Goal: Information Seeking & Learning: Learn about a topic

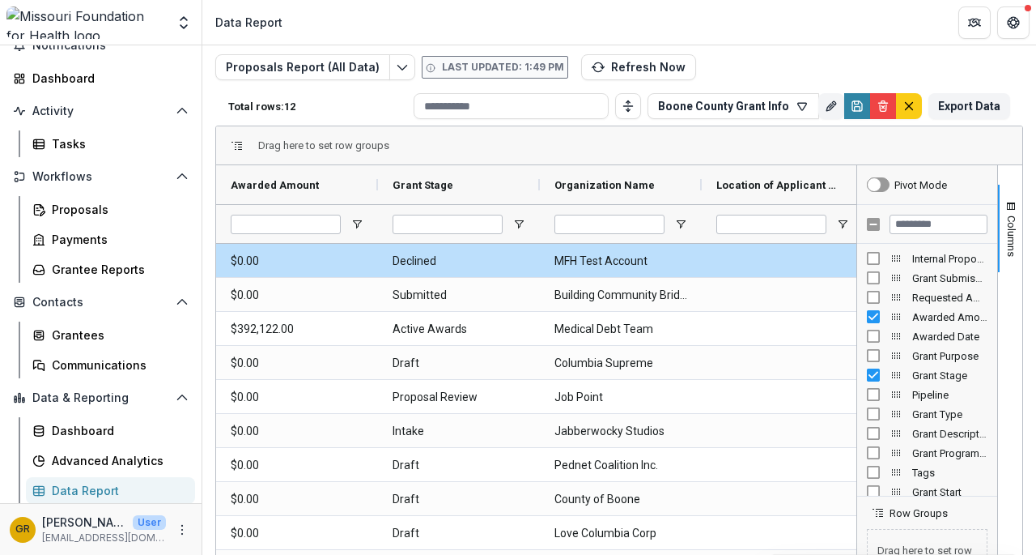
scroll to position [36, 0]
click at [980, 100] on button "Export Data" at bounding box center [970, 107] width 82 height 26
drag, startPoint x: 994, startPoint y: 232, endPoint x: 1002, endPoint y: 250, distance: 19.6
click at [1002, 250] on button "Columns" at bounding box center [1010, 228] width 24 height 87
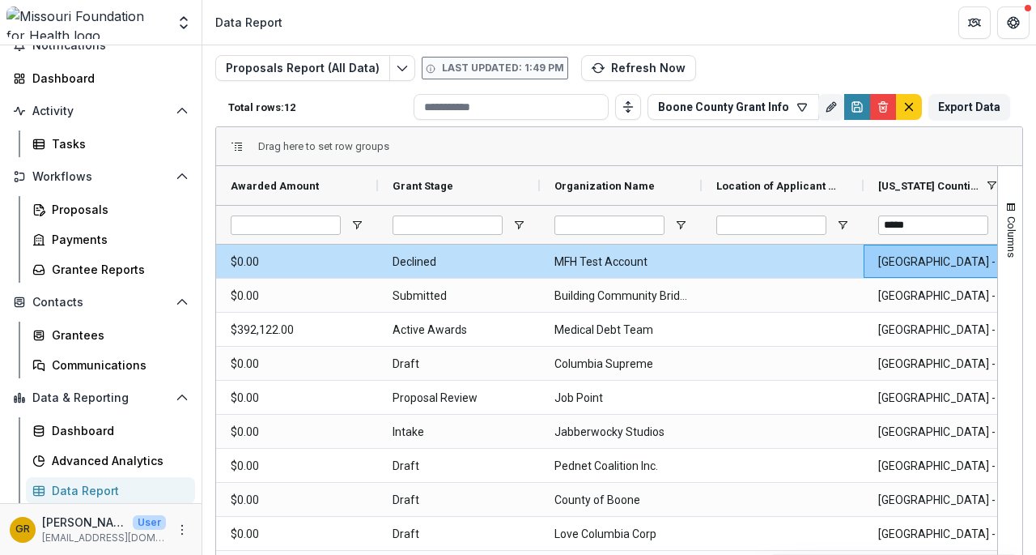
click at [1007, 226] on span "Columns" at bounding box center [1012, 236] width 12 height 41
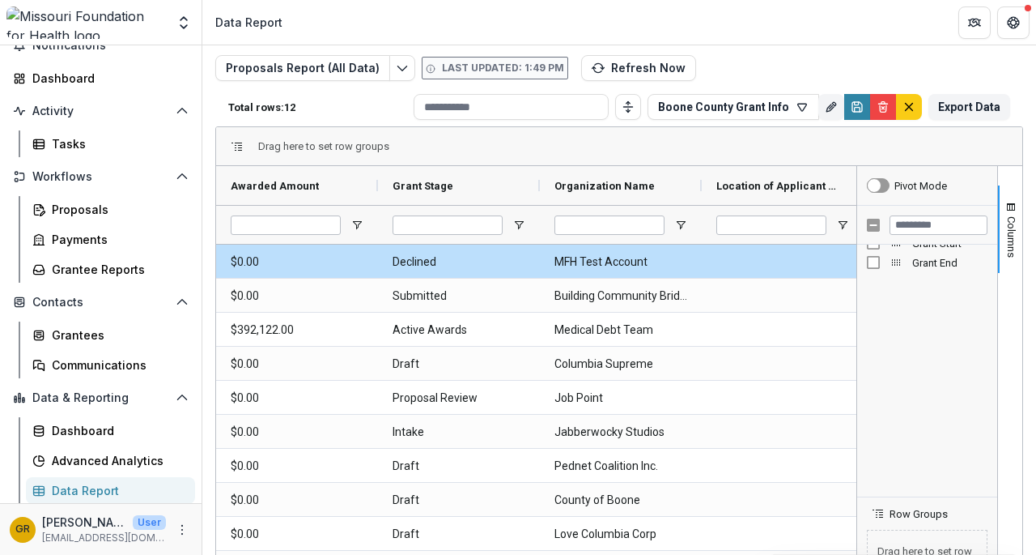
scroll to position [0, 0]
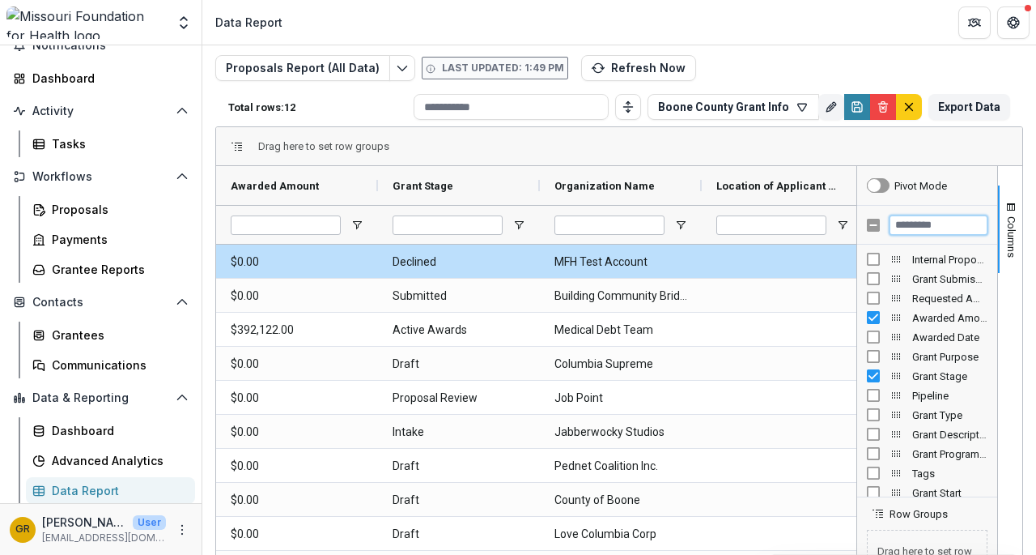
click at [938, 221] on input "Filter Columns Input" at bounding box center [939, 224] width 98 height 19
type input "********"
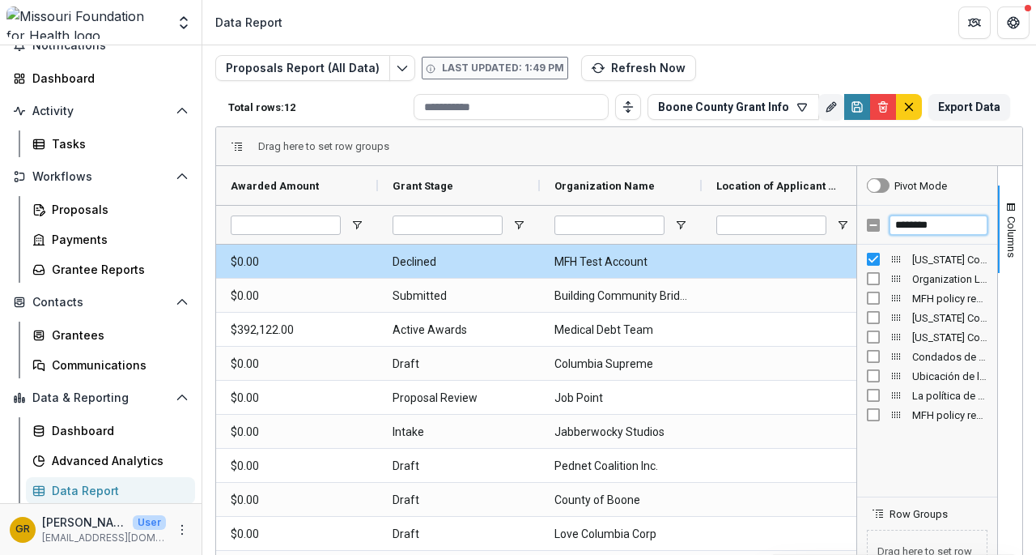
click at [866, 225] on div "********" at bounding box center [928, 225] width 140 height 39
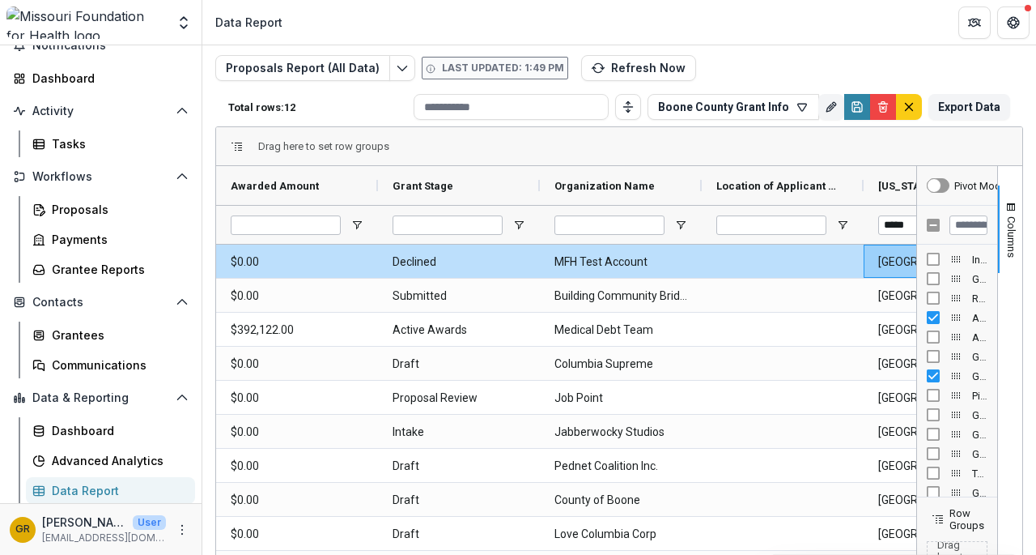
drag, startPoint x: 926, startPoint y: 196, endPoint x: 1036, endPoint y: 203, distance: 110.4
click at [1036, 203] on div "Dashboard Data Report Advanced Analytics Proposals Report (All Data) Last updat…" at bounding box center [619, 299] width 834 height 509
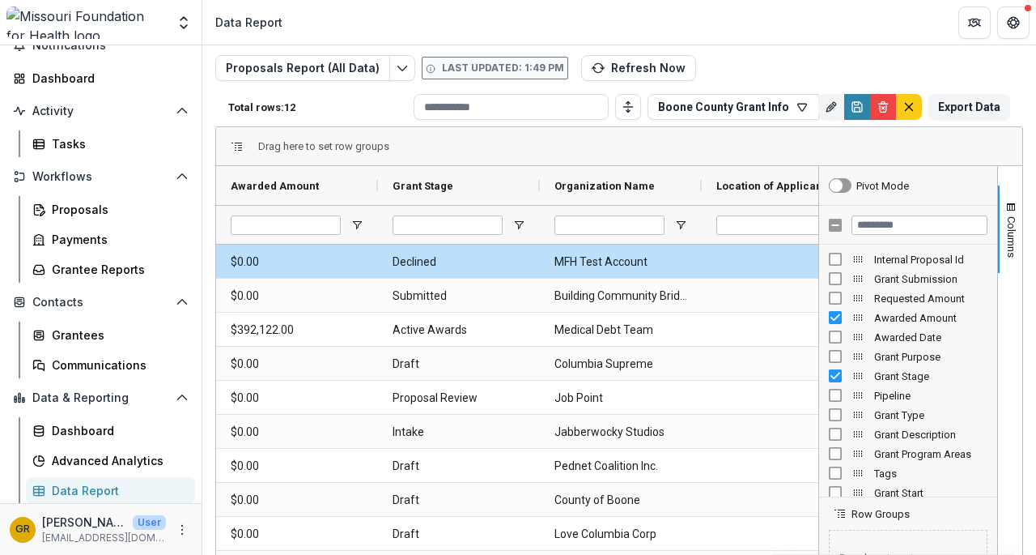
drag, startPoint x: 912, startPoint y: 280, endPoint x: 812, endPoint y: 281, distance: 99.6
click at [817, 281] on div at bounding box center [819, 429] width 4 height 526
click at [878, 226] on input "Filter Columns Input" at bounding box center [918, 224] width 139 height 19
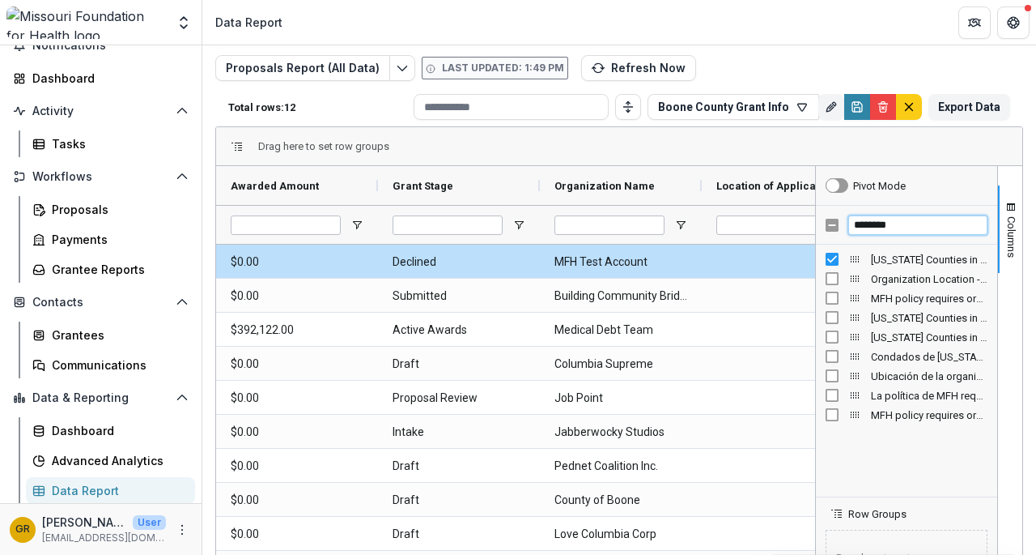
type input "********"
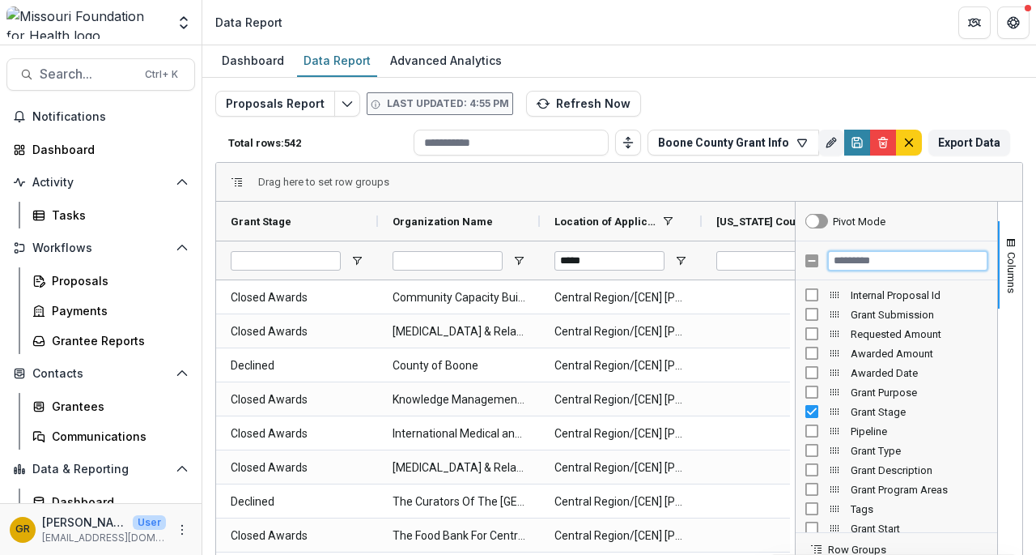
click at [930, 258] on input "Filter Columns Input" at bounding box center [908, 260] width 160 height 19
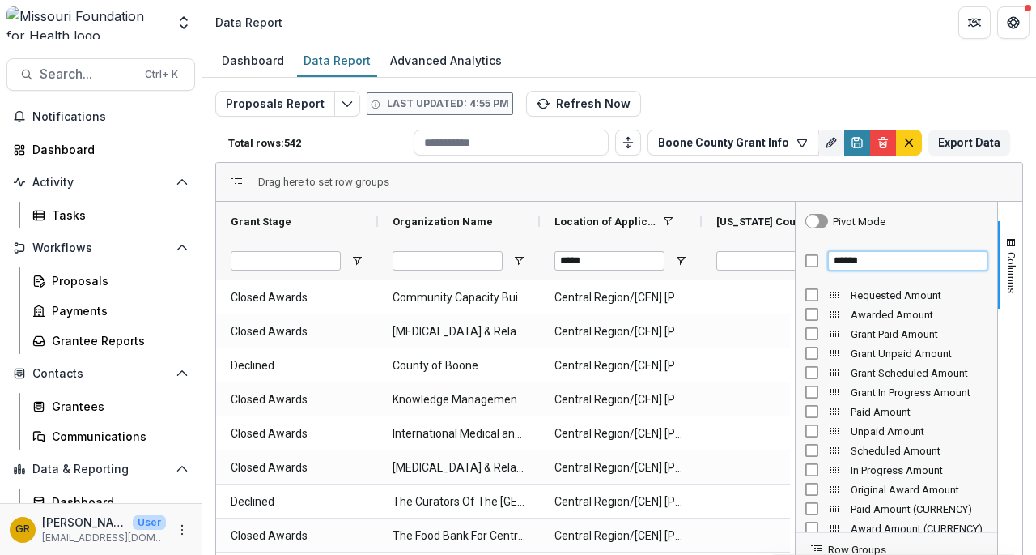
type input "******"
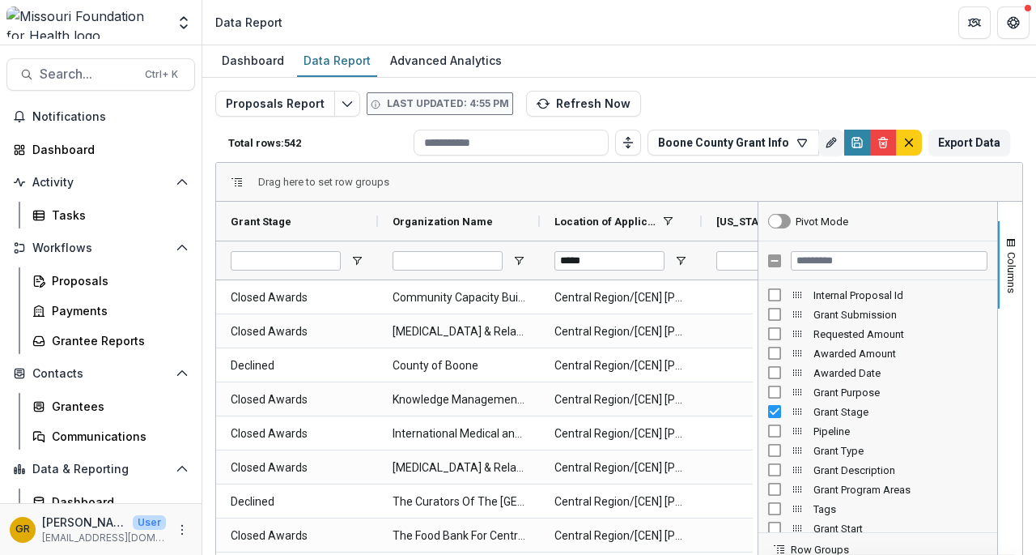
drag, startPoint x: 790, startPoint y: 228, endPoint x: 752, endPoint y: 236, distance: 38.1
click at [756, 236] on div at bounding box center [758, 465] width 4 height 526
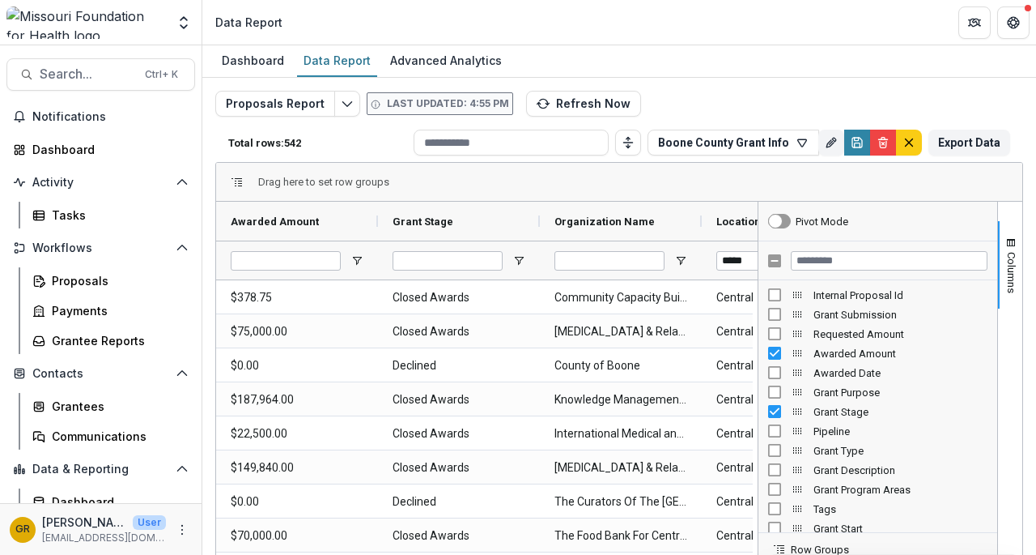
click at [948, 145] on button "Export Data" at bounding box center [970, 143] width 82 height 26
click at [798, 258] on input "Filter Columns Input" at bounding box center [889, 260] width 197 height 19
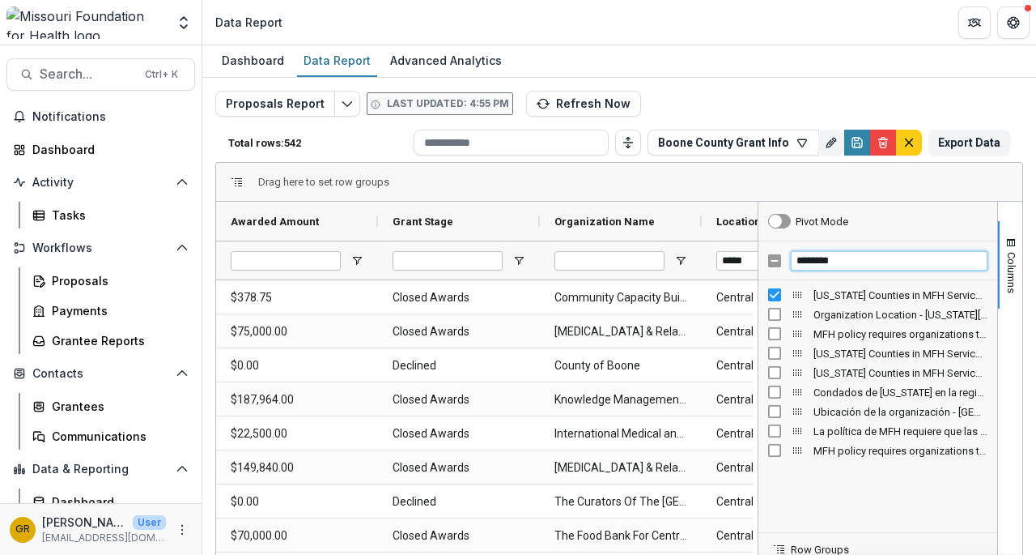
type input "********"
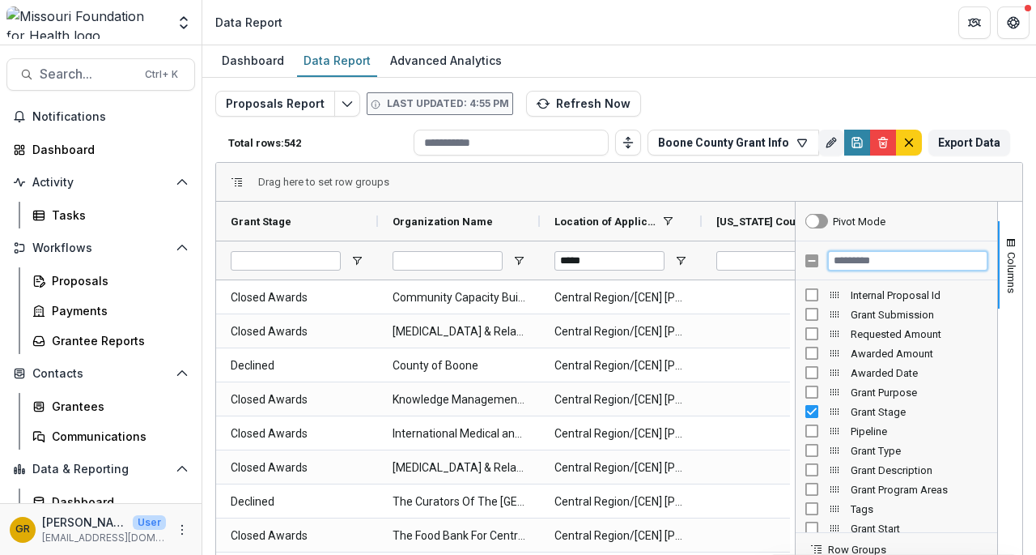
click at [886, 262] on input "Filter Columns Input" at bounding box center [908, 260] width 160 height 19
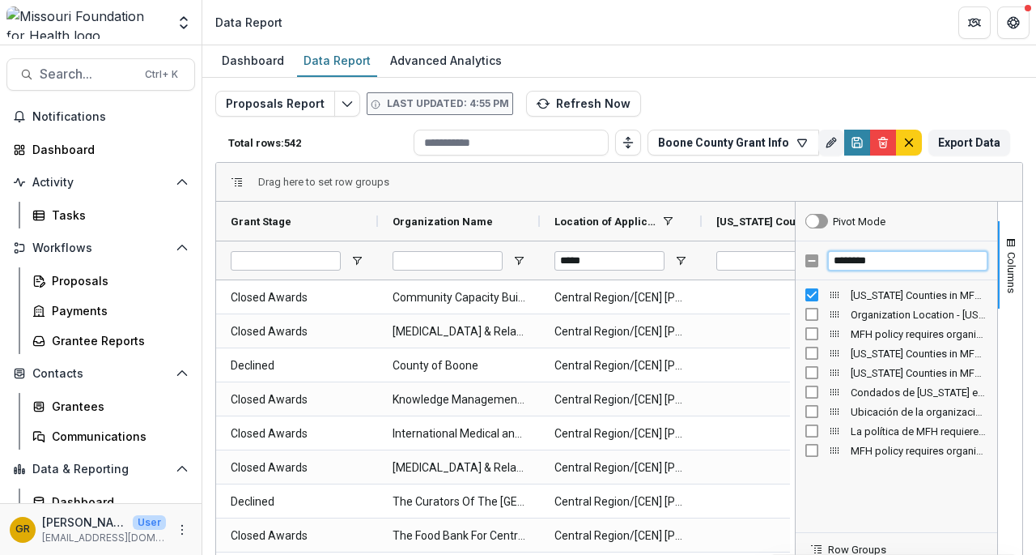
type input "********"
click at [742, 255] on input "Missouri Counties in MFH Service Region where the project will serve (MULTI_DRO…" at bounding box center [772, 260] width 110 height 19
click at [1006, 268] on span "Columns" at bounding box center [1012, 272] width 12 height 41
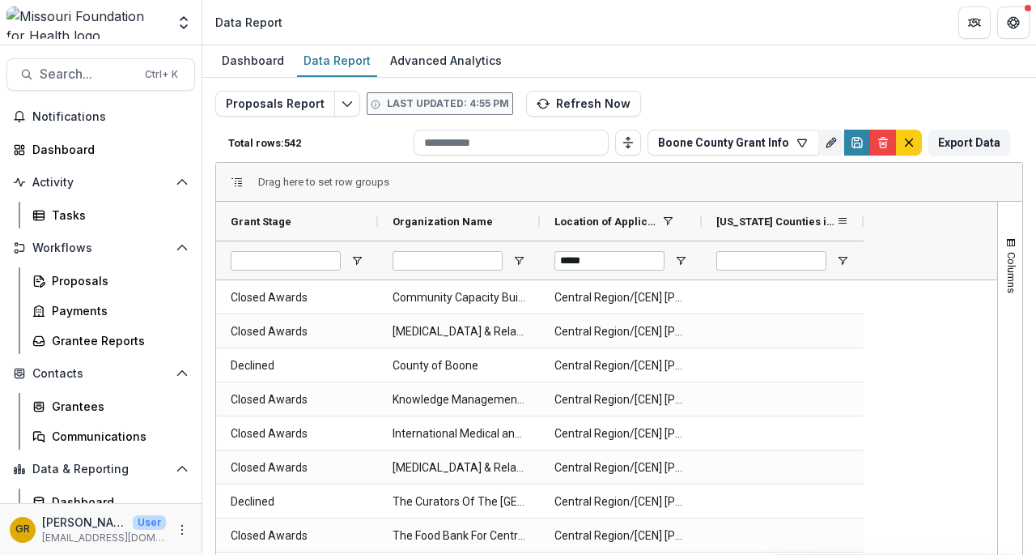
click at [790, 219] on span "[US_STATE] Counties in MFH Service Region where the project will serve (MULTI_D…" at bounding box center [777, 221] width 120 height 12
click at [790, 219] on span "[US_STATE] Counties in MFH Service Region where the project will serve (MULTI_D…" at bounding box center [768, 221] width 102 height 12
drag, startPoint x: 862, startPoint y: 215, endPoint x: 969, endPoint y: 233, distance: 108.4
click at [969, 233] on div at bounding box center [971, 221] width 6 height 39
click at [781, 253] on input "Missouri Counties in MFH Service Region where the project will serve (MULTI_DRO…" at bounding box center [825, 260] width 217 height 19
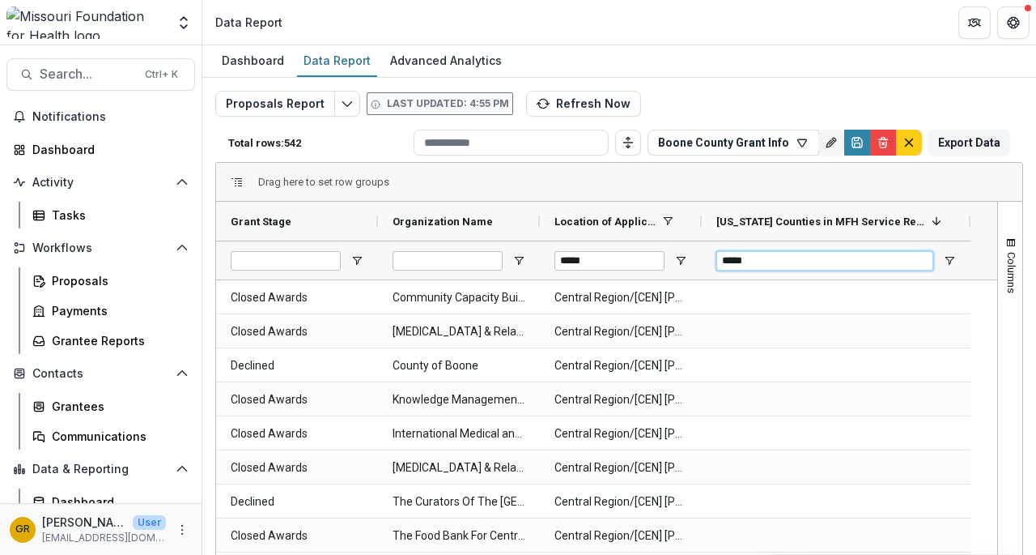
type input "*****"
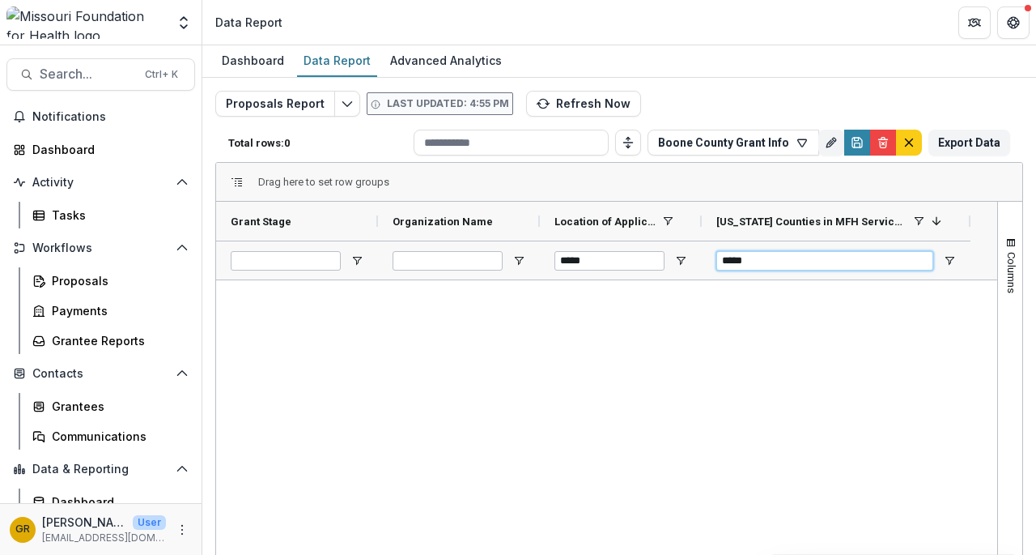
drag, startPoint x: 763, startPoint y: 258, endPoint x: 653, endPoint y: 260, distance: 109.3
click at [658, 252] on div "***** *****" at bounding box center [593, 259] width 755 height 39
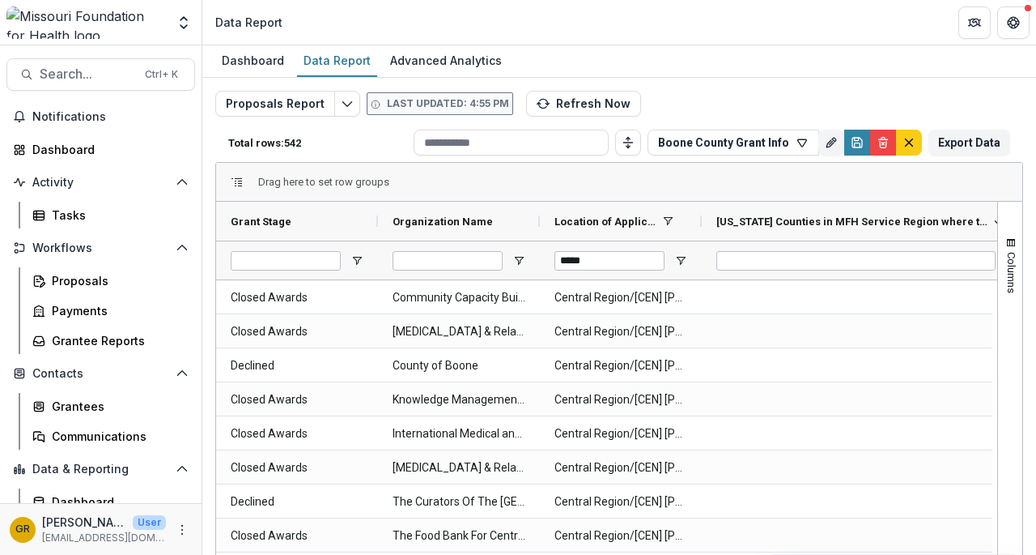
drag, startPoint x: 973, startPoint y: 223, endPoint x: 1036, endPoint y: 228, distance: 62.5
click at [1036, 228] on div "Dashboard Data Report Advanced Analytics Proposals Report Last updated: 4:55 PM…" at bounding box center [619, 299] width 834 height 509
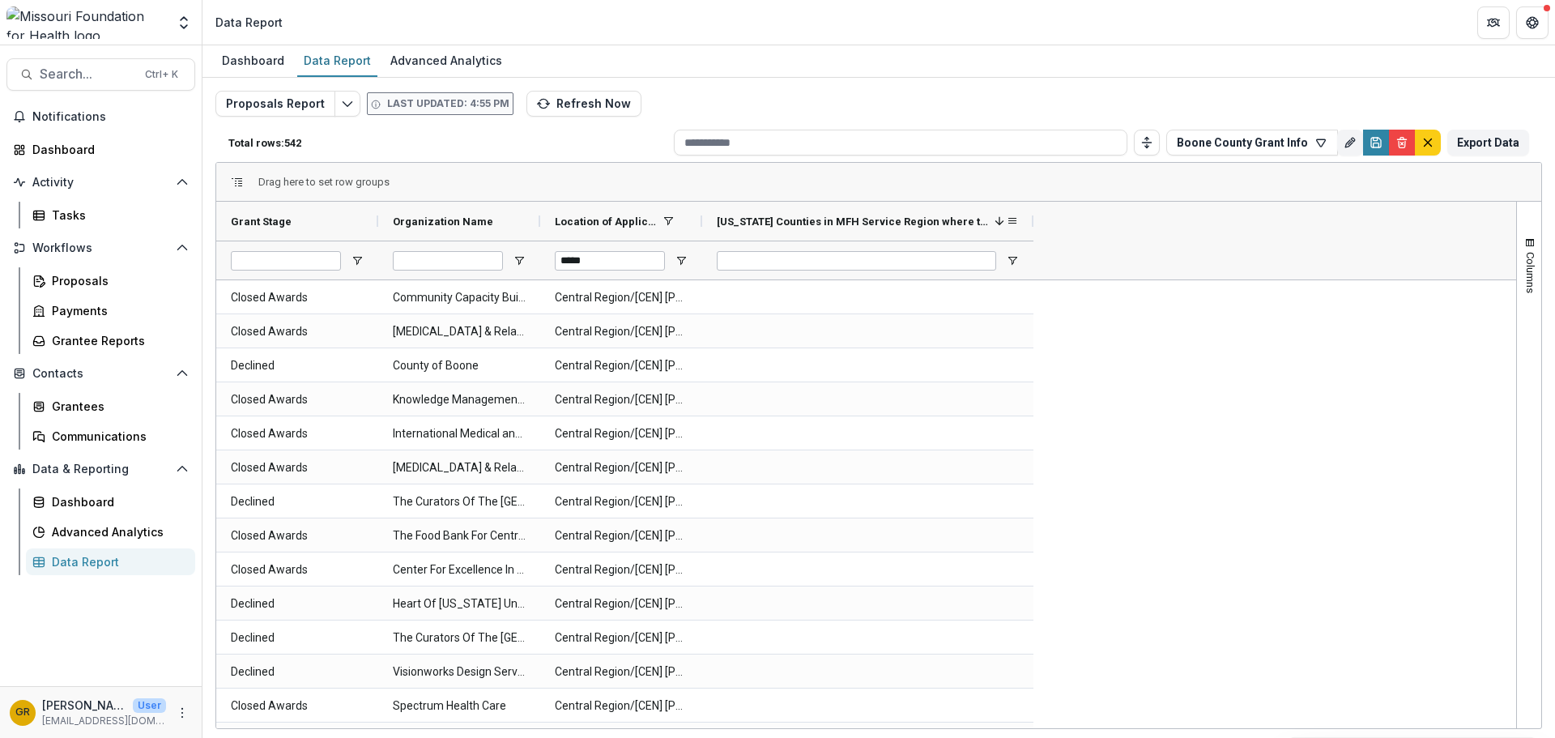
click at [1014, 221] on span at bounding box center [1012, 221] width 13 height 13
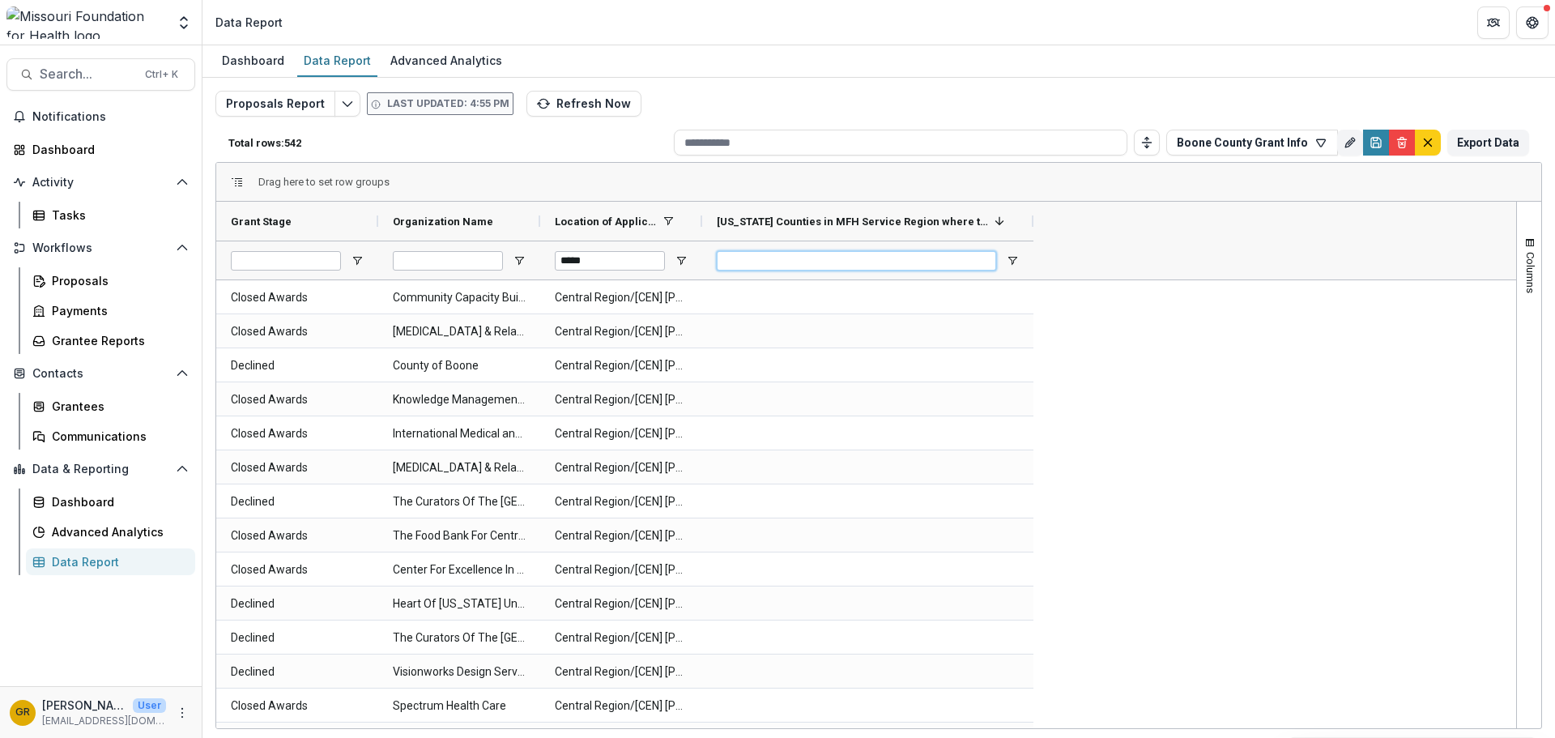
click at [820, 264] on input "Missouri Counties in MFH Service Region where the project will serve (MULTI_DRO…" at bounding box center [856, 260] width 279 height 19
click at [888, 220] on span "[US_STATE] Counties in MFH Service Region where the project will serve (MULTI_D…" at bounding box center [852, 221] width 271 height 12
click at [888, 220] on span "[US_STATE] Counties in MFH Service Region where the project will serve (MULTI_D…" at bounding box center [861, 221] width 289 height 12
click at [888, 220] on span "[US_STATE] Counties in MFH Service Region where the project will serve (MULTI_D…" at bounding box center [852, 221] width 271 height 12
click at [1036, 242] on span "button" at bounding box center [1529, 242] width 13 height 13
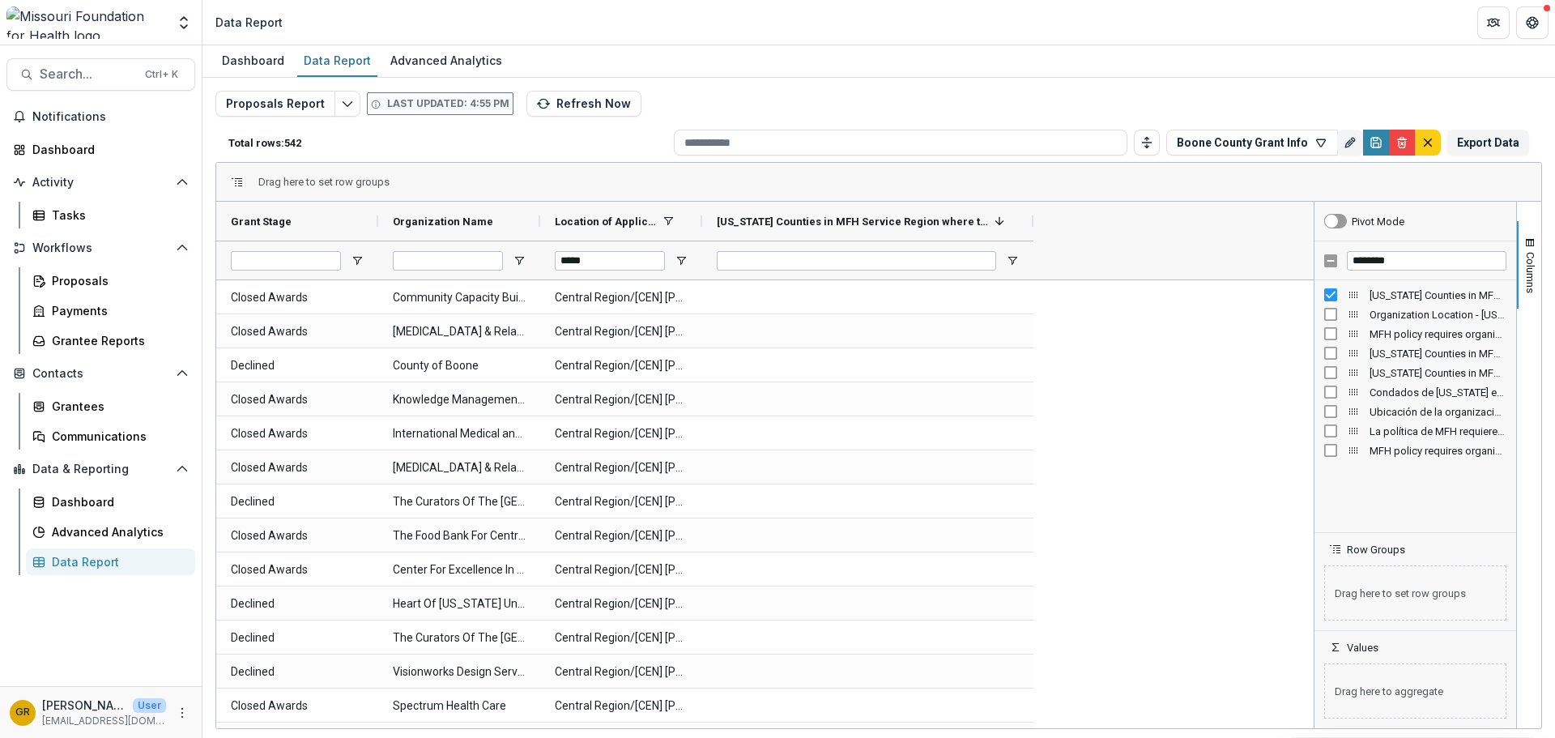
click at [1036, 295] on span "[US_STATE] Counties in MFH Service Region where the project will serve (MULTI_D…" at bounding box center [1437, 295] width 137 height 12
click at [967, 253] on input "Missouri Counties in MFH Service Region where the project will serve (MULTI_DRO…" at bounding box center [856, 260] width 279 height 19
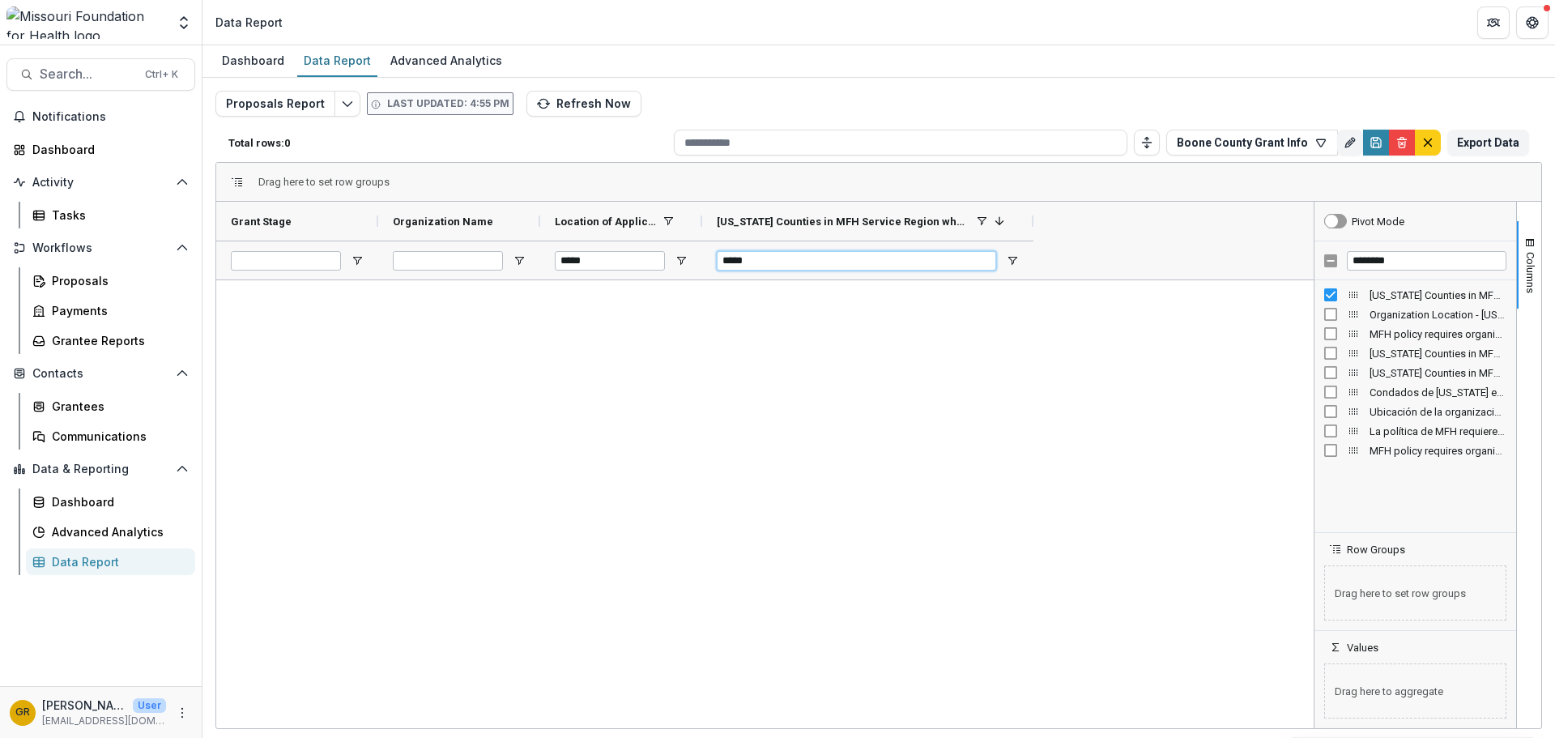
type input "*****"
click at [1009, 259] on span "Open Filter Menu" at bounding box center [1012, 260] width 13 height 13
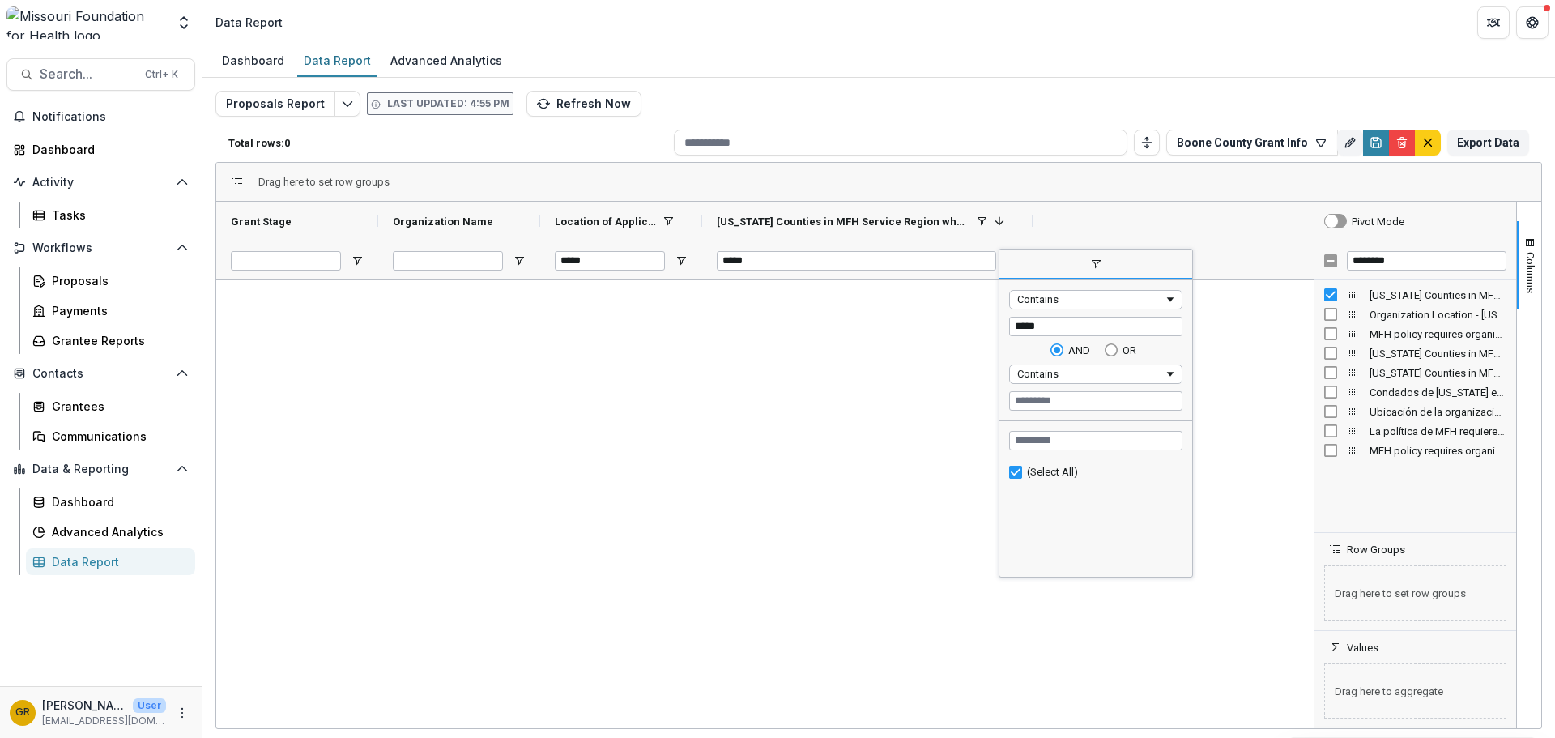
click at [1007, 487] on div "(Select All)" at bounding box center [1095, 518] width 193 height 112
click at [929, 377] on div at bounding box center [764, 504] width 1097 height 448
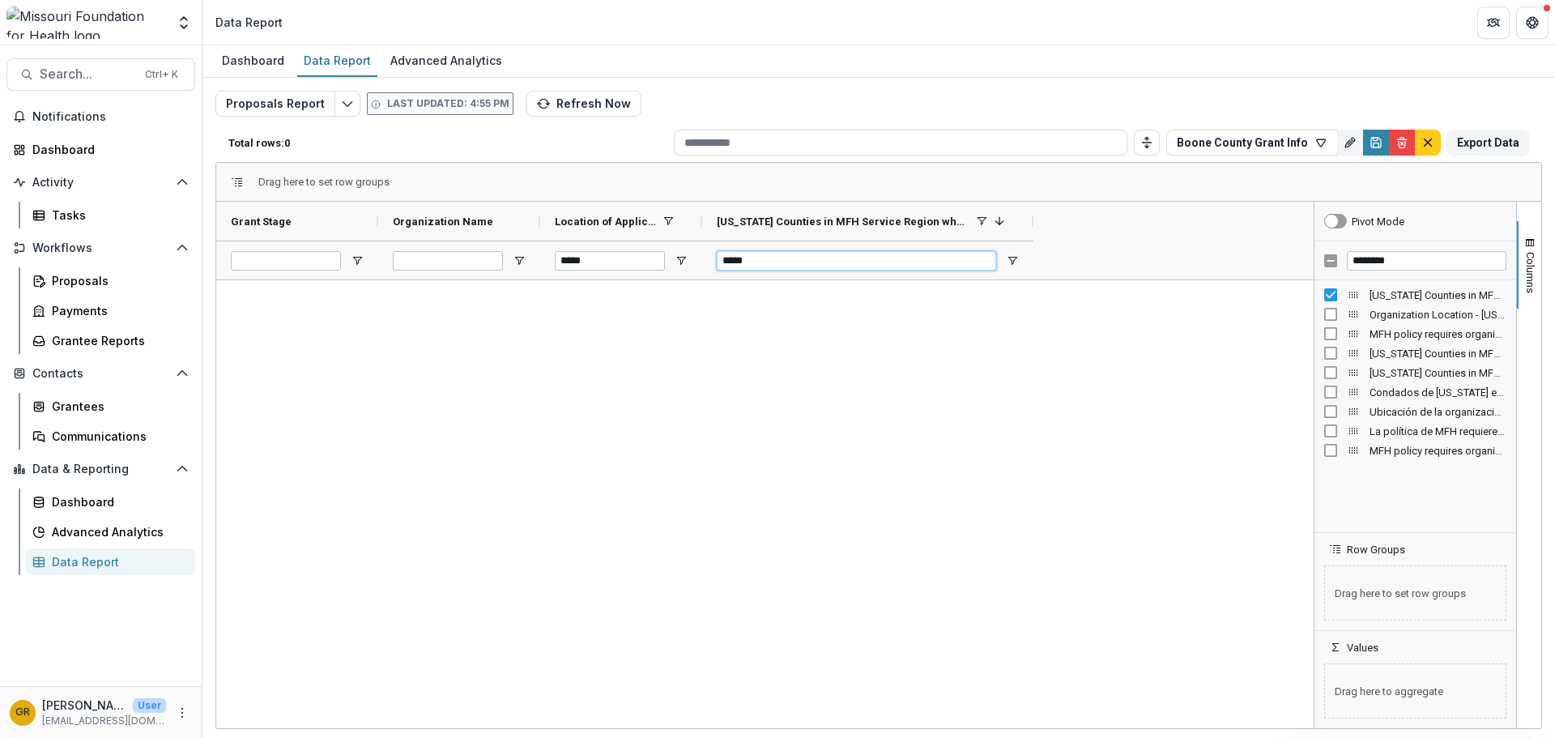
drag, startPoint x: 774, startPoint y: 255, endPoint x: 665, endPoint y: 241, distance: 110.2
click at [670, 245] on div "***** *****" at bounding box center [624, 259] width 817 height 39
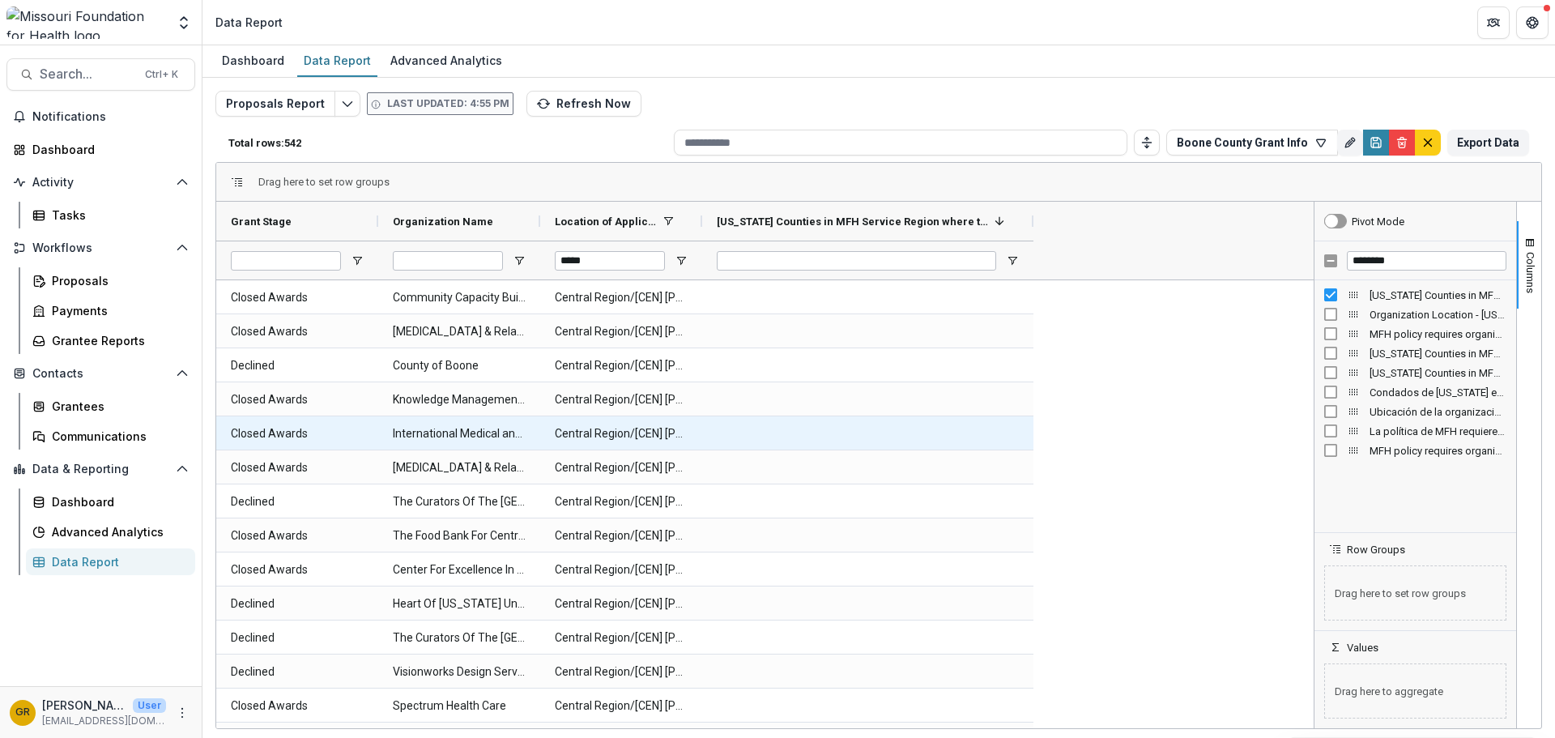
click at [691, 419] on div "Central Region/[CEN] [PERSON_NAME]" at bounding box center [621, 432] width 162 height 33
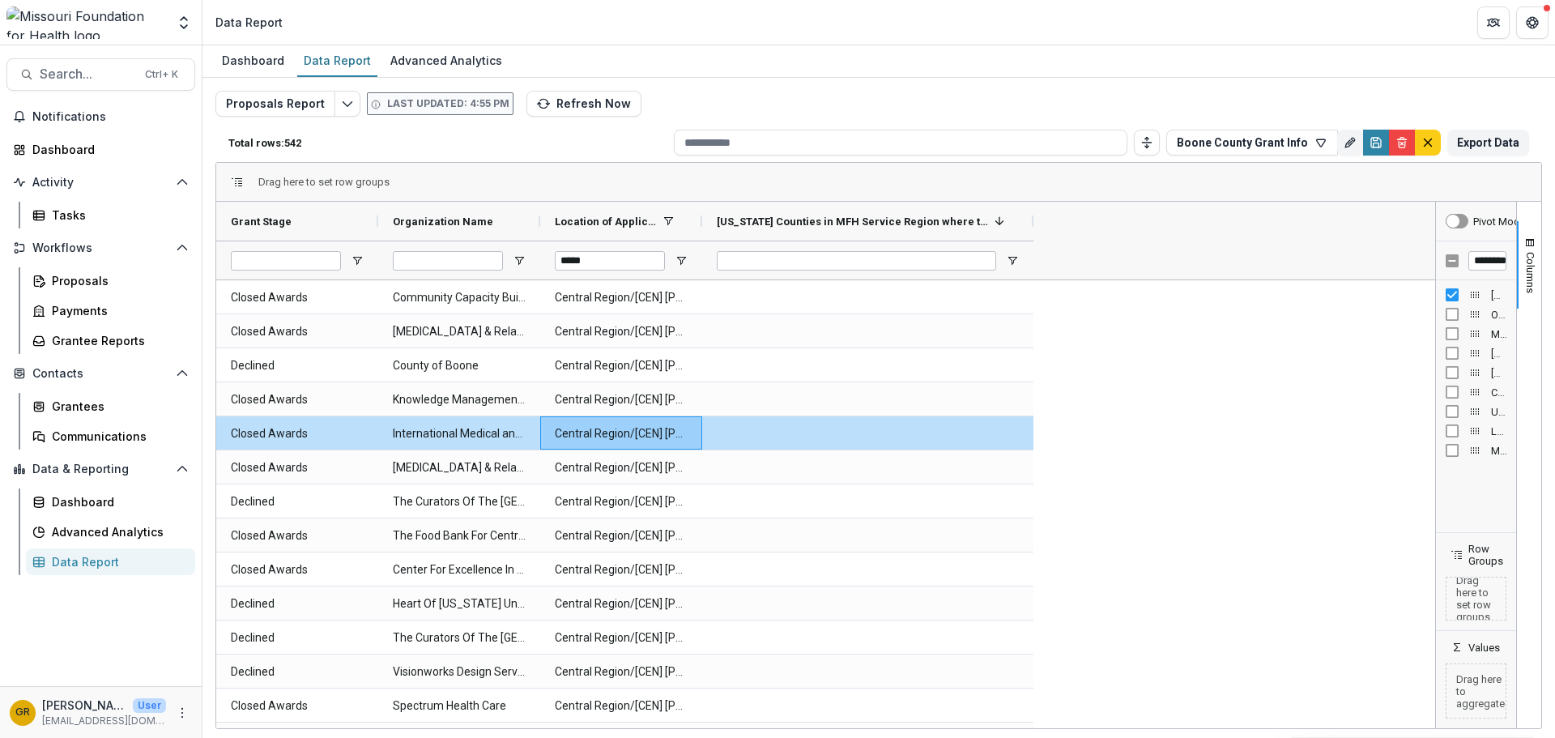
drag, startPoint x: 1313, startPoint y: 239, endPoint x: 1437, endPoint y: 287, distance: 133.1
click at [1036, 287] on div "Pivot Mode ******** [US_STATE] Counties in MFH Service Region where the project…" at bounding box center [1476, 465] width 81 height 526
click at [760, 260] on input "Missouri Counties in MFH Service Region where the project will serve (MULTI_DRO…" at bounding box center [856, 260] width 279 height 19
click at [79, 411] on div "Grantees" at bounding box center [117, 406] width 130 height 17
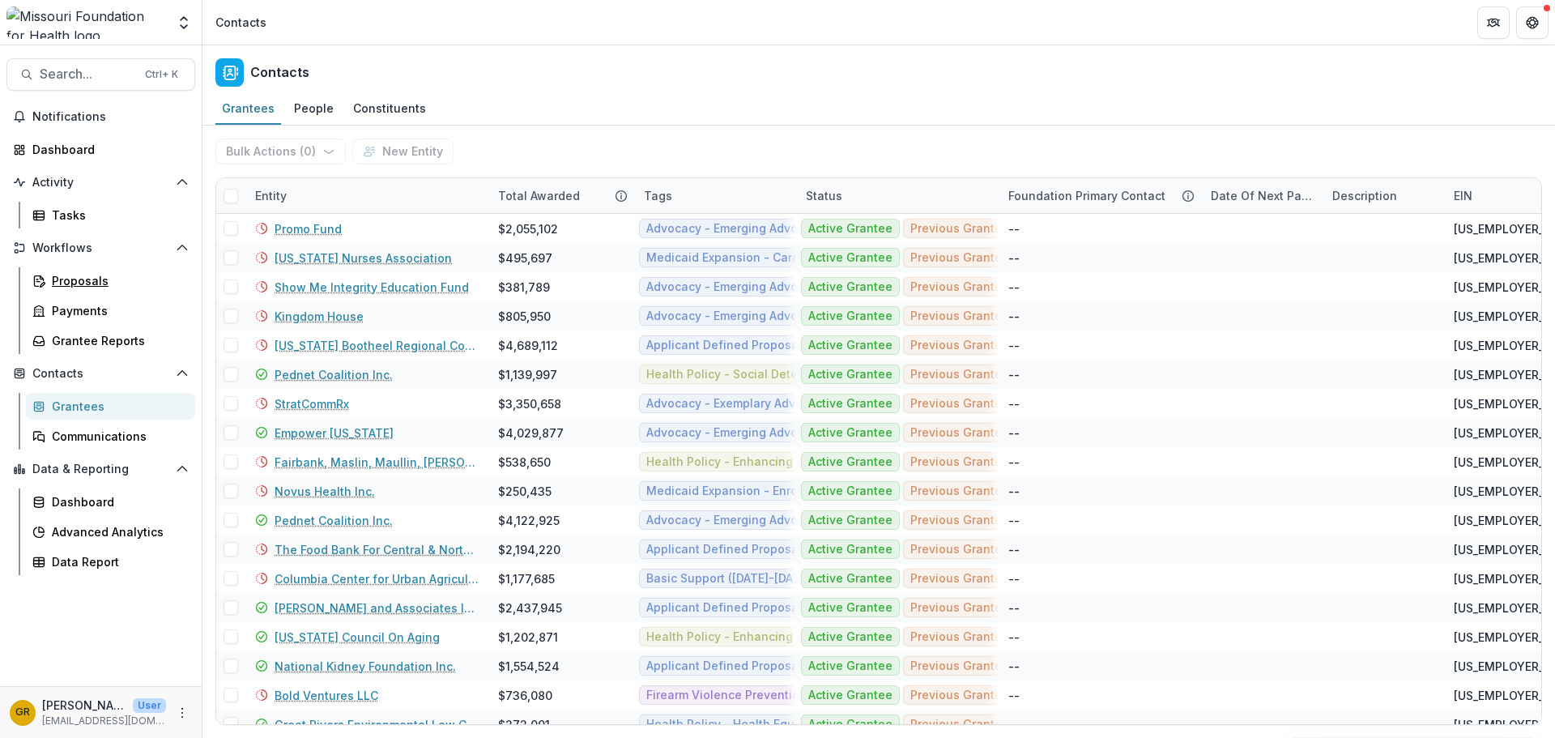
click at [101, 287] on div "Proposals" at bounding box center [117, 280] width 130 height 17
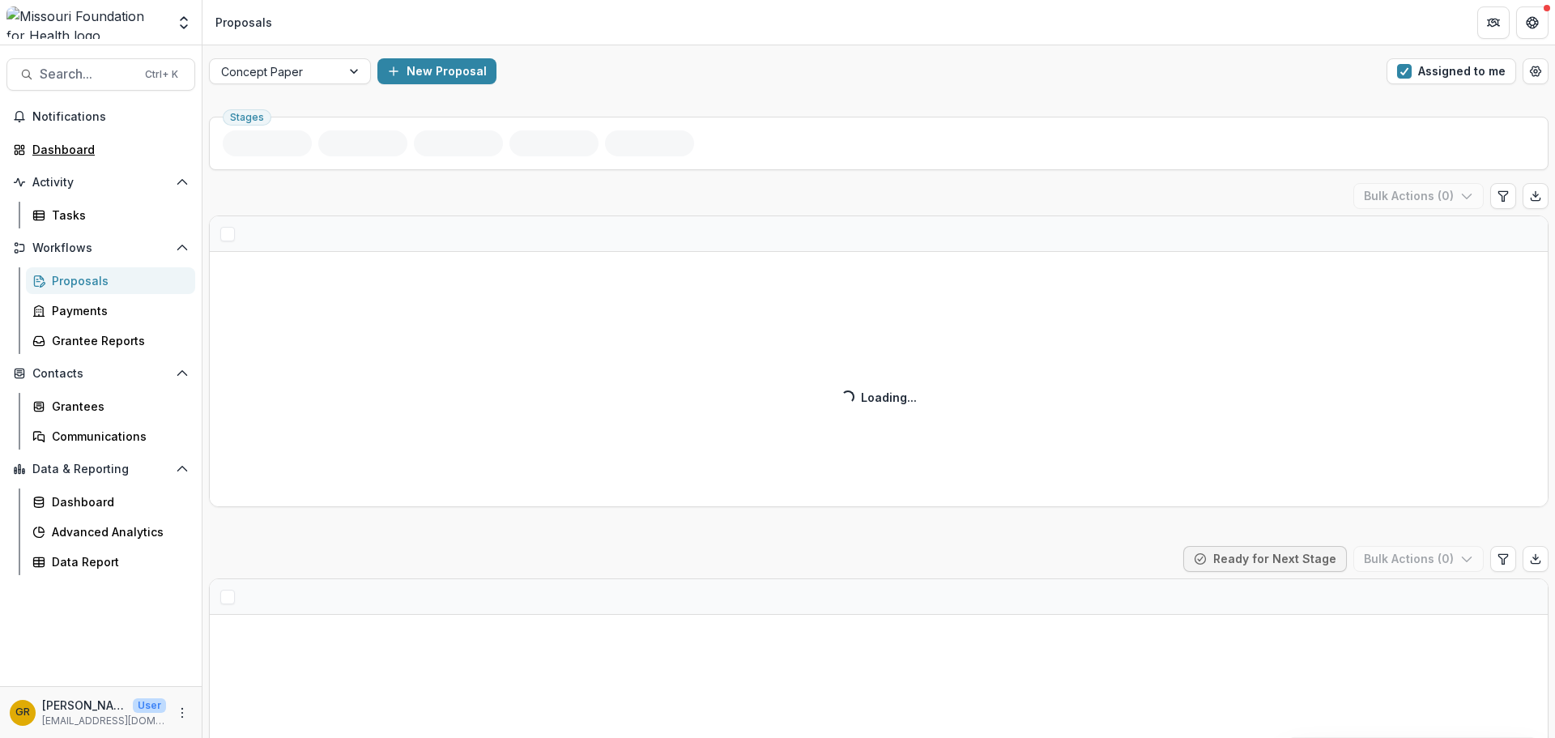
click at [45, 148] on div "Dashboard" at bounding box center [107, 149] width 150 height 17
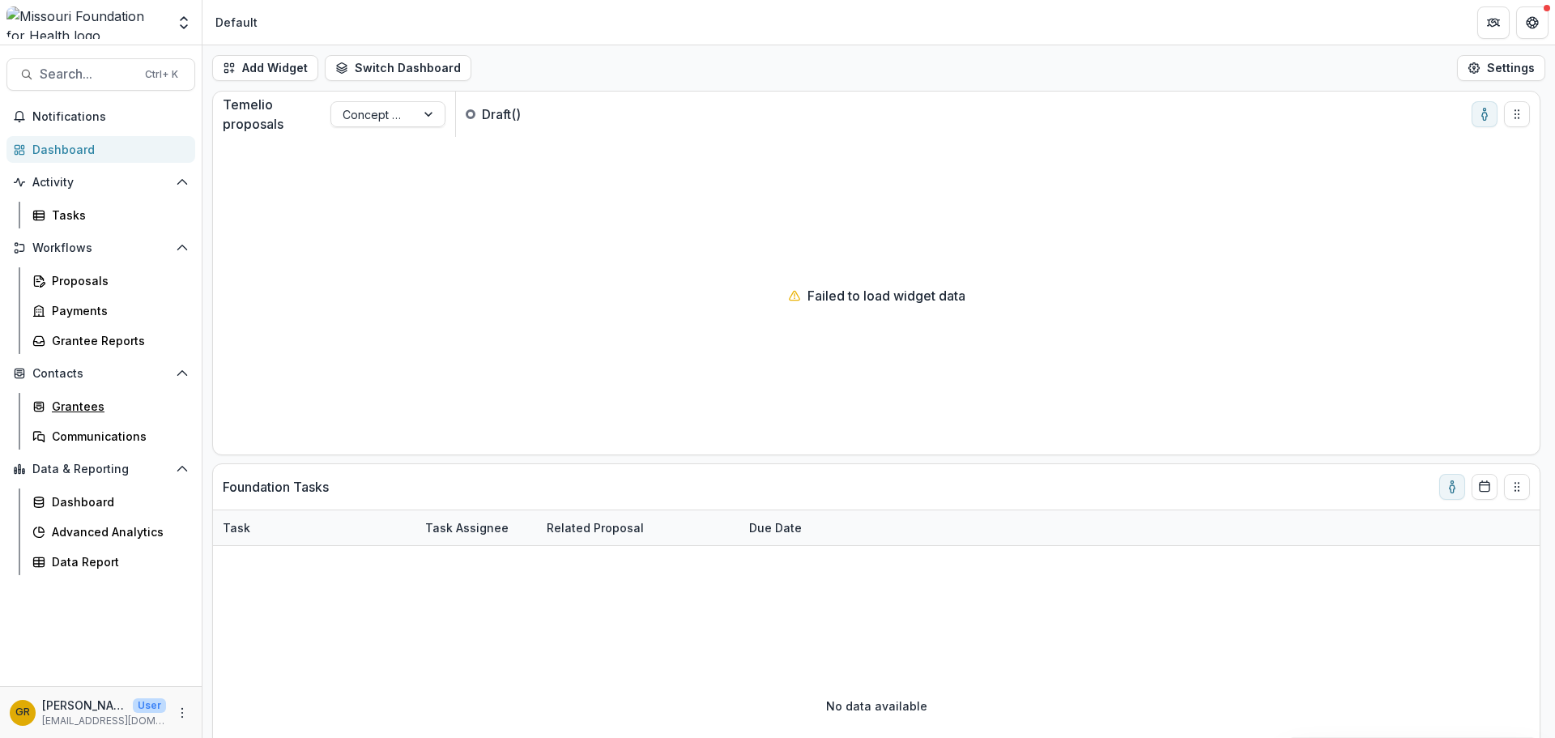
click at [79, 407] on div "Grantees" at bounding box center [117, 406] width 130 height 17
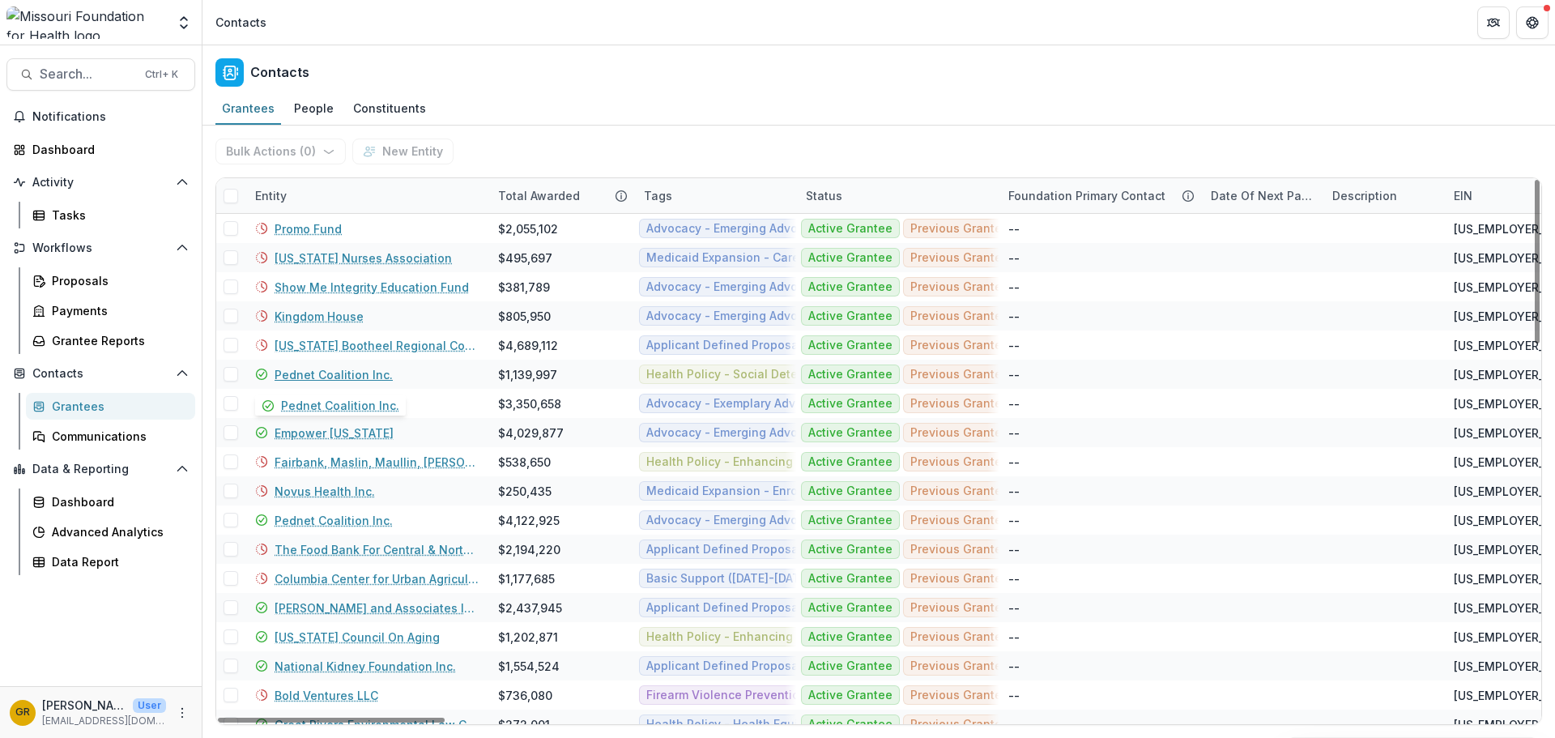
click at [300, 377] on link "Pednet Coalition Inc." at bounding box center [334, 374] width 118 height 17
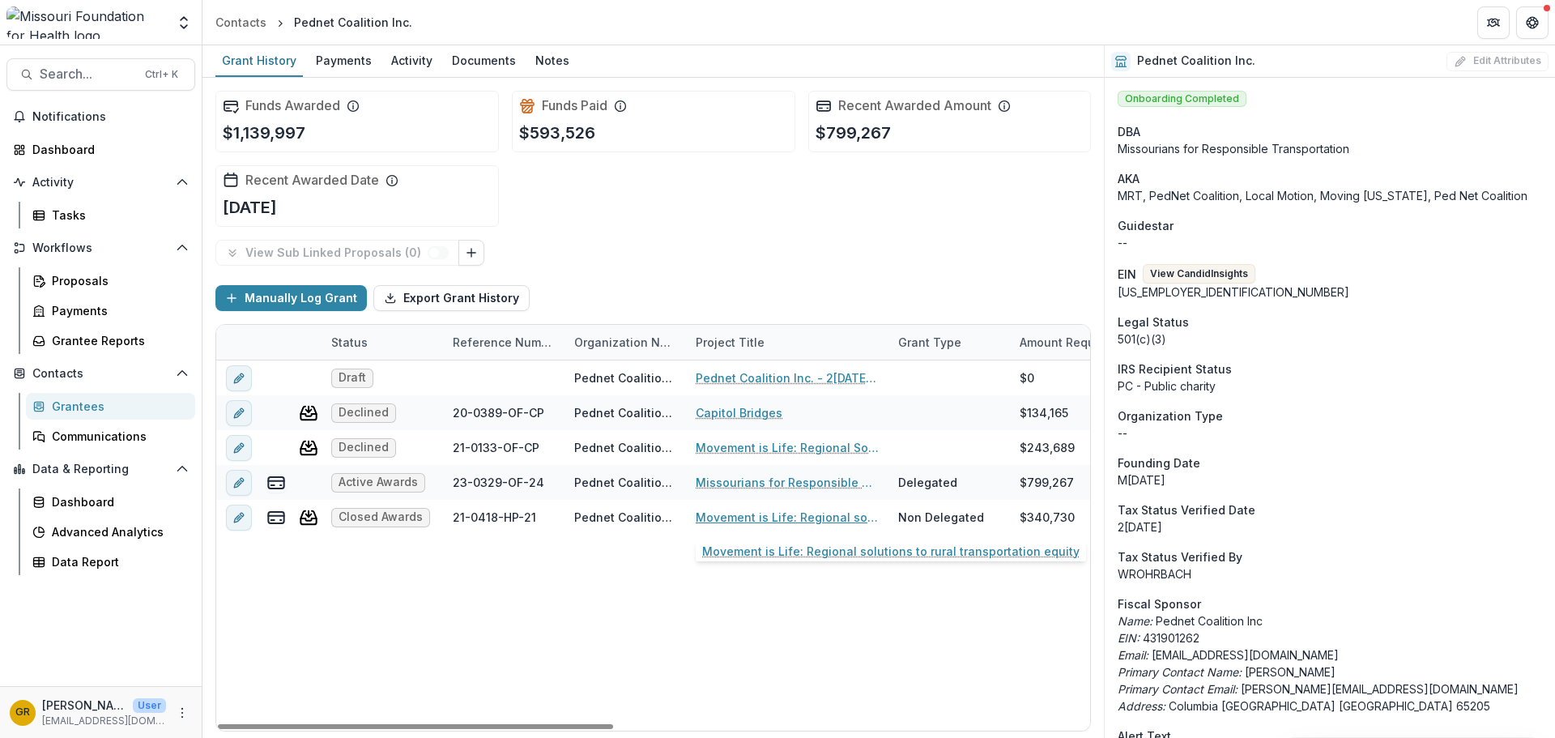
click at [738, 519] on link "Movement is Life: Regional solutions to rural transportation equity" at bounding box center [787, 517] width 183 height 17
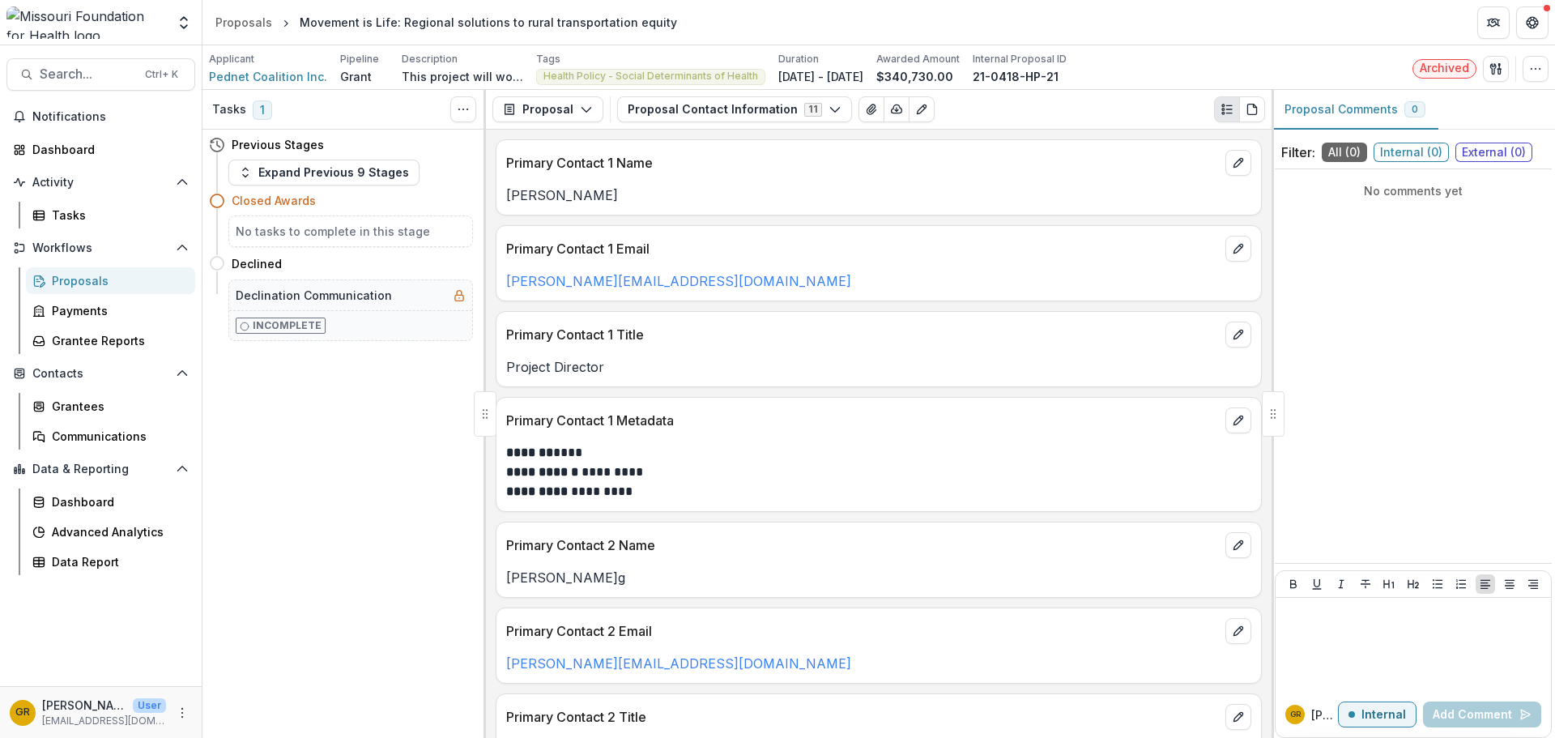
click at [536, 110] on button "Proposal" at bounding box center [547, 109] width 111 height 26
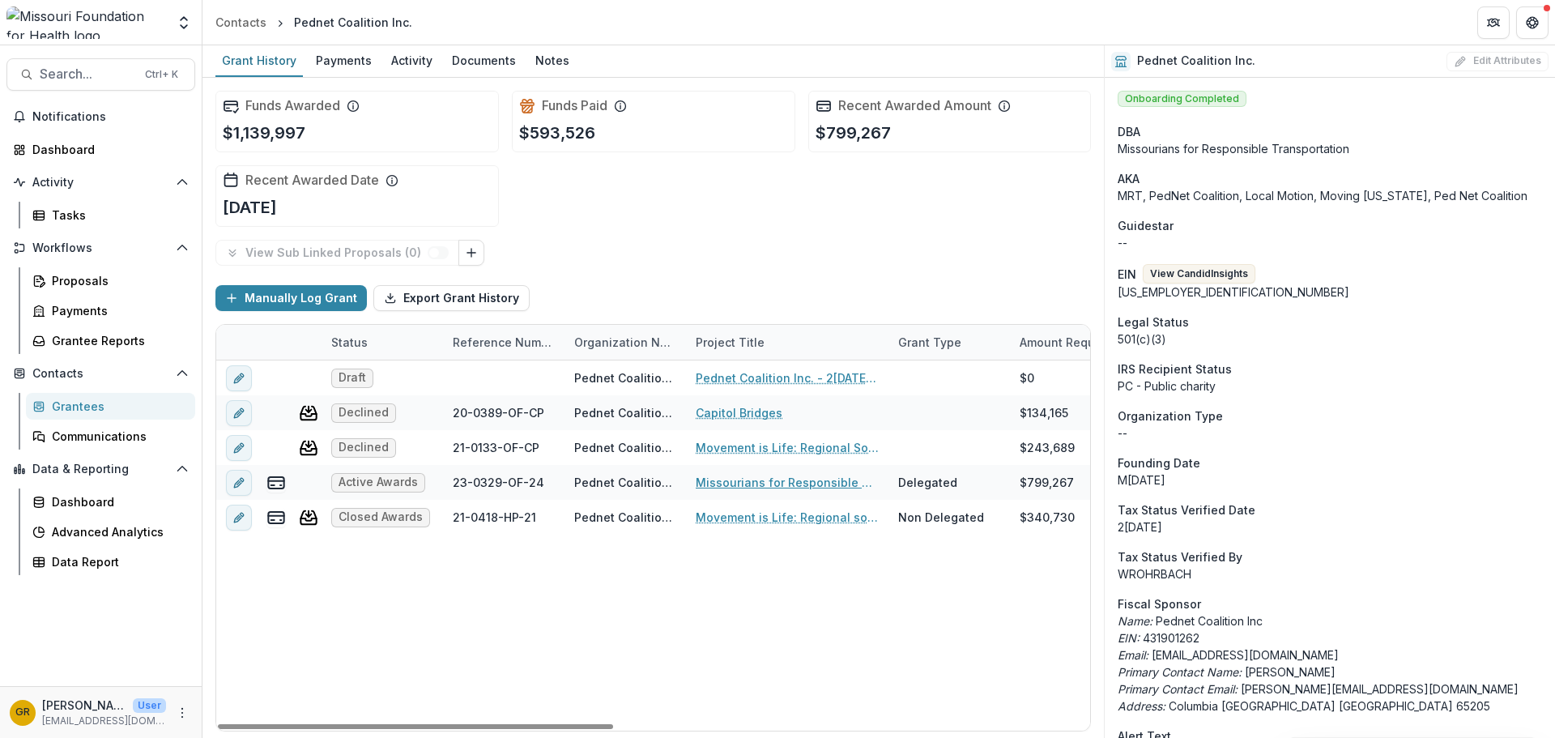
click at [736, 479] on link "Missourians for Responsible Transportation - Bringing Equitable Statewide Trans…" at bounding box center [787, 482] width 183 height 17
click at [733, 485] on link "Missourians for Responsible Transportation - Bringing Equitable Statewide Trans…" at bounding box center [787, 482] width 183 height 17
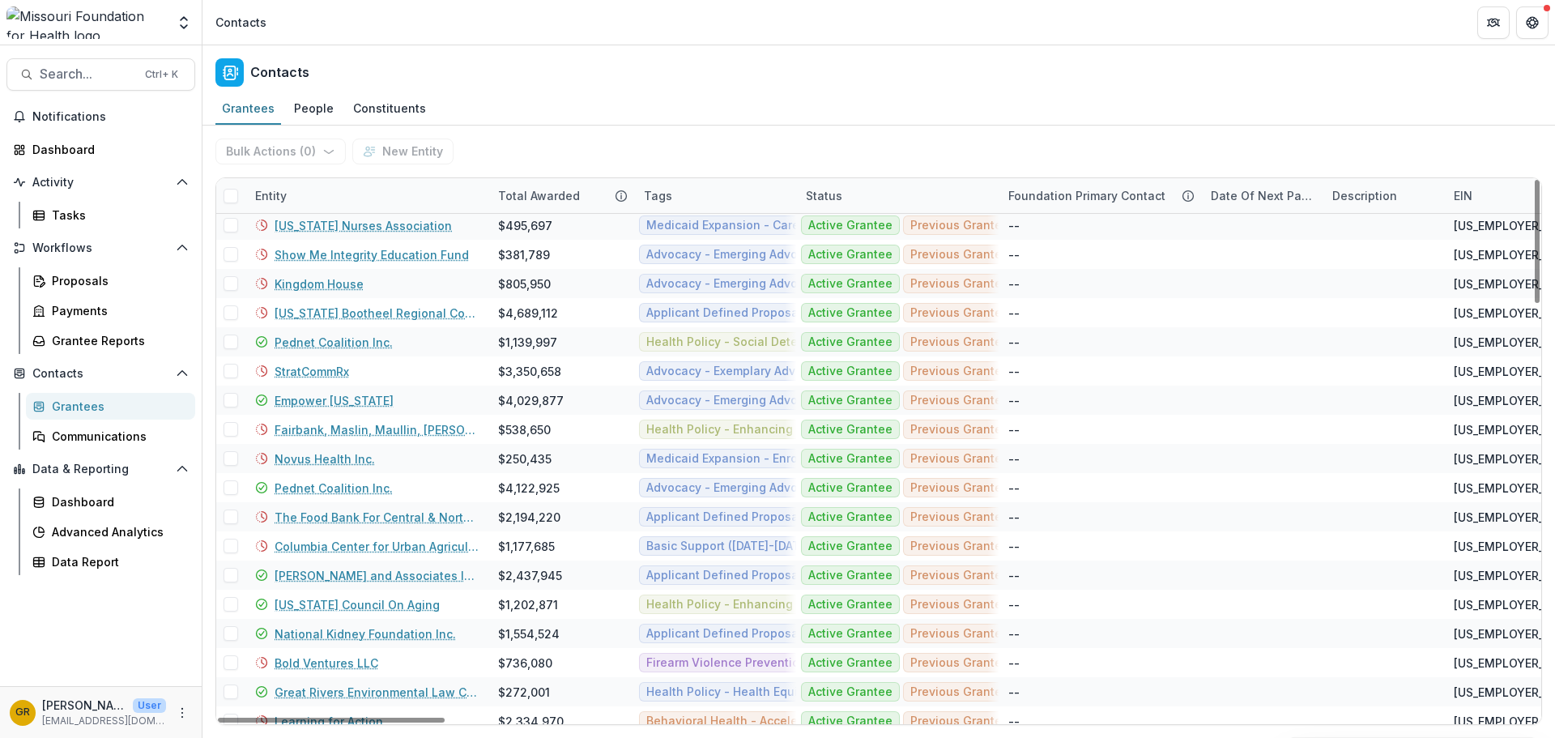
scroll to position [36, 0]
drag, startPoint x: 1539, startPoint y: 198, endPoint x: 1540, endPoint y: 206, distance: 8.1
click at [1036, 206] on div at bounding box center [1536, 241] width 5 height 123
click at [368, 543] on link "Columbia Center for Urban Agriculture" at bounding box center [377, 542] width 204 height 17
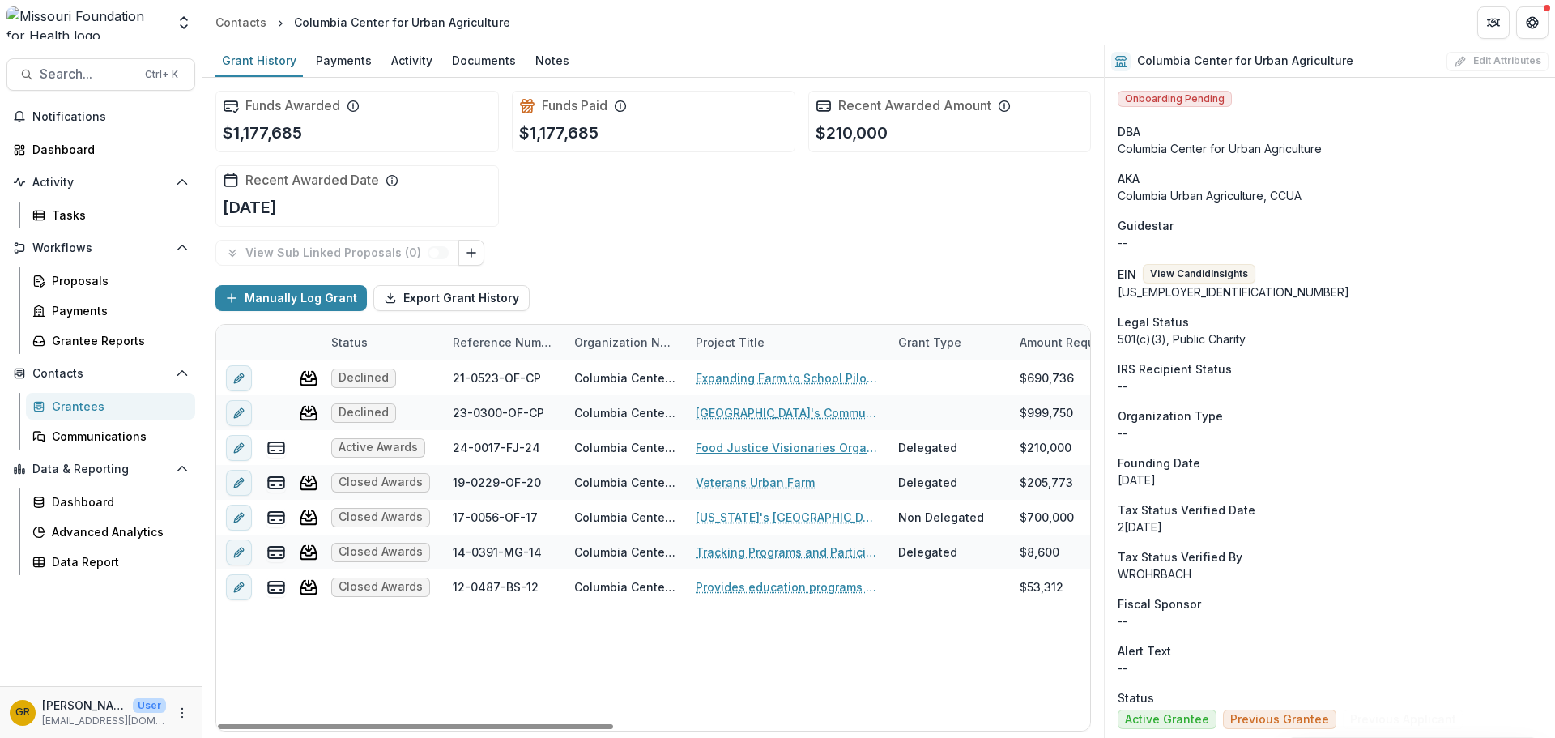
click at [742, 453] on link "Food Justice Visionaries Organizing Improvement: A Cohort for Equitable Systems" at bounding box center [787, 447] width 183 height 17
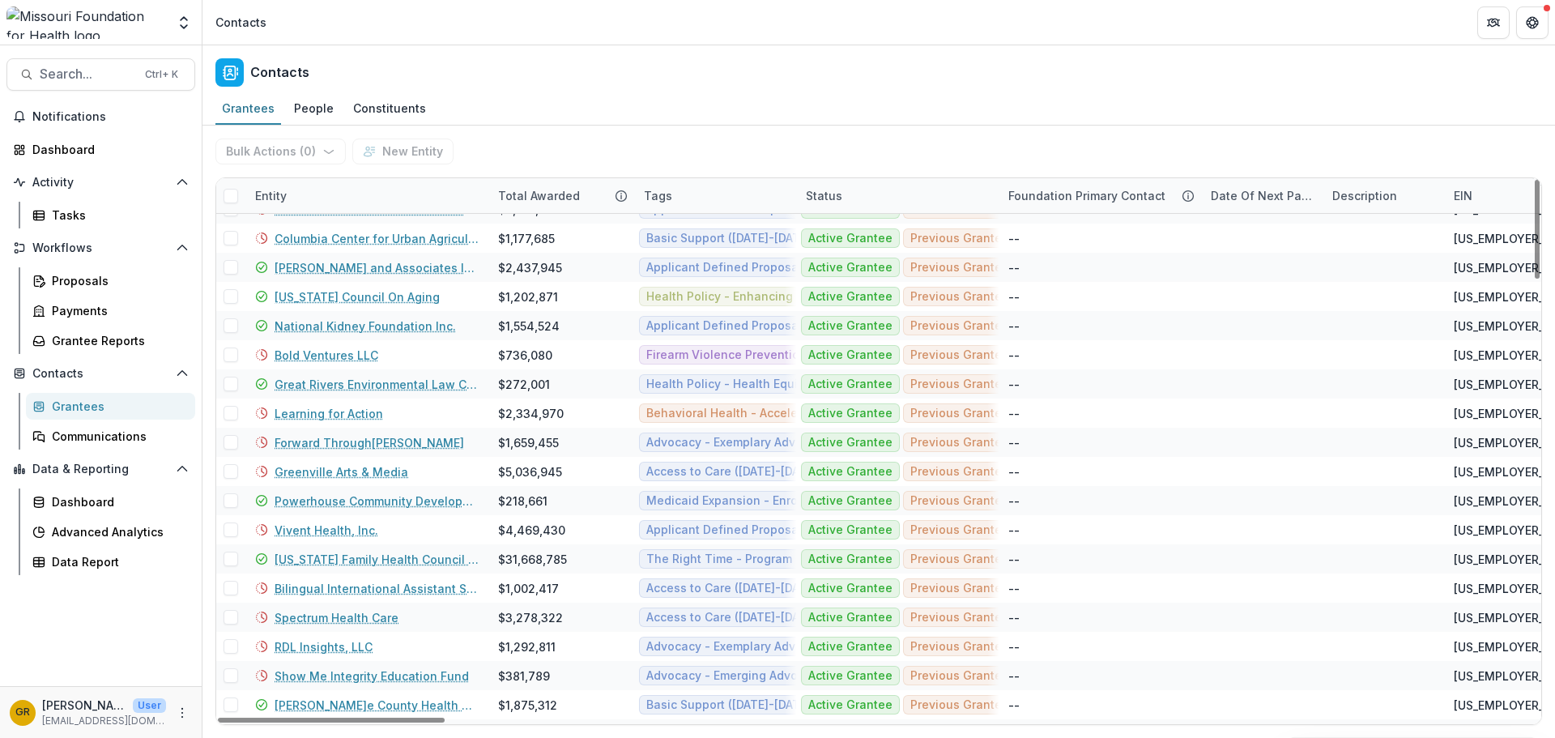
scroll to position [344, 0]
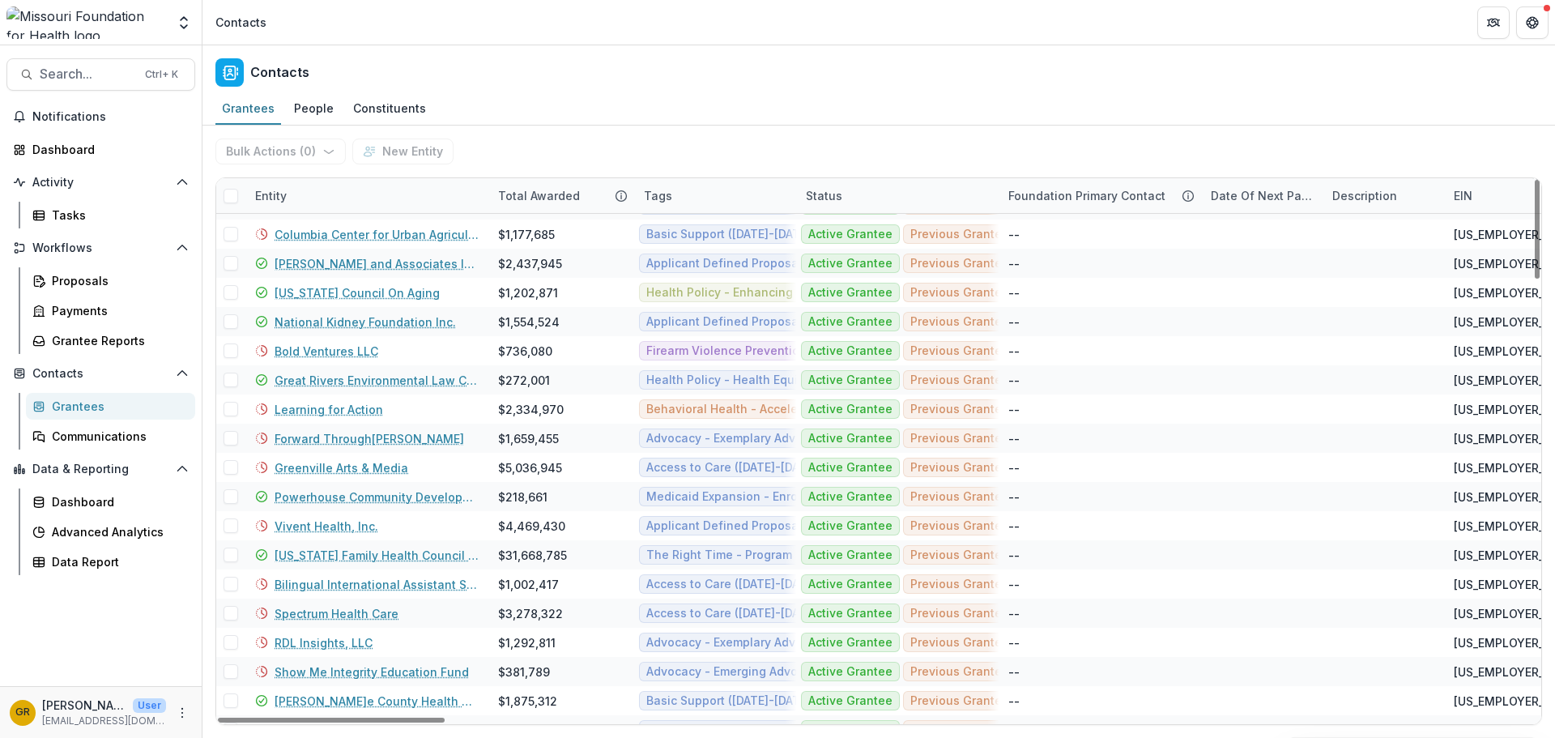
drag, startPoint x: 1539, startPoint y: 247, endPoint x: 1547, endPoint y: 309, distance: 62.8
click at [1036, 279] on div at bounding box center [1536, 229] width 5 height 99
click at [299, 491] on link "Powerhouse Community Development Corporation" at bounding box center [377, 496] width 204 height 17
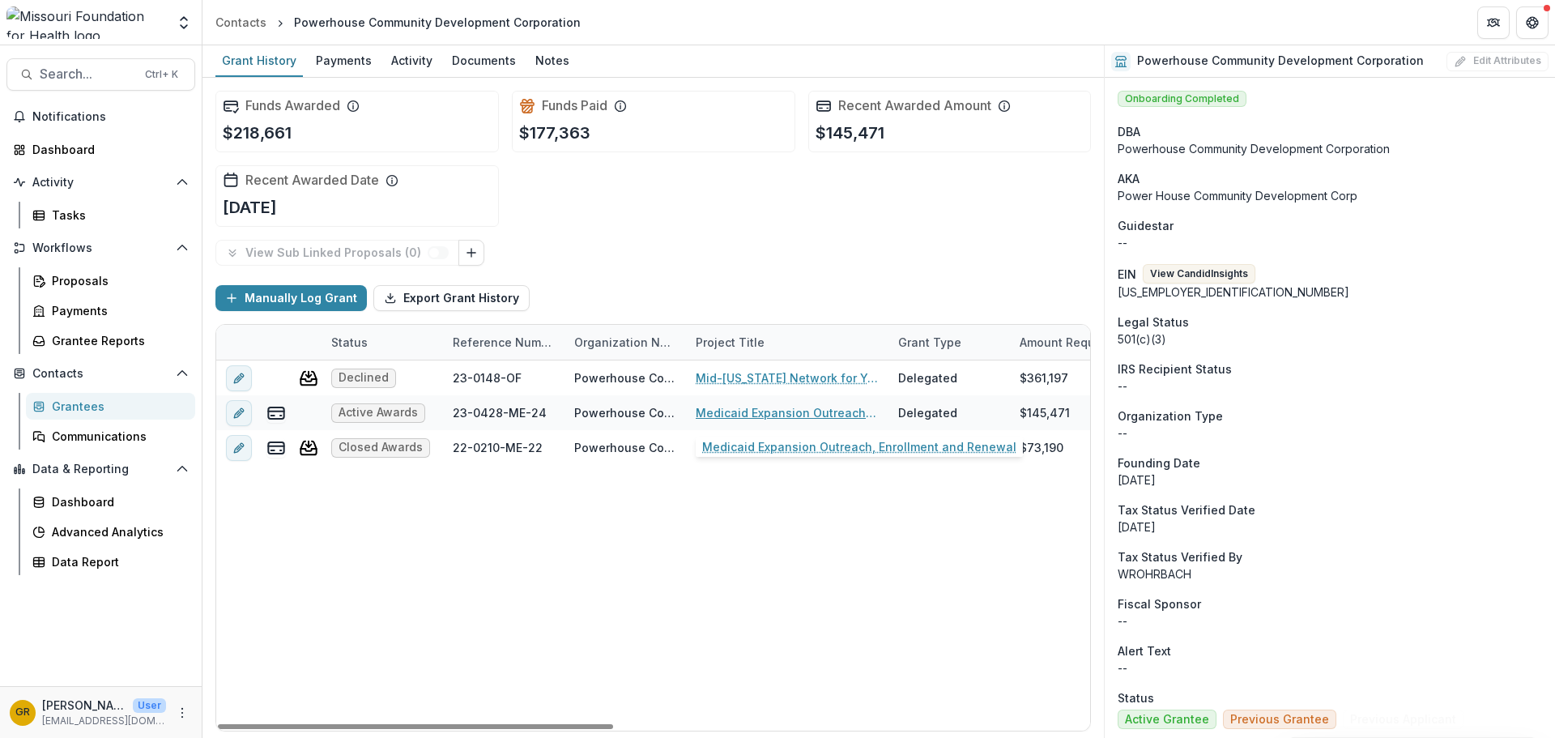
click at [733, 411] on link "Medicaid Expansion Outreach, Enrollment and Renewal" at bounding box center [787, 412] width 183 height 17
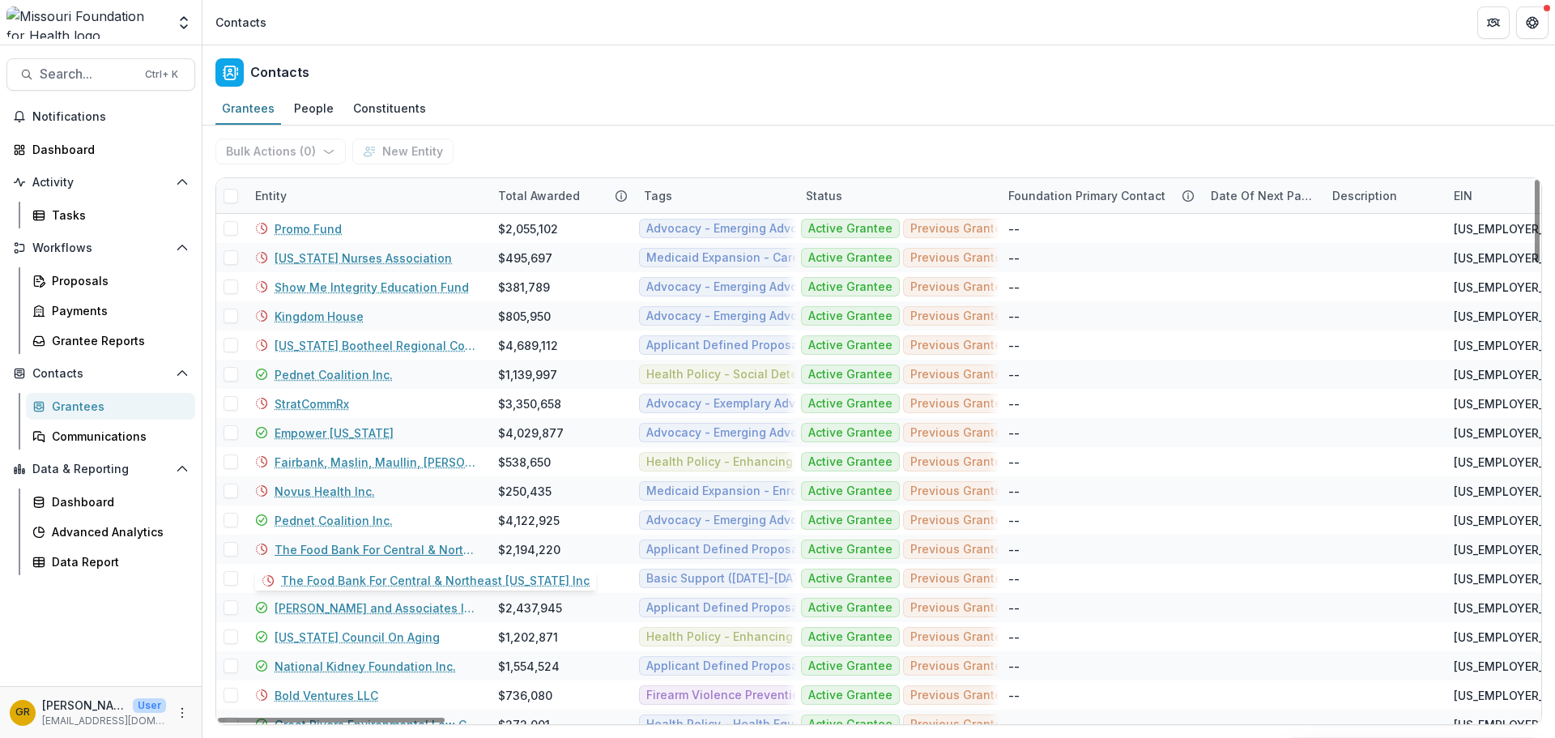
click at [356, 552] on link "The Food Bank For Central & Northeast [US_STATE] Inc" at bounding box center [377, 549] width 204 height 17
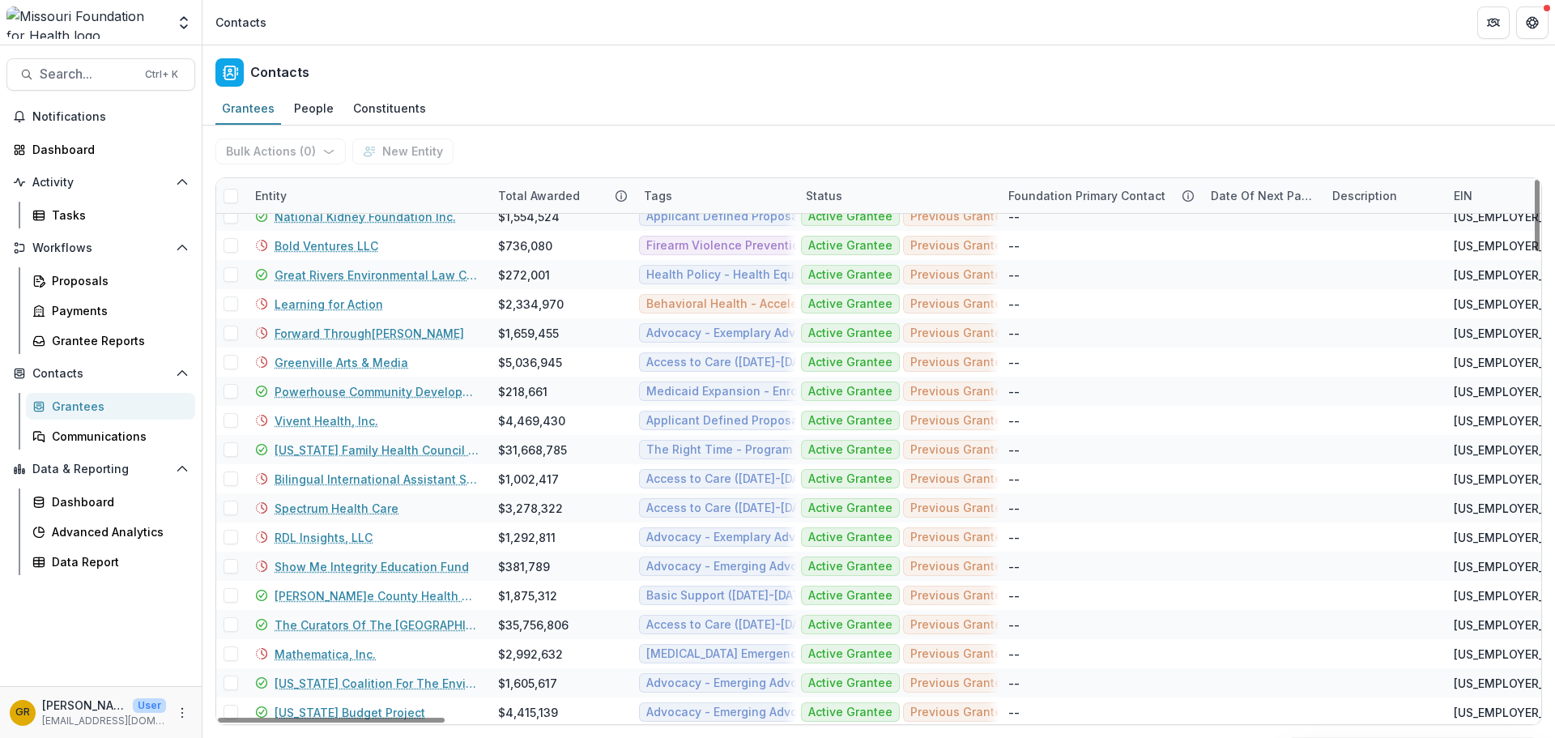
scroll to position [456, 0]
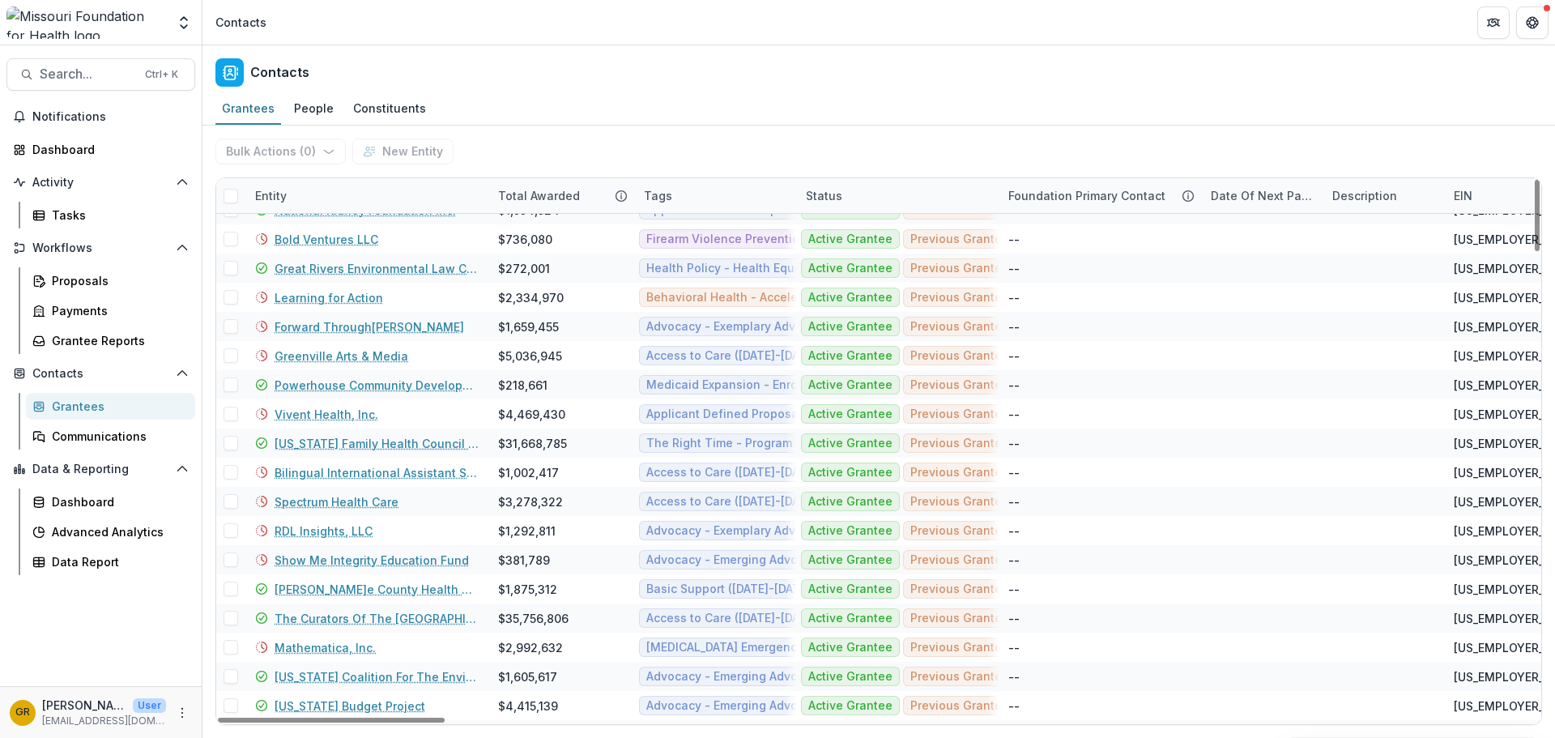
drag, startPoint x: 1538, startPoint y: 235, endPoint x: 1541, endPoint y: 294, distance: 59.2
click at [1036, 251] on div at bounding box center [1536, 215] width 5 height 71
click at [413, 554] on link "The Curators Of The [GEOGRAPHIC_DATA][US_STATE]" at bounding box center [377, 618] width 204 height 17
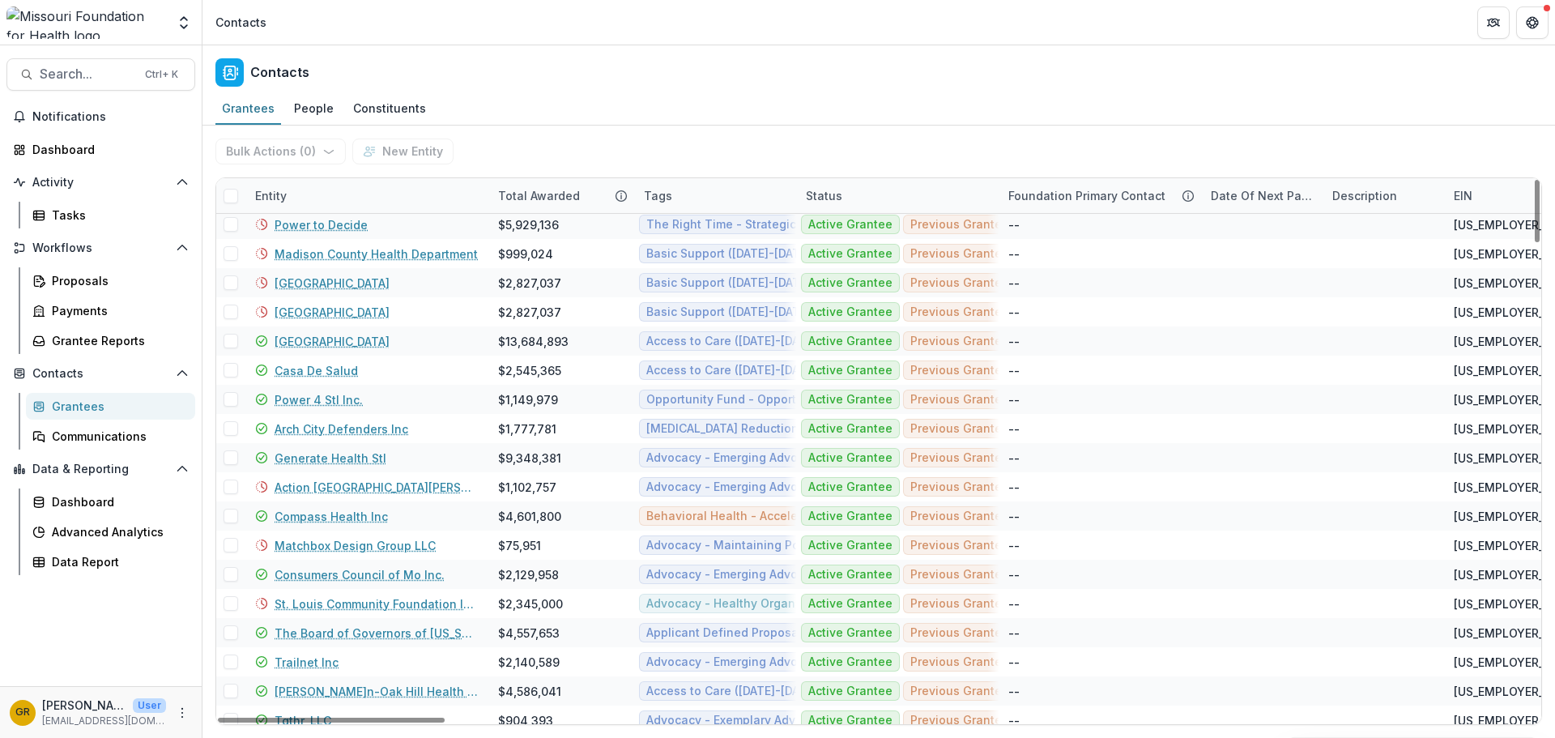
scroll to position [1090, 0]
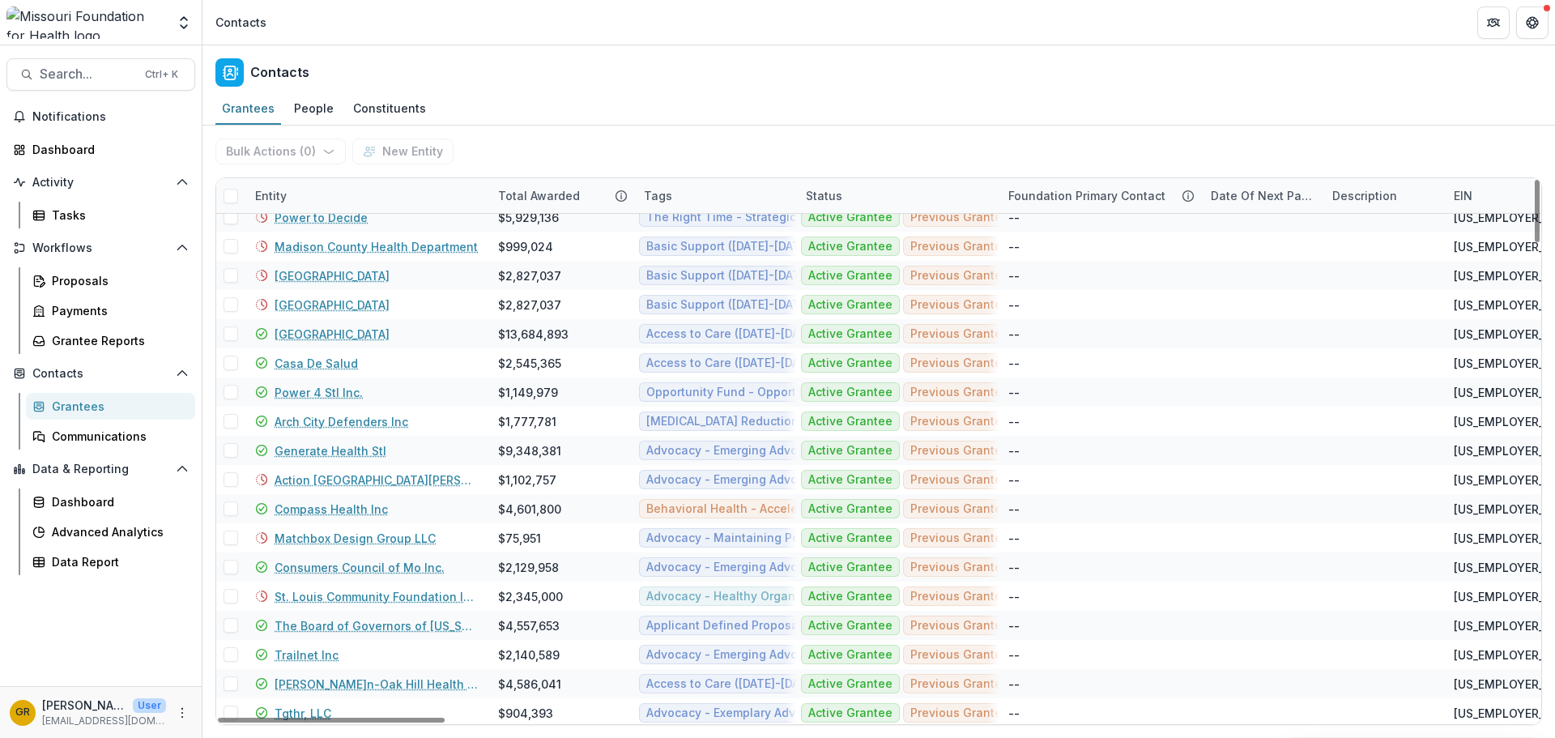
drag, startPoint x: 1534, startPoint y: 223, endPoint x: 1520, endPoint y: 347, distance: 124.7
click at [1036, 242] on div at bounding box center [1536, 211] width 5 height 62
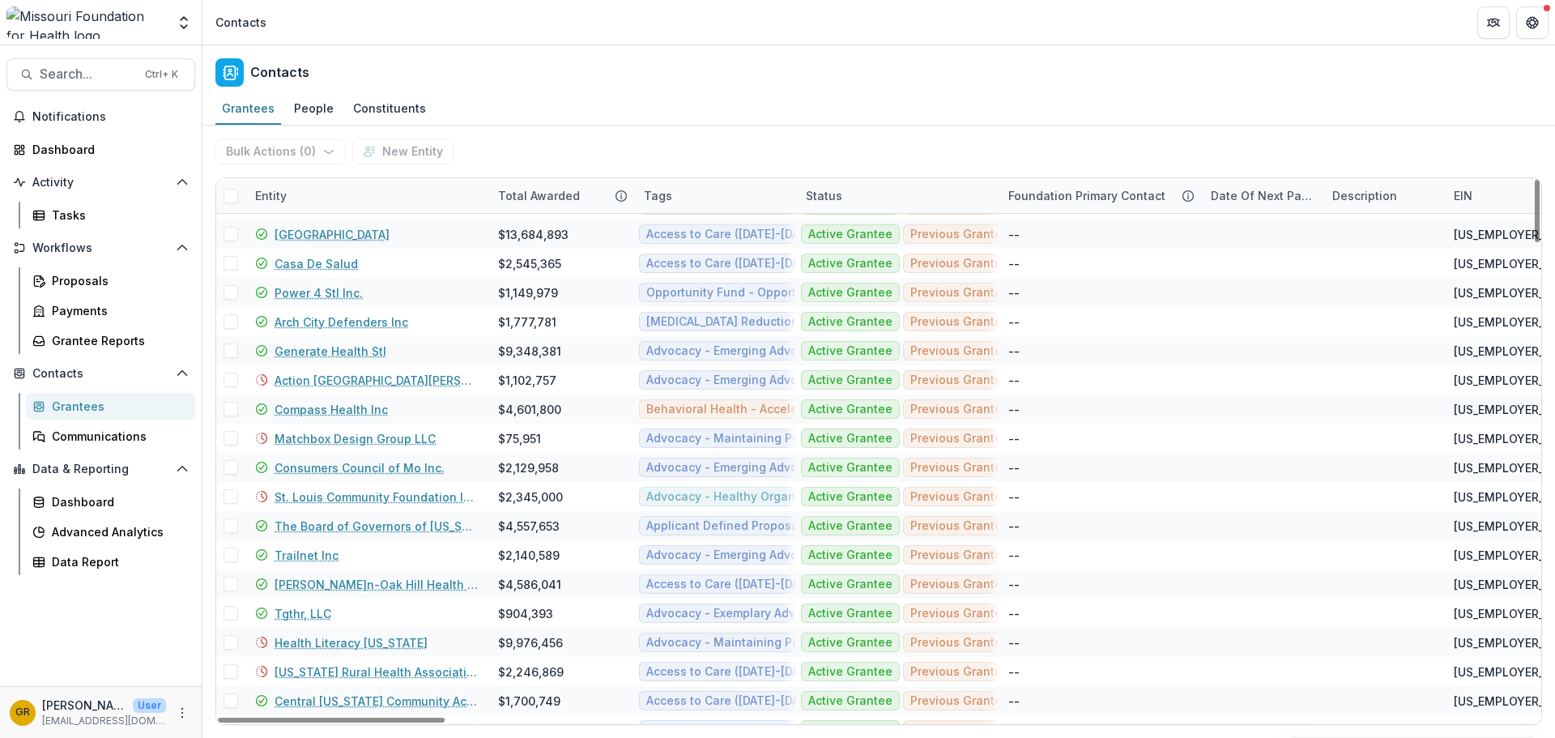
scroll to position [1254, 0]
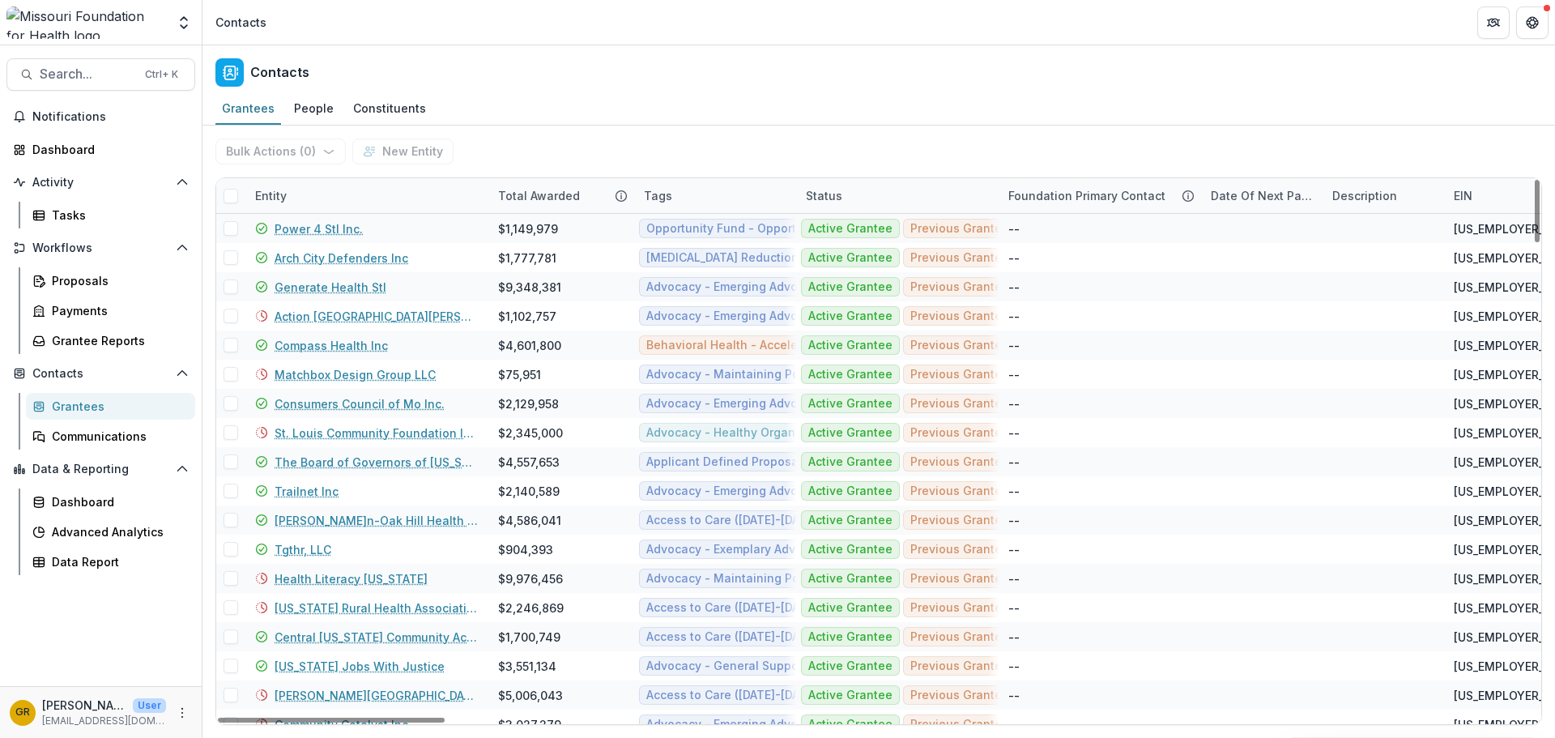
drag, startPoint x: 1539, startPoint y: 338, endPoint x: 1537, endPoint y: 356, distance: 18.8
click at [1036, 242] on div at bounding box center [1536, 211] width 5 height 62
click at [386, 554] on link "Central [US_STATE] Community Action" at bounding box center [377, 636] width 204 height 17
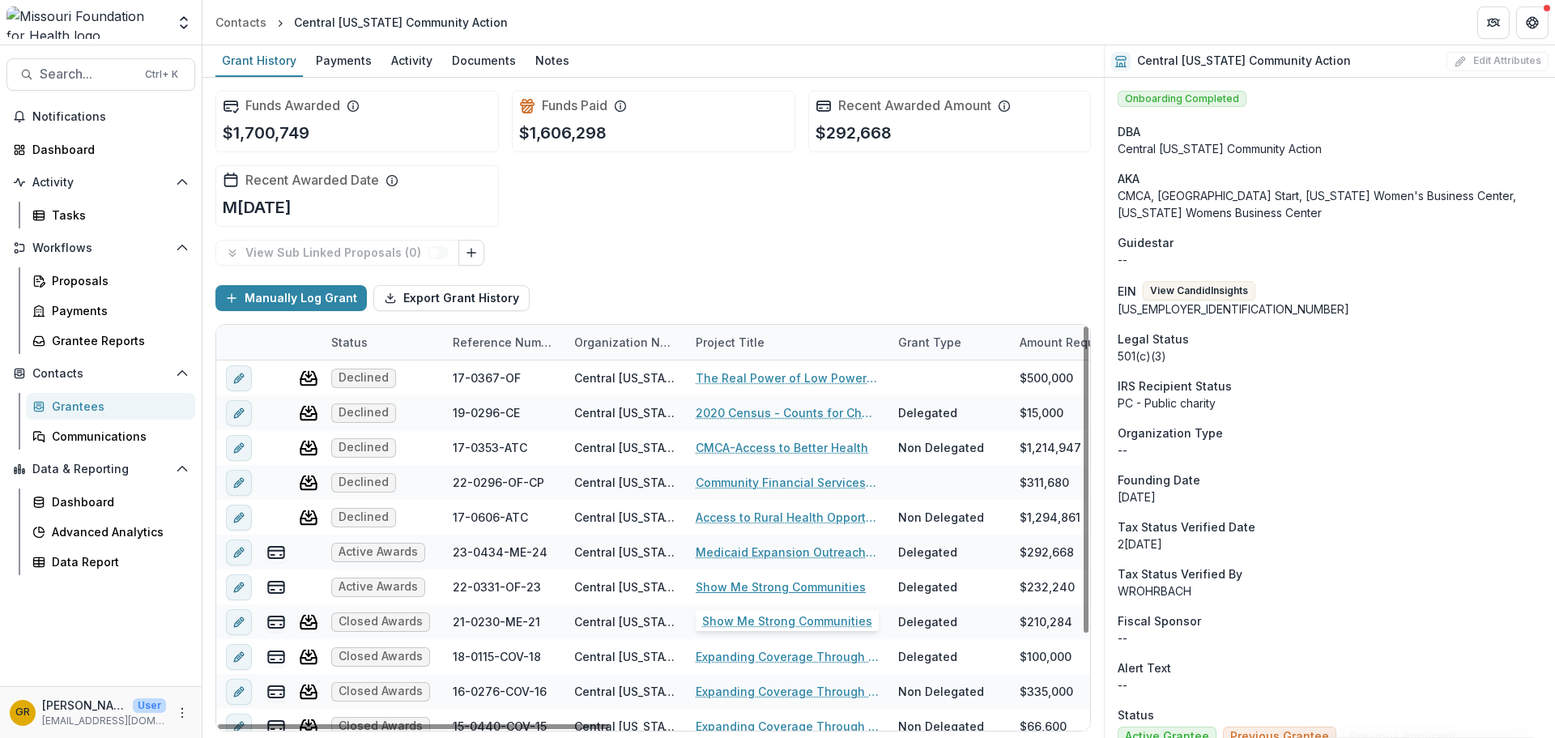
click at [734, 554] on link "Show Me Strong Communities" at bounding box center [781, 586] width 170 height 17
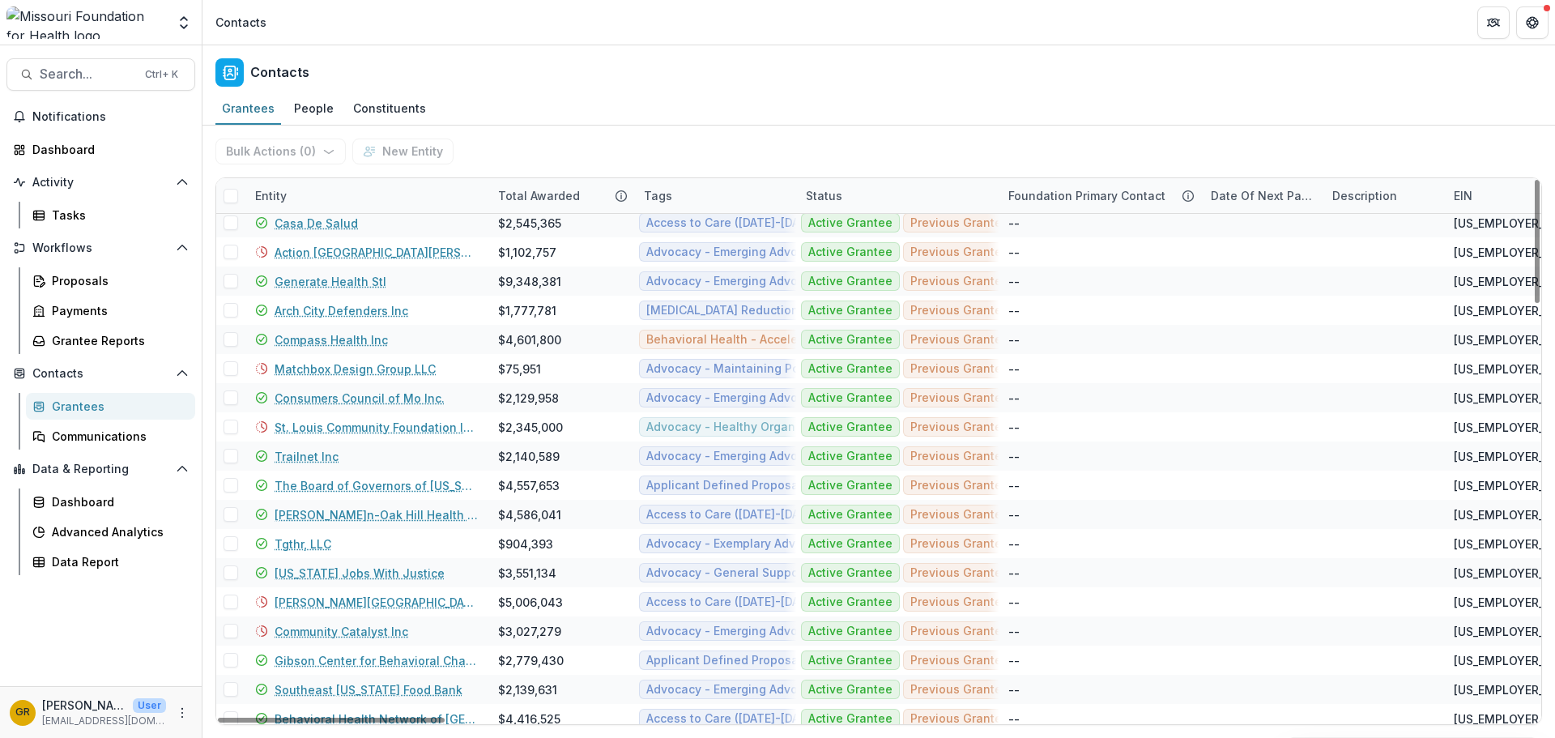
scroll to position [1262, 0]
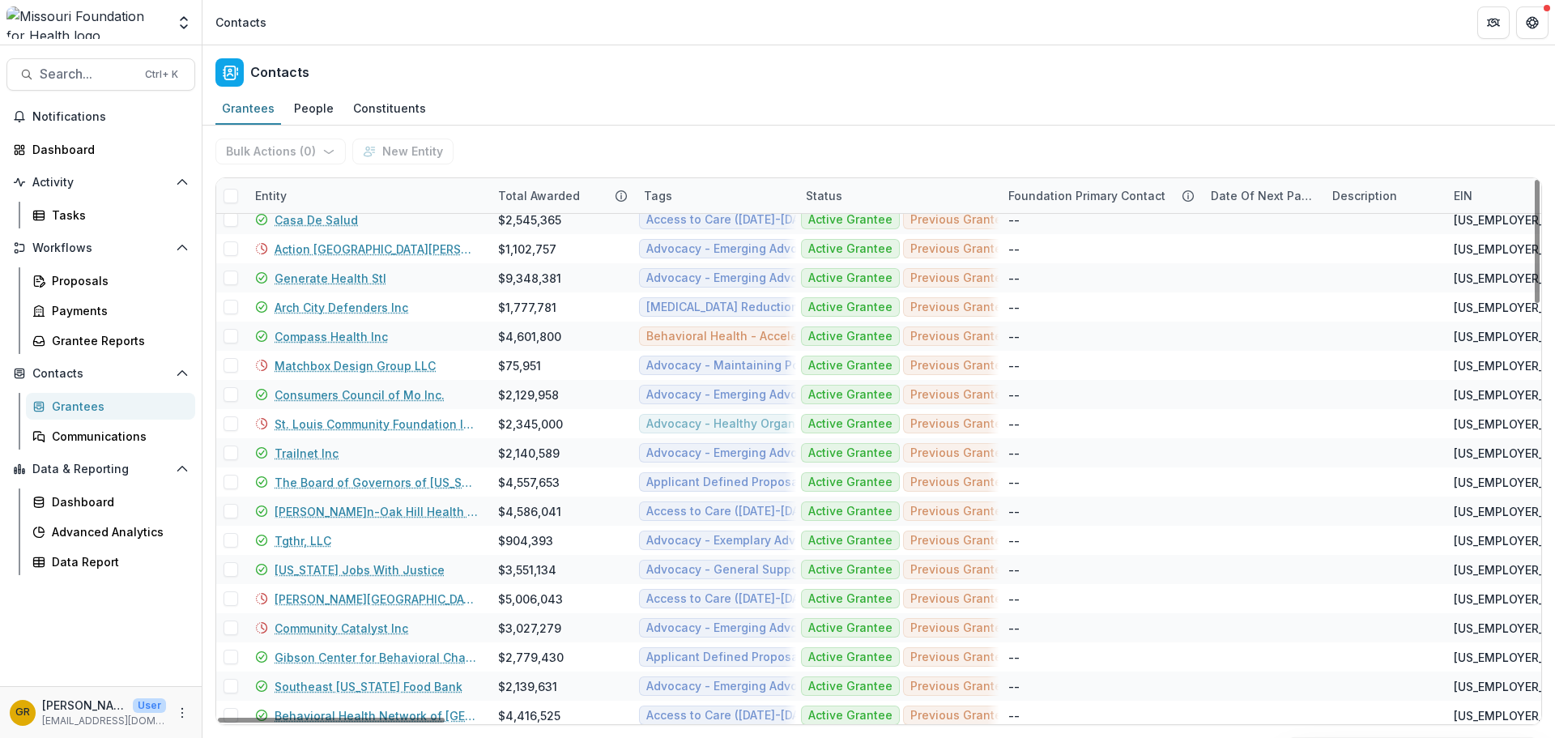
drag, startPoint x: 1534, startPoint y: 236, endPoint x: 1477, endPoint y: 521, distance: 290.8
click at [1036, 303] on div at bounding box center [1536, 241] width 5 height 123
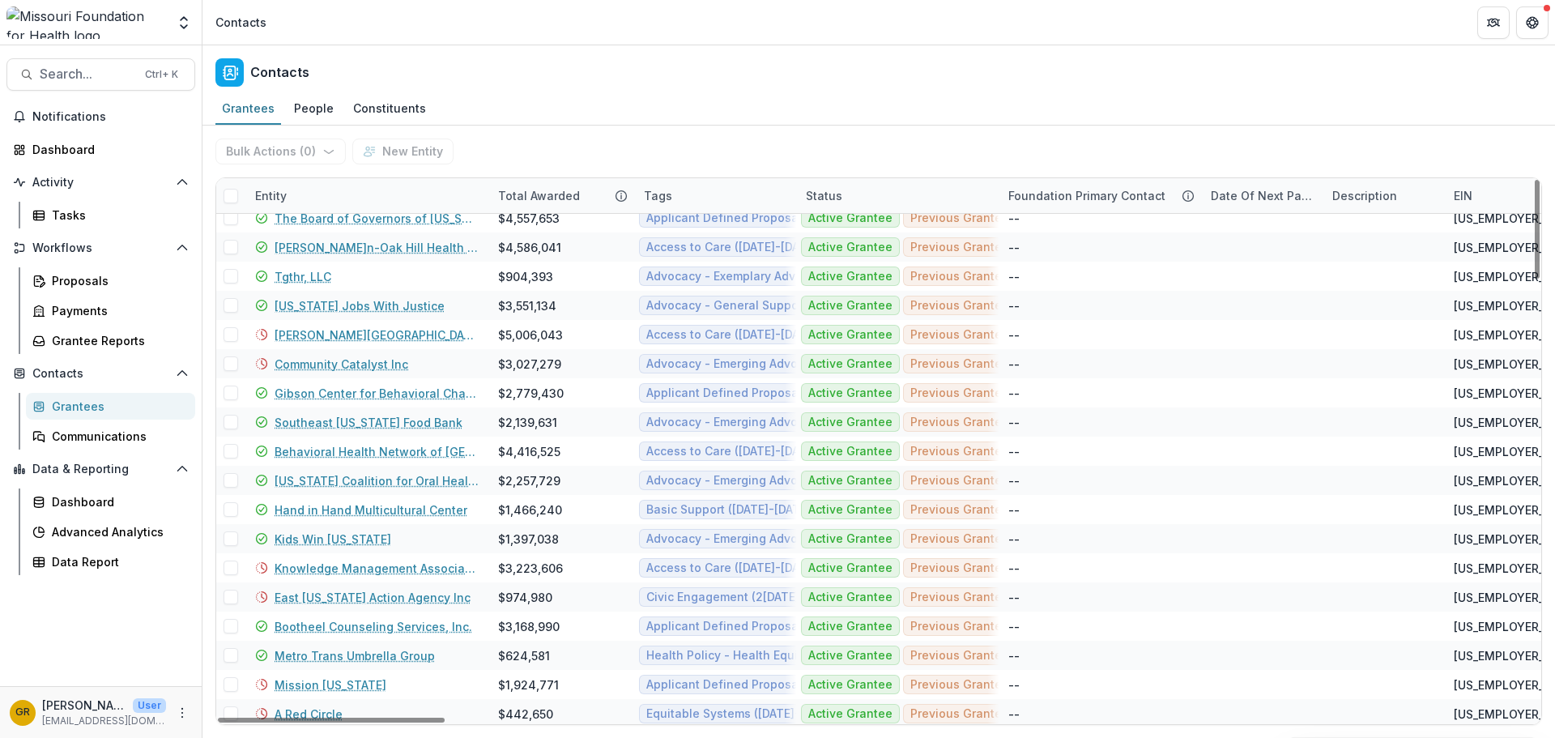
scroll to position [1530, 0]
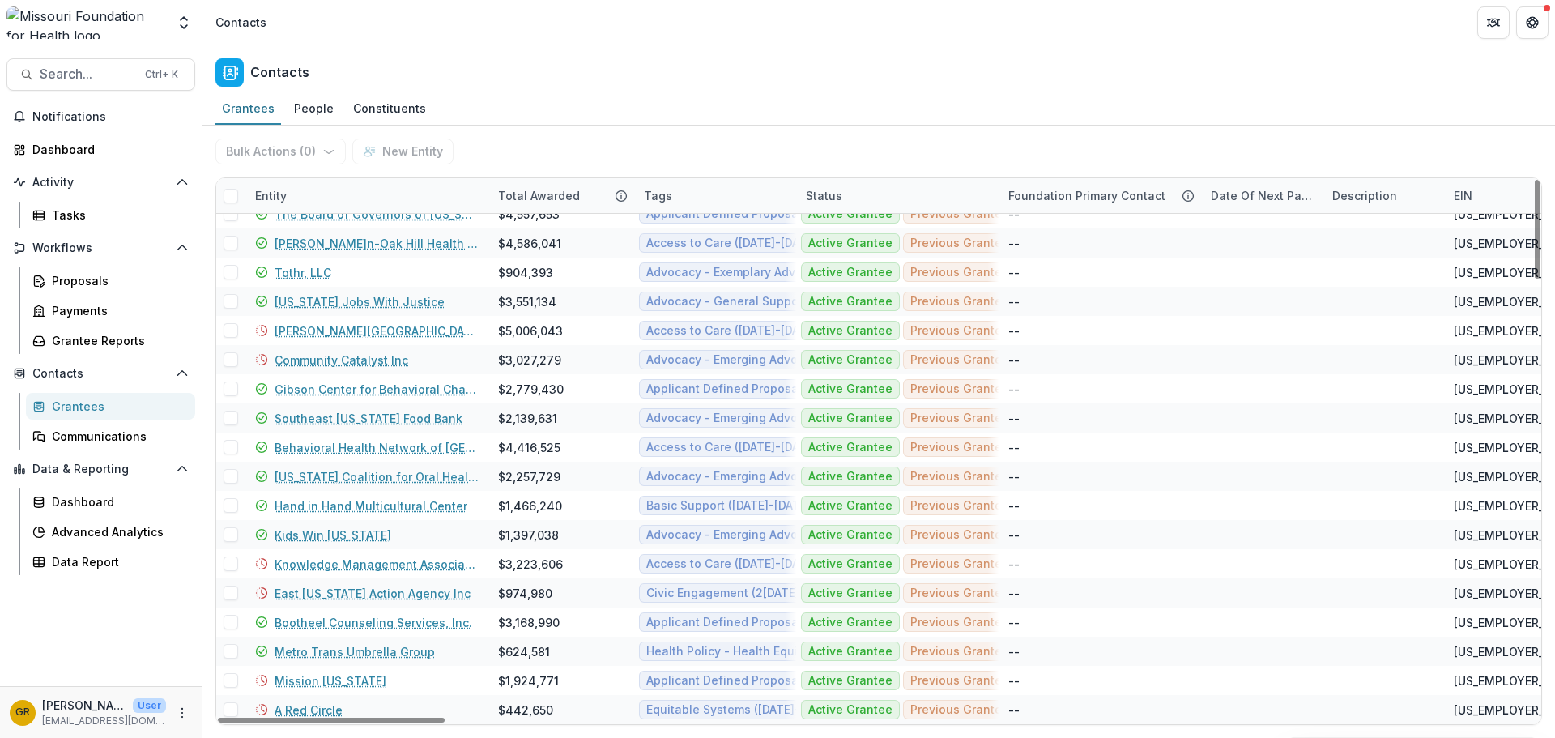
drag, startPoint x: 1537, startPoint y: 494, endPoint x: 1526, endPoint y: 543, distance: 49.9
click at [1036, 279] on div at bounding box center [1536, 229] width 5 height 99
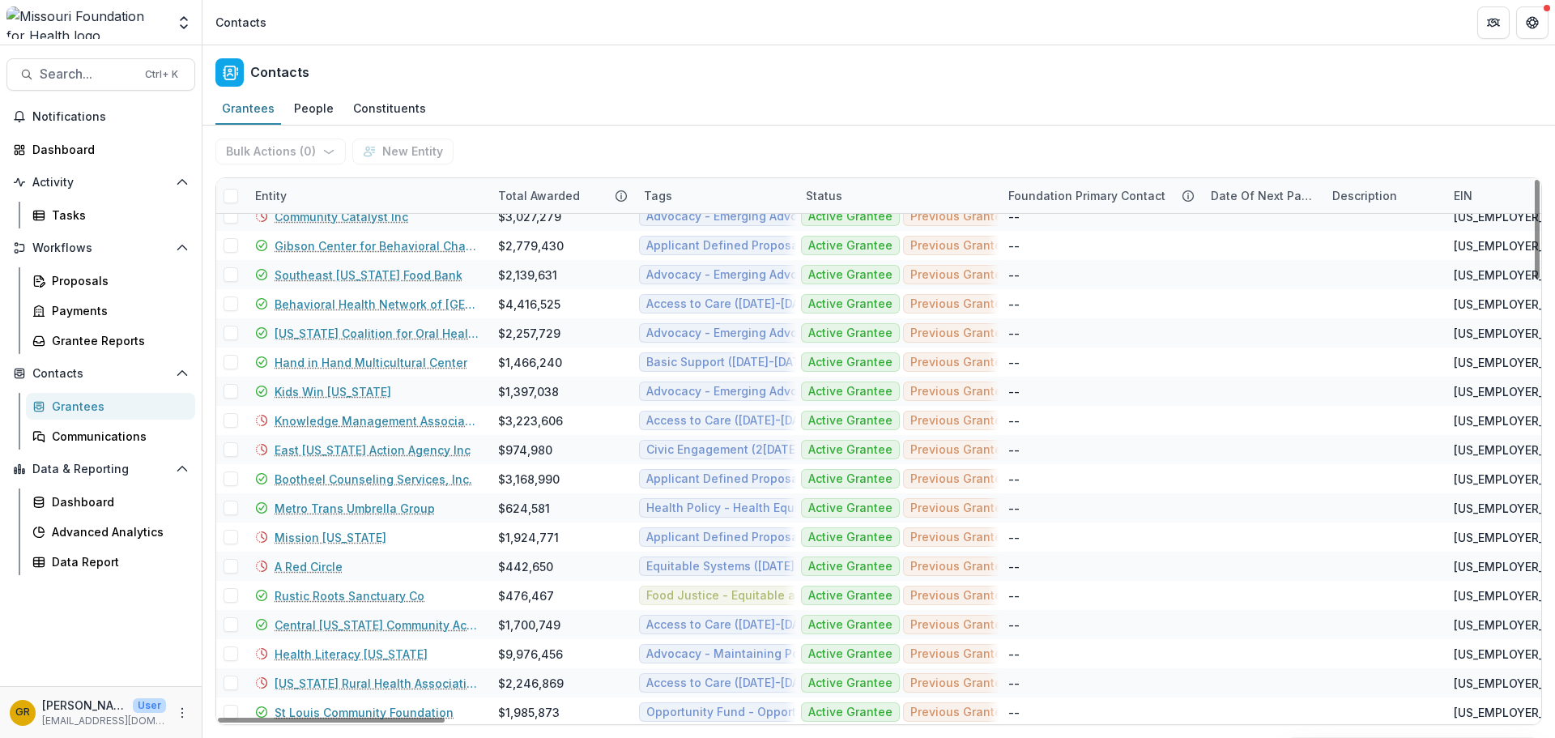
scroll to position [1678, 0]
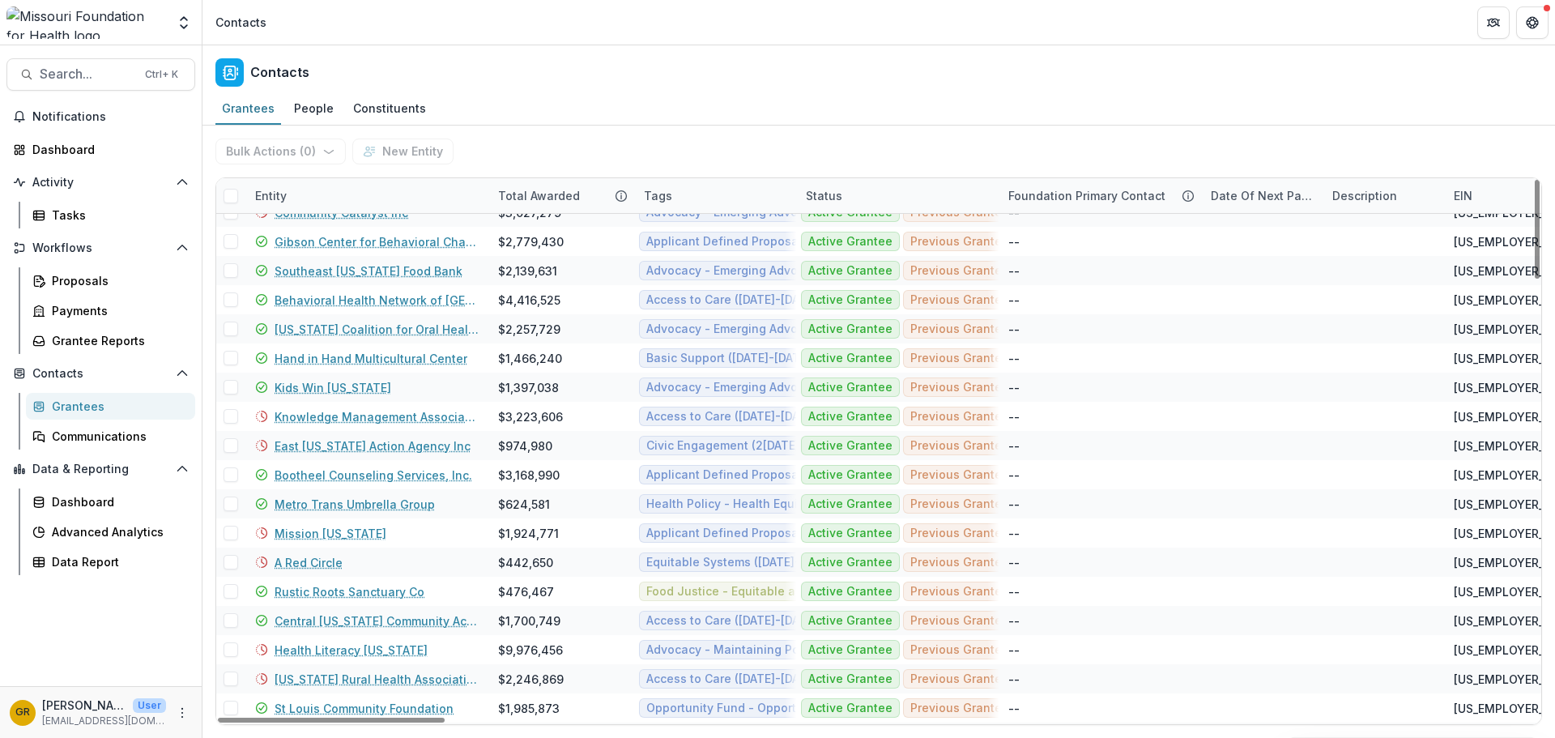
drag, startPoint x: 1536, startPoint y: 475, endPoint x: 1534, endPoint y: 502, distance: 26.8
click at [1036, 279] on div at bounding box center [1536, 229] width 5 height 99
click at [409, 554] on link "Central [US_STATE] Community Action" at bounding box center [377, 620] width 204 height 17
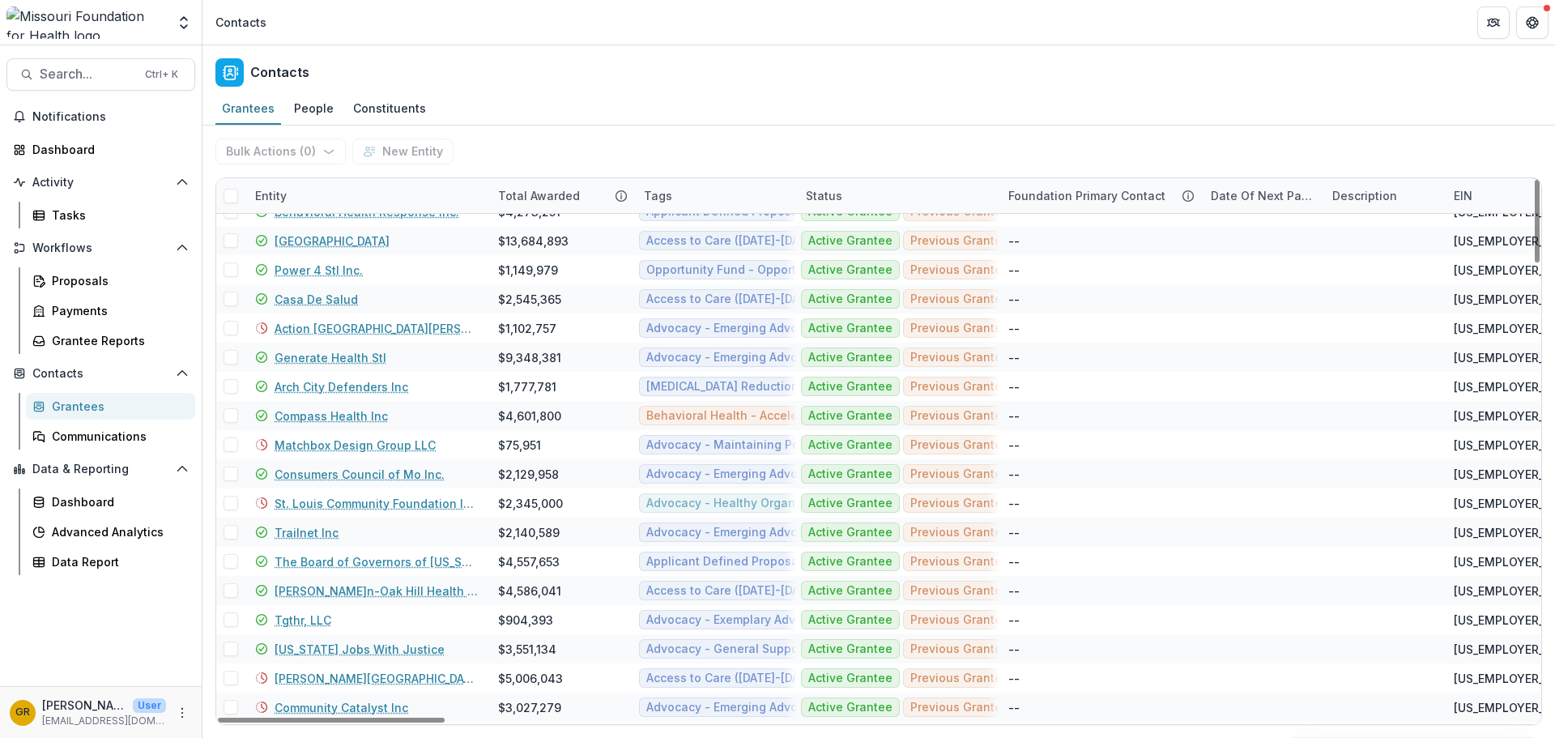
scroll to position [1189, 0]
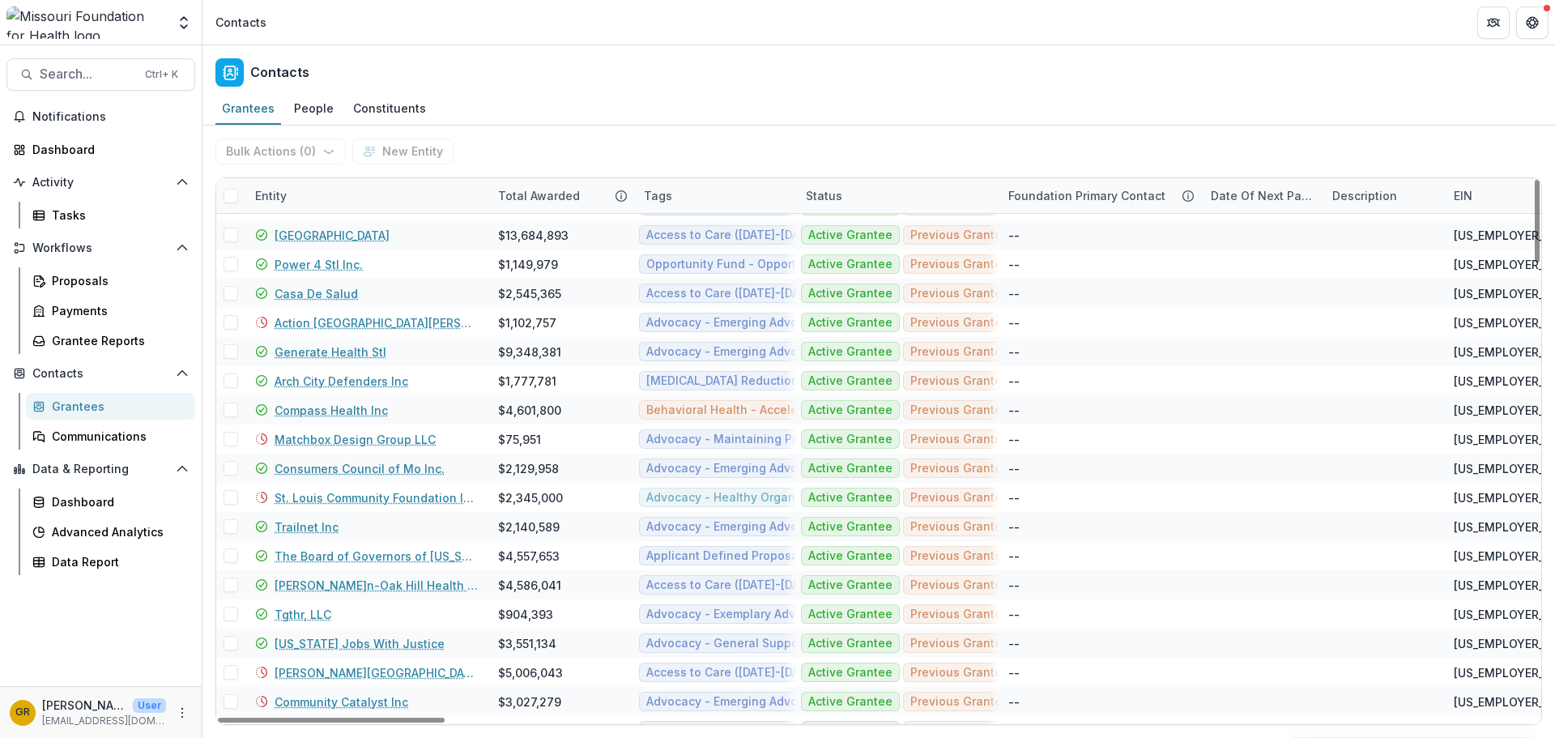
drag, startPoint x: 1536, startPoint y: 222, endPoint x: 1505, endPoint y: 402, distance: 182.5
click at [1036, 262] on div at bounding box center [1536, 221] width 5 height 83
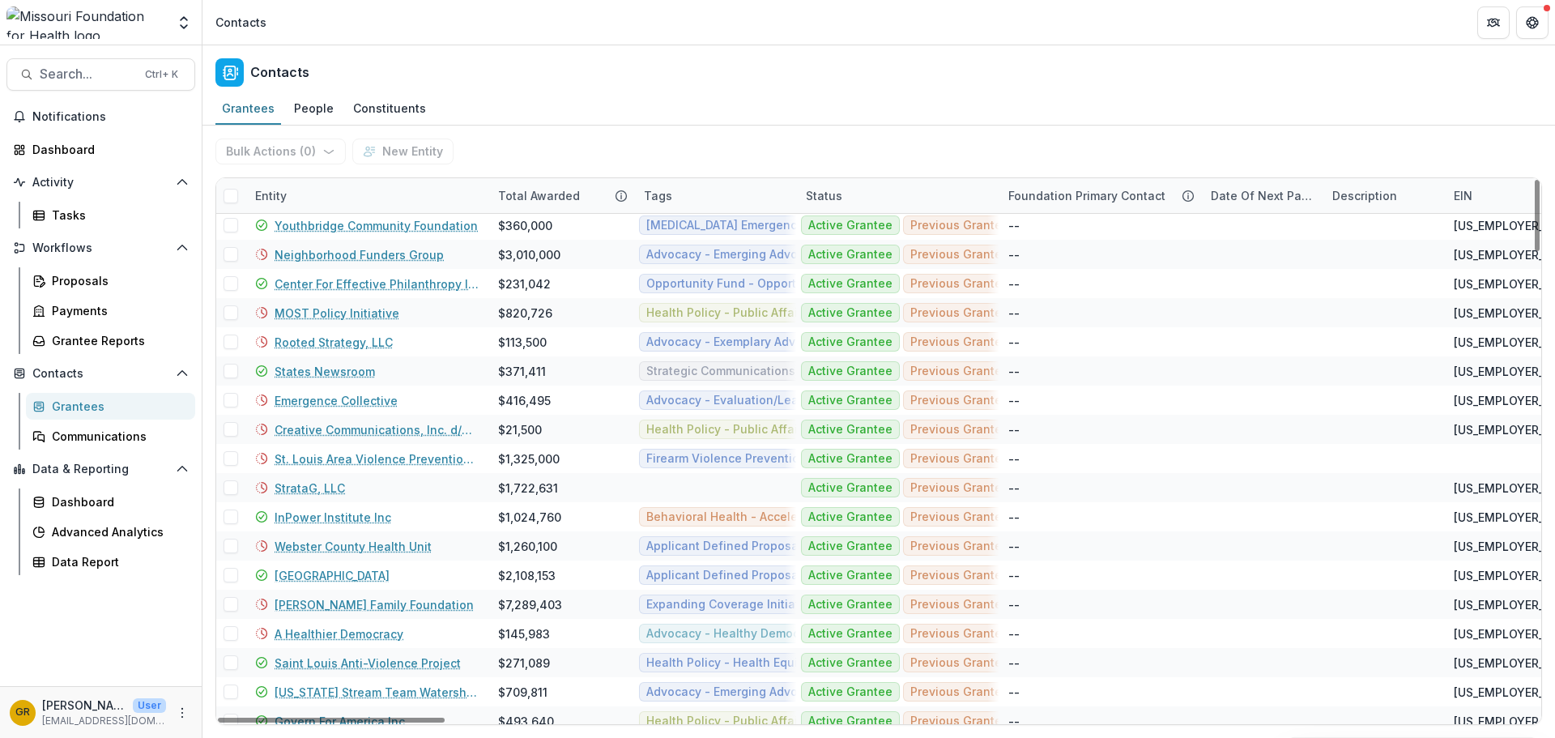
scroll to position [2931, 0]
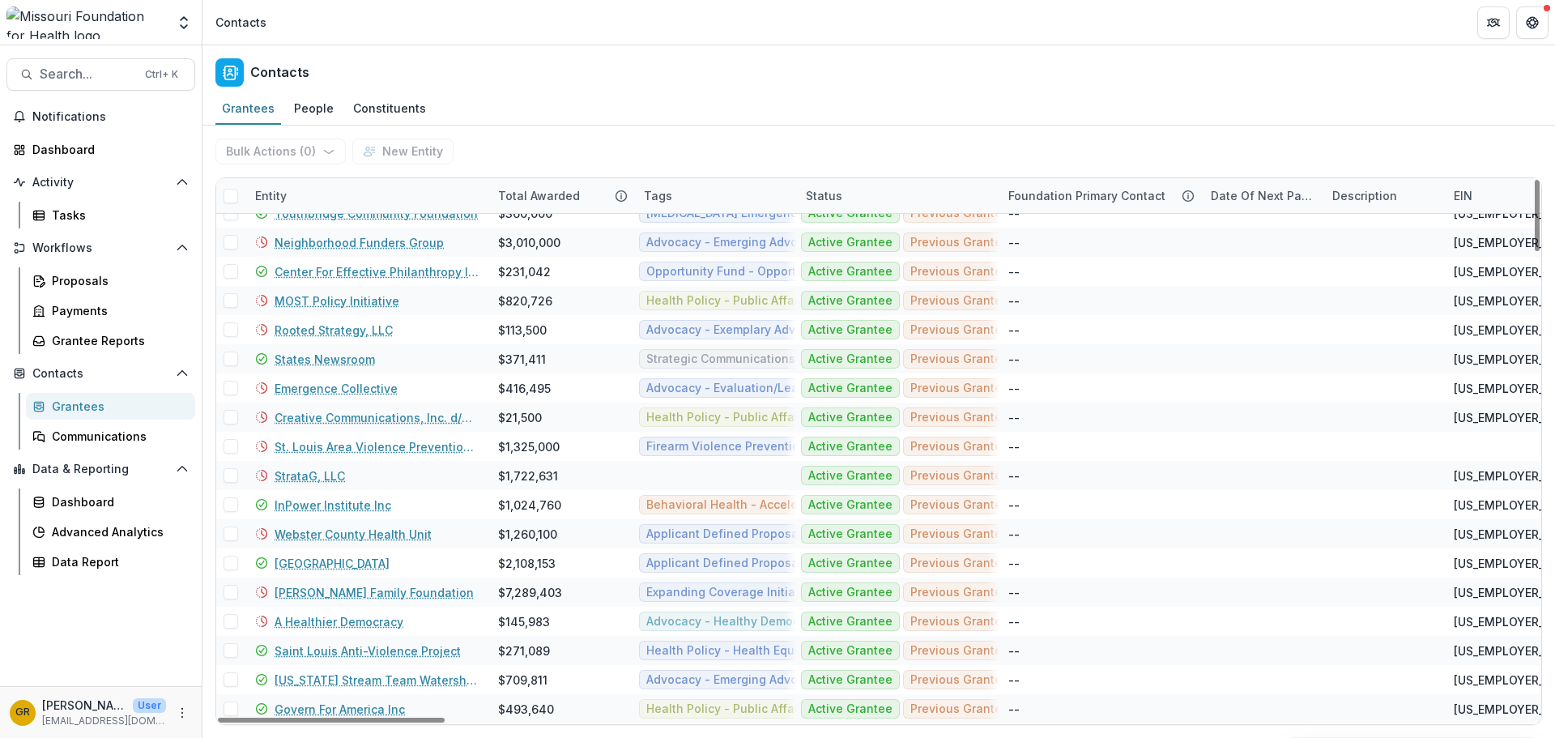
drag, startPoint x: 1537, startPoint y: 383, endPoint x: 1559, endPoint y: 609, distance: 227.0
click at [1036, 251] on div at bounding box center [1536, 215] width 5 height 71
click at [316, 554] on link "[GEOGRAPHIC_DATA]" at bounding box center [332, 563] width 115 height 17
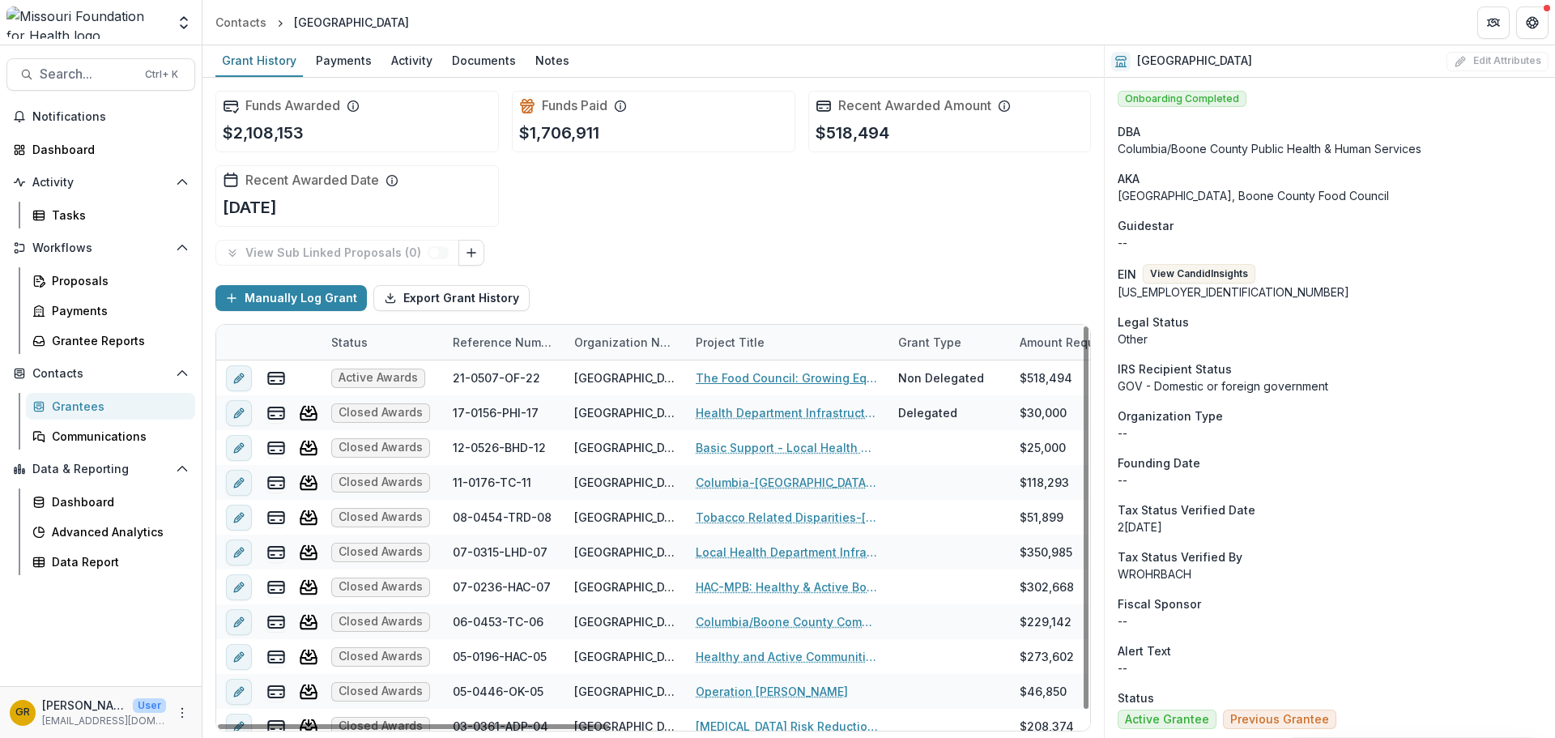
click at [735, 377] on link "The Food Council: Growing Equity and Resilience in our Food System" at bounding box center [787, 377] width 183 height 17
drag, startPoint x: 1088, startPoint y: 347, endPoint x: 1088, endPoint y: 362, distance: 14.6
click at [1036, 362] on div at bounding box center [1085, 517] width 5 height 382
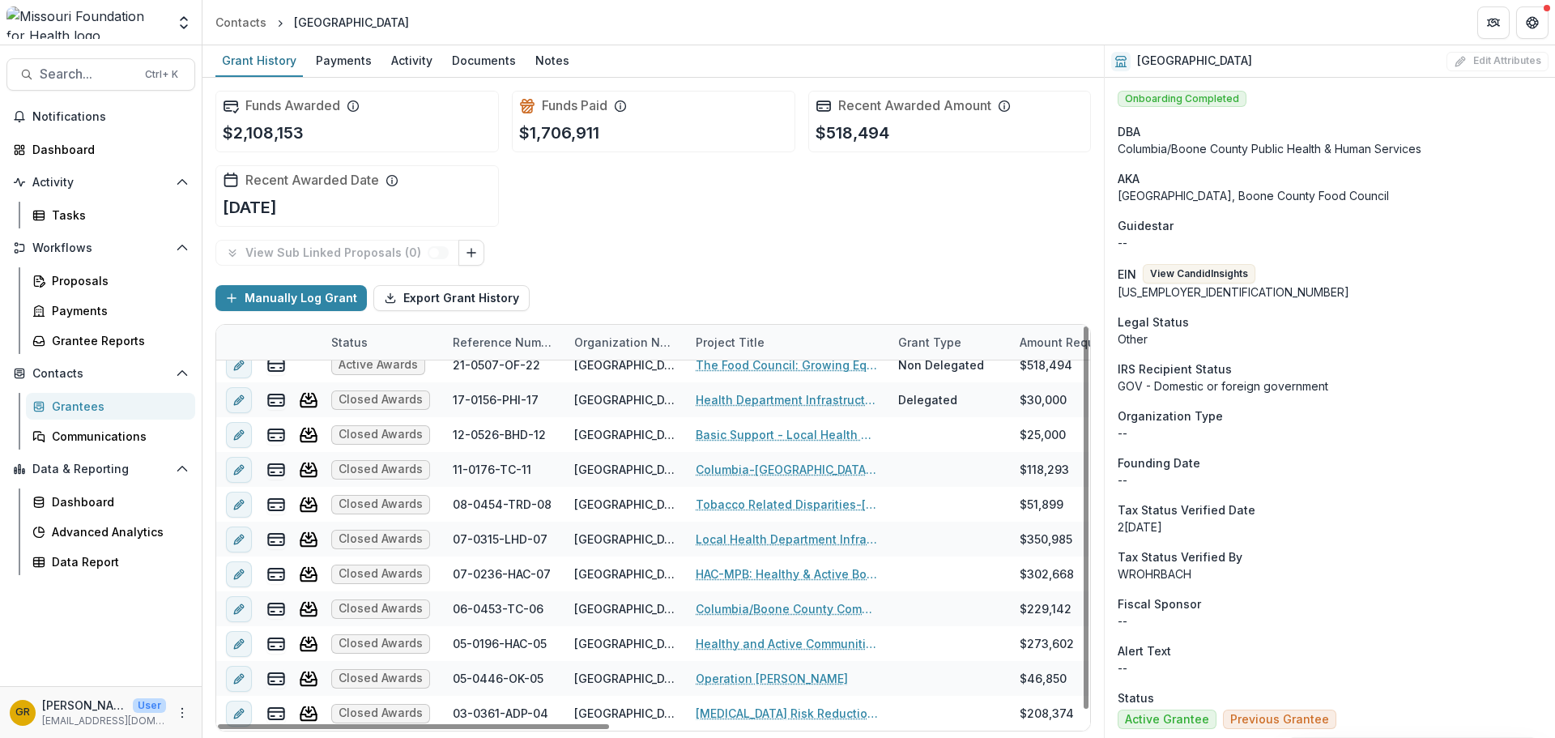
drag, startPoint x: 1085, startPoint y: 425, endPoint x: 1085, endPoint y: 438, distance: 13.0
click at [1036, 438] on div at bounding box center [1085, 517] width 5 height 382
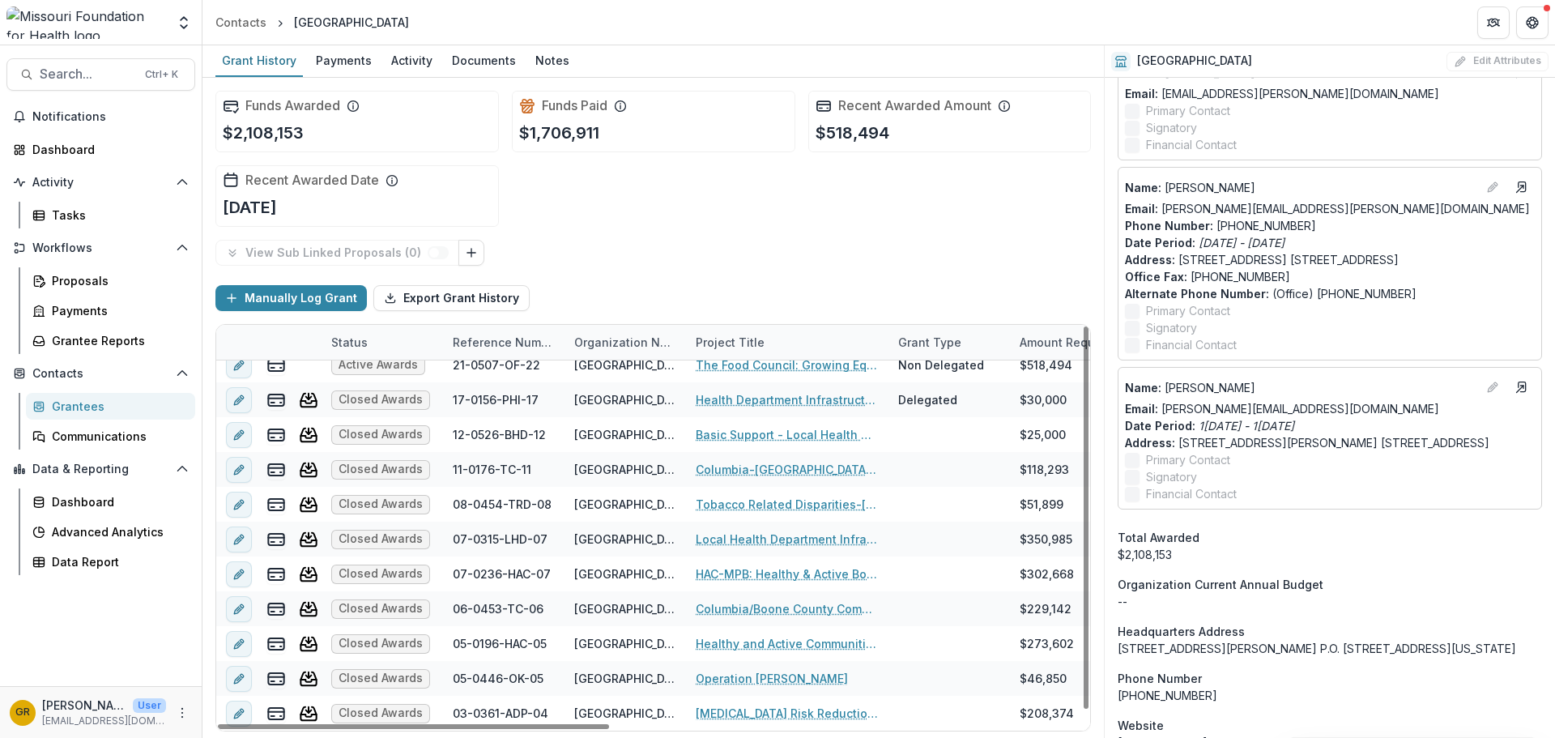
drag, startPoint x: 1086, startPoint y: 474, endPoint x: 1151, endPoint y: 776, distance: 308.9
click at [1036, 554] on div at bounding box center [1085, 517] width 5 height 382
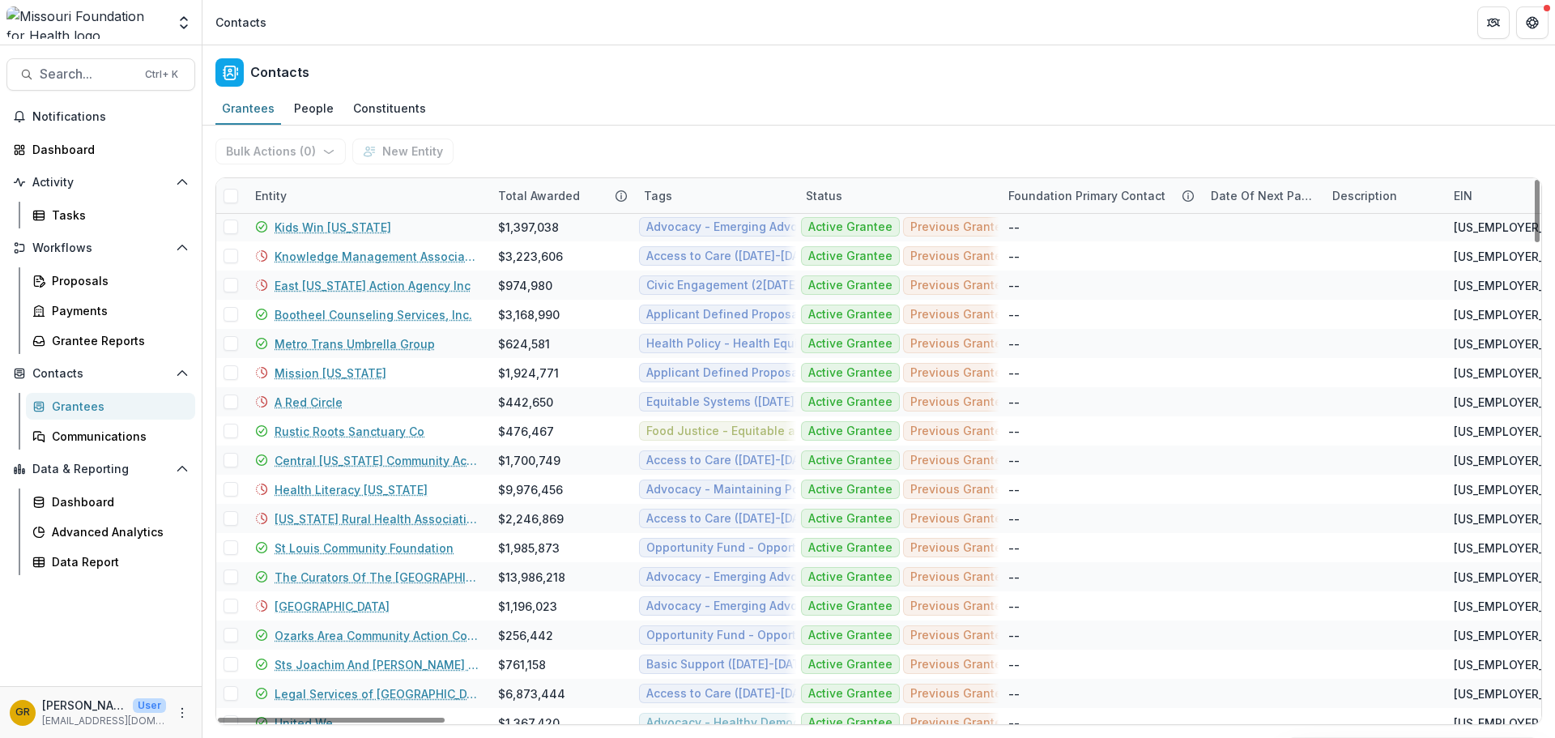
scroll to position [1853, 0]
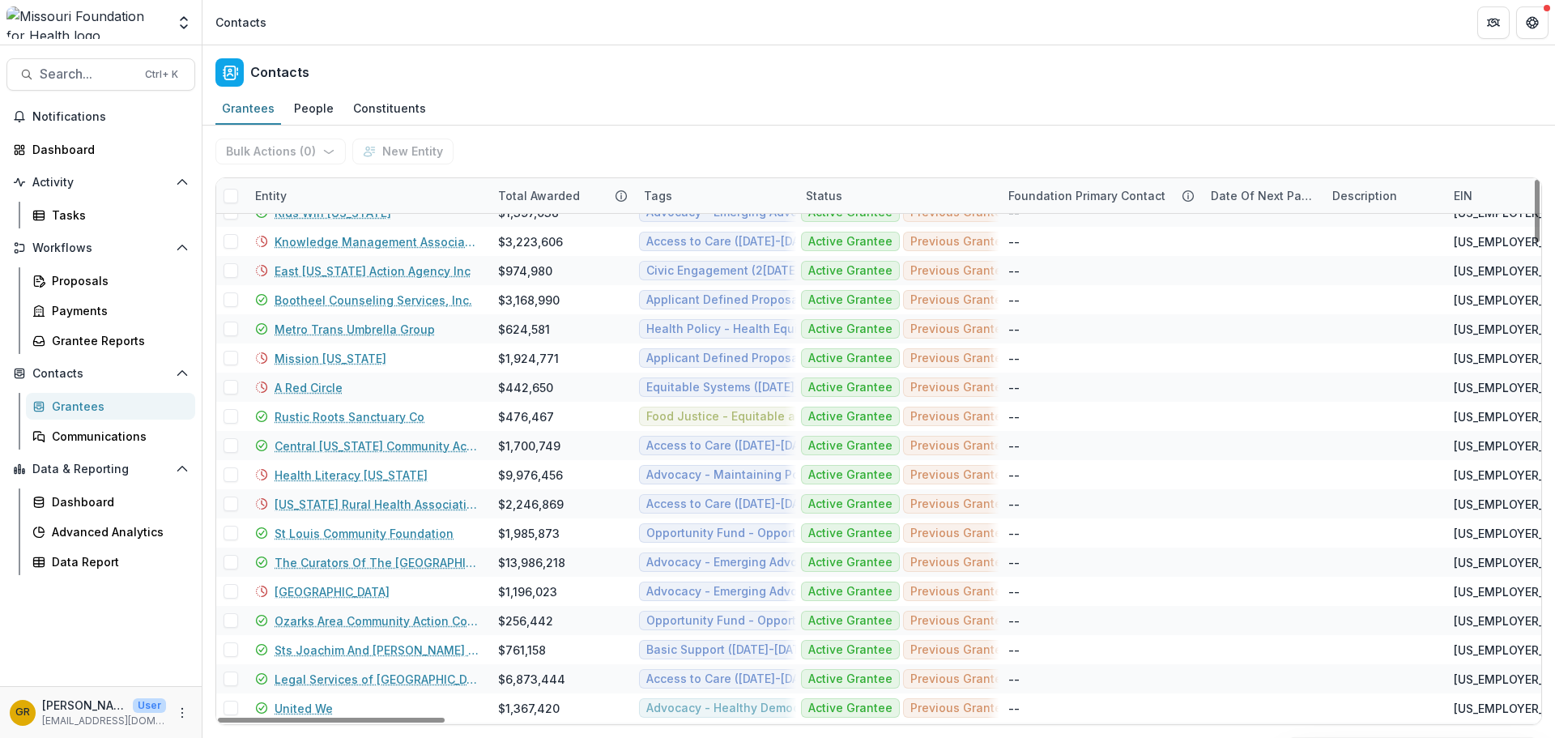
drag, startPoint x: 1537, startPoint y: 211, endPoint x: 1517, endPoint y: 421, distance: 211.5
click at [1036, 242] on div at bounding box center [1536, 211] width 5 height 62
click at [318, 554] on link "The Curators Of The [GEOGRAPHIC_DATA][US_STATE]" at bounding box center [377, 562] width 204 height 17
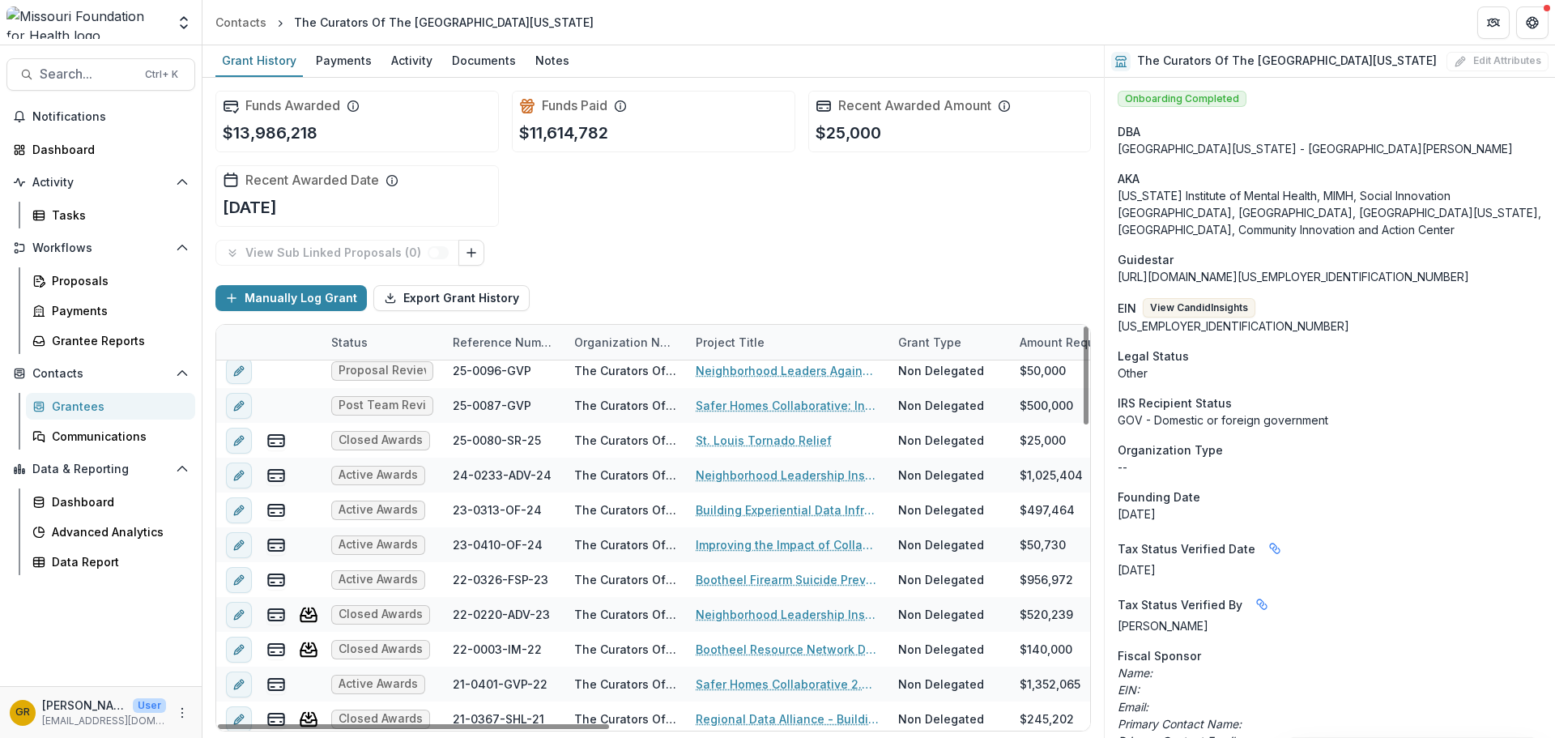
drag, startPoint x: 1084, startPoint y: 398, endPoint x: 1121, endPoint y: 517, distance: 125.3
click at [1036, 424] on div at bounding box center [1085, 375] width 5 height 98
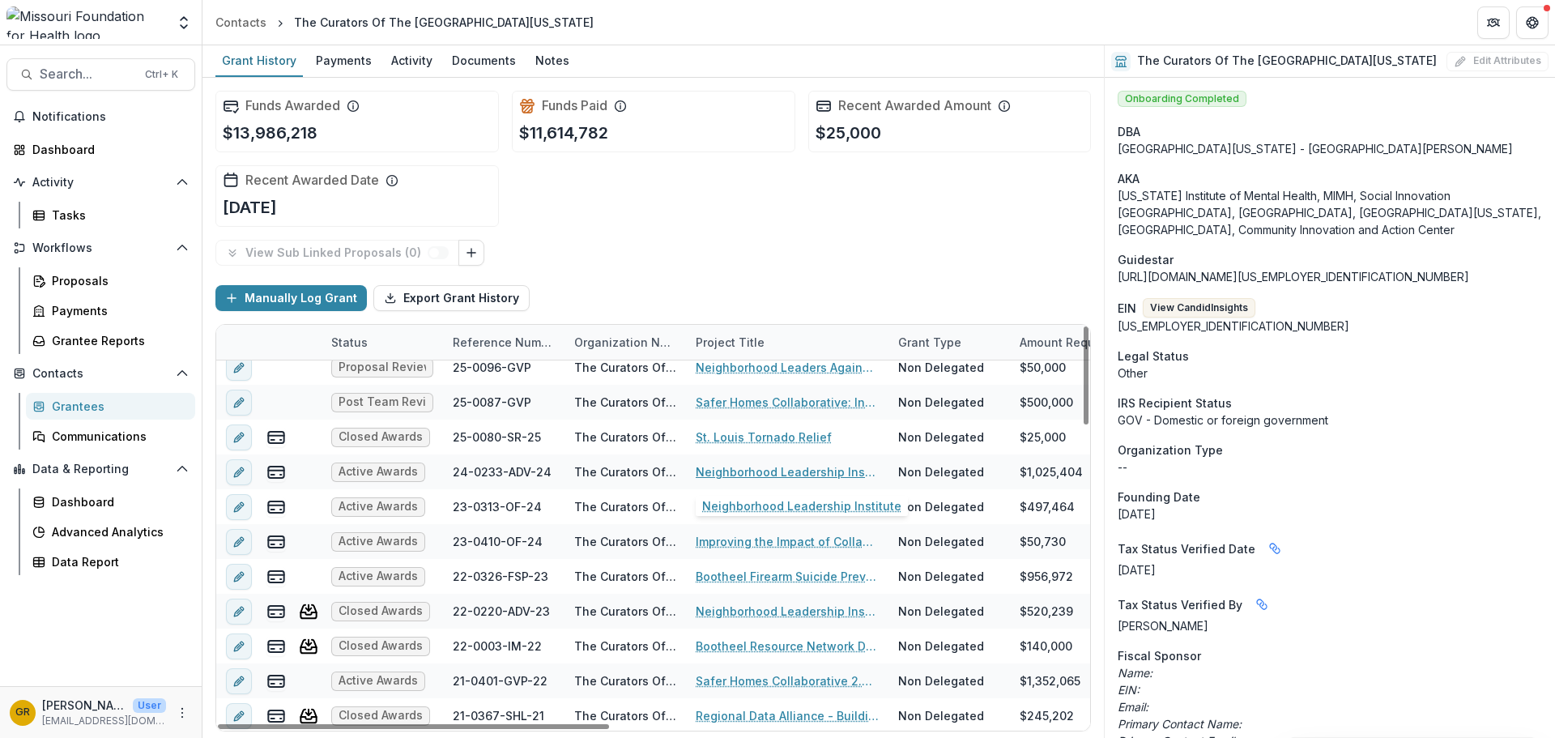
click at [770, 469] on link "Neighborhood Leadership Institute" at bounding box center [787, 471] width 183 height 17
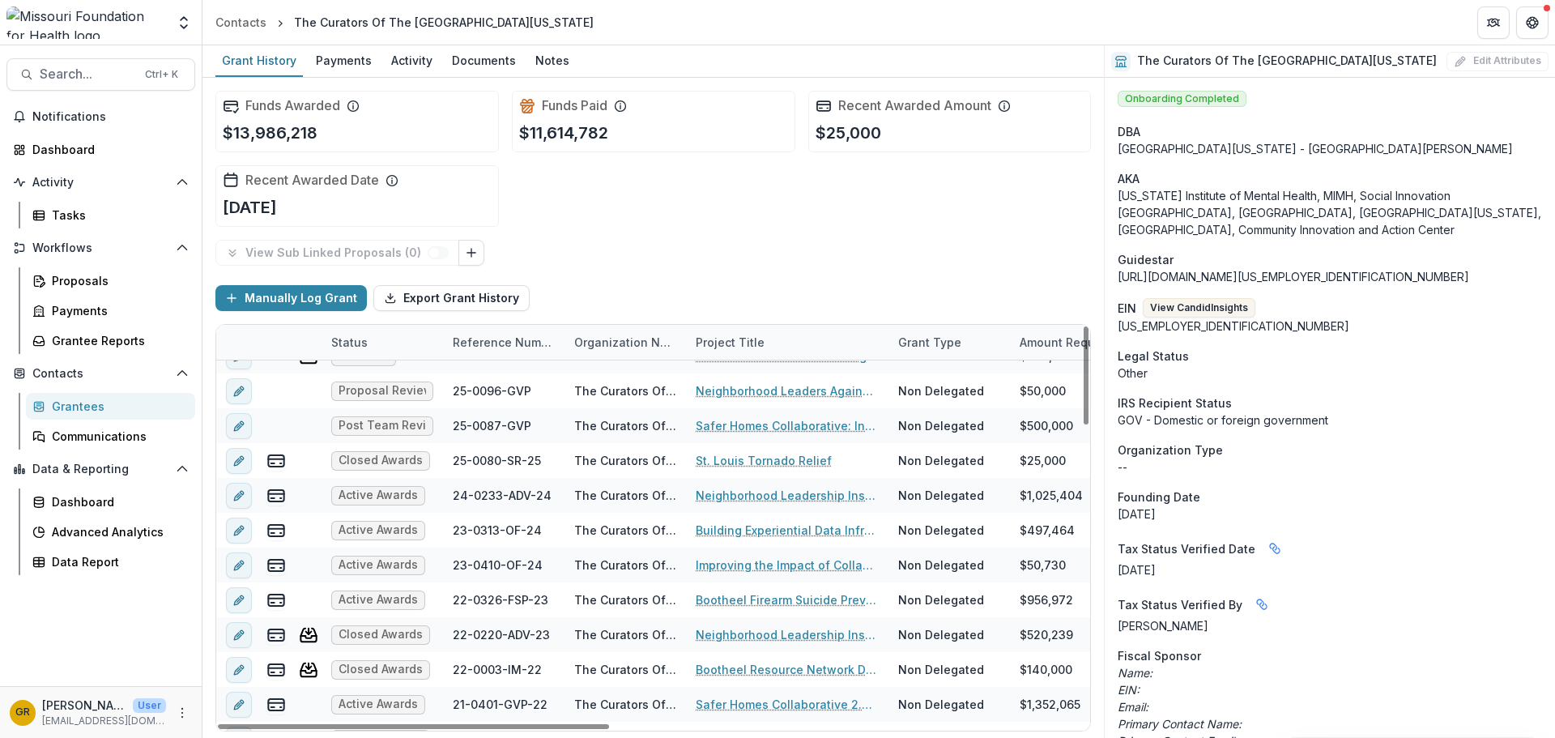
scroll to position [484, 0]
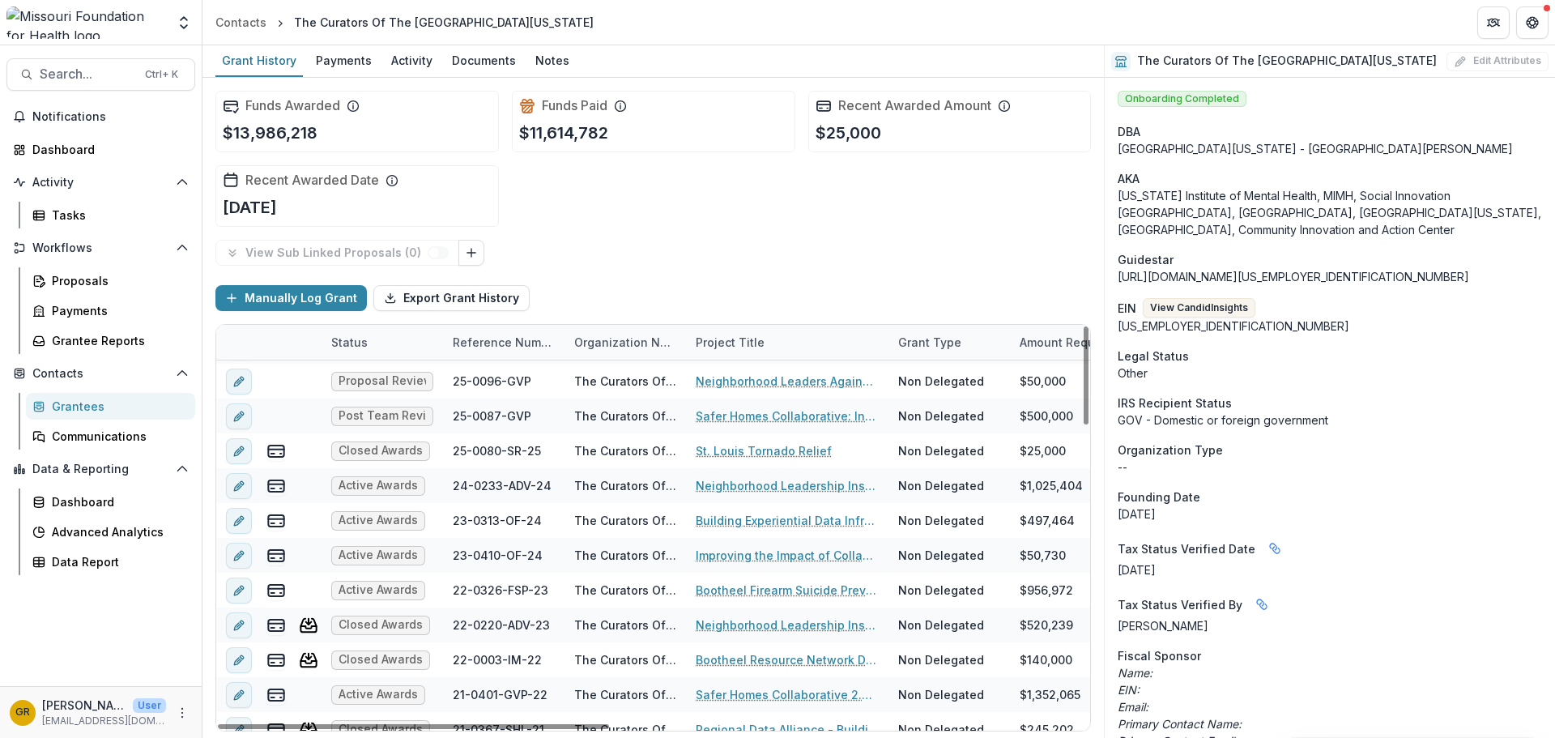
drag, startPoint x: 1088, startPoint y: 404, endPoint x: 1116, endPoint y: 535, distance: 134.2
click at [1036, 424] on div at bounding box center [1085, 375] width 5 height 98
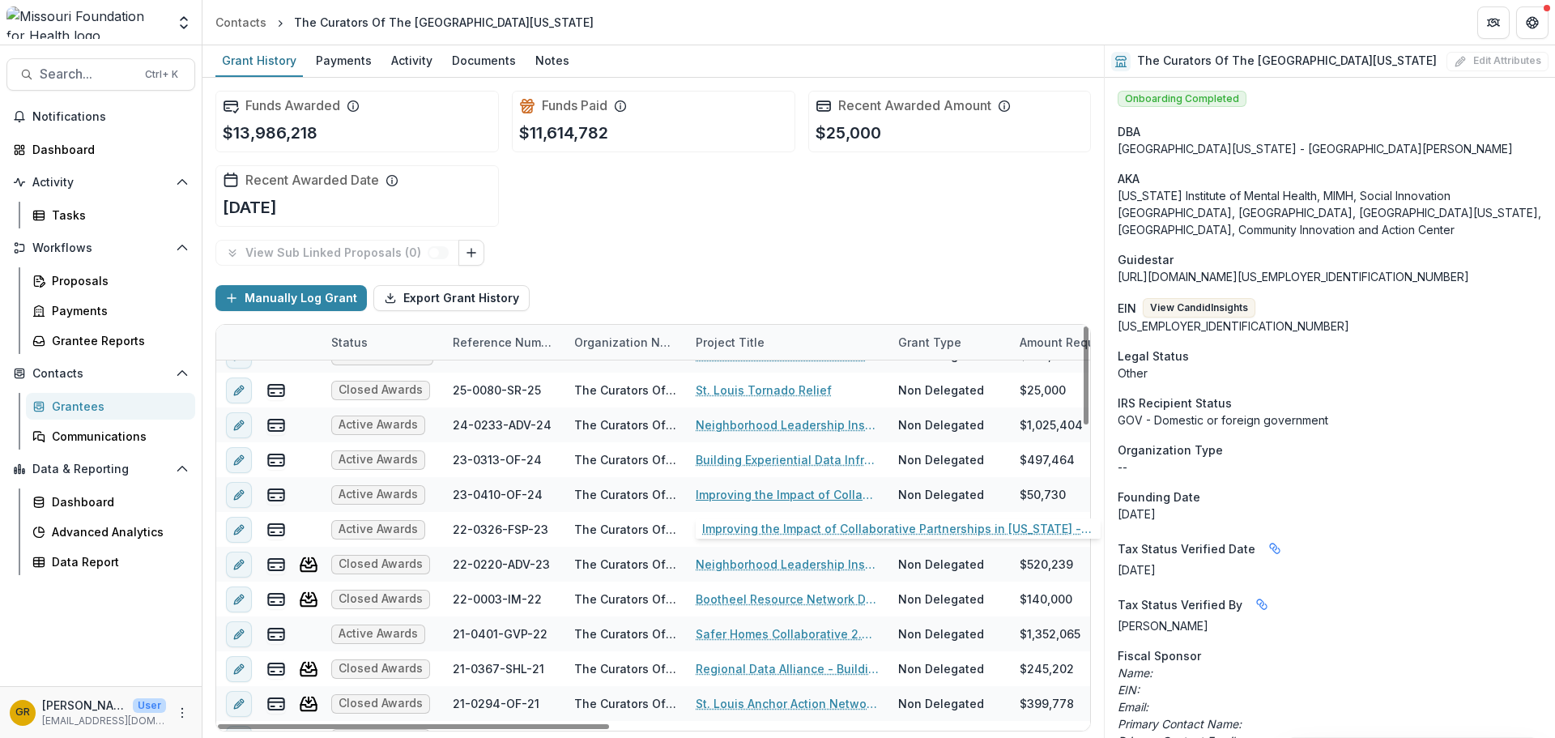
click at [766, 495] on link "Improving the Impact of Collaborative Partnerships in [US_STATE] - Community In…" at bounding box center [787, 494] width 183 height 17
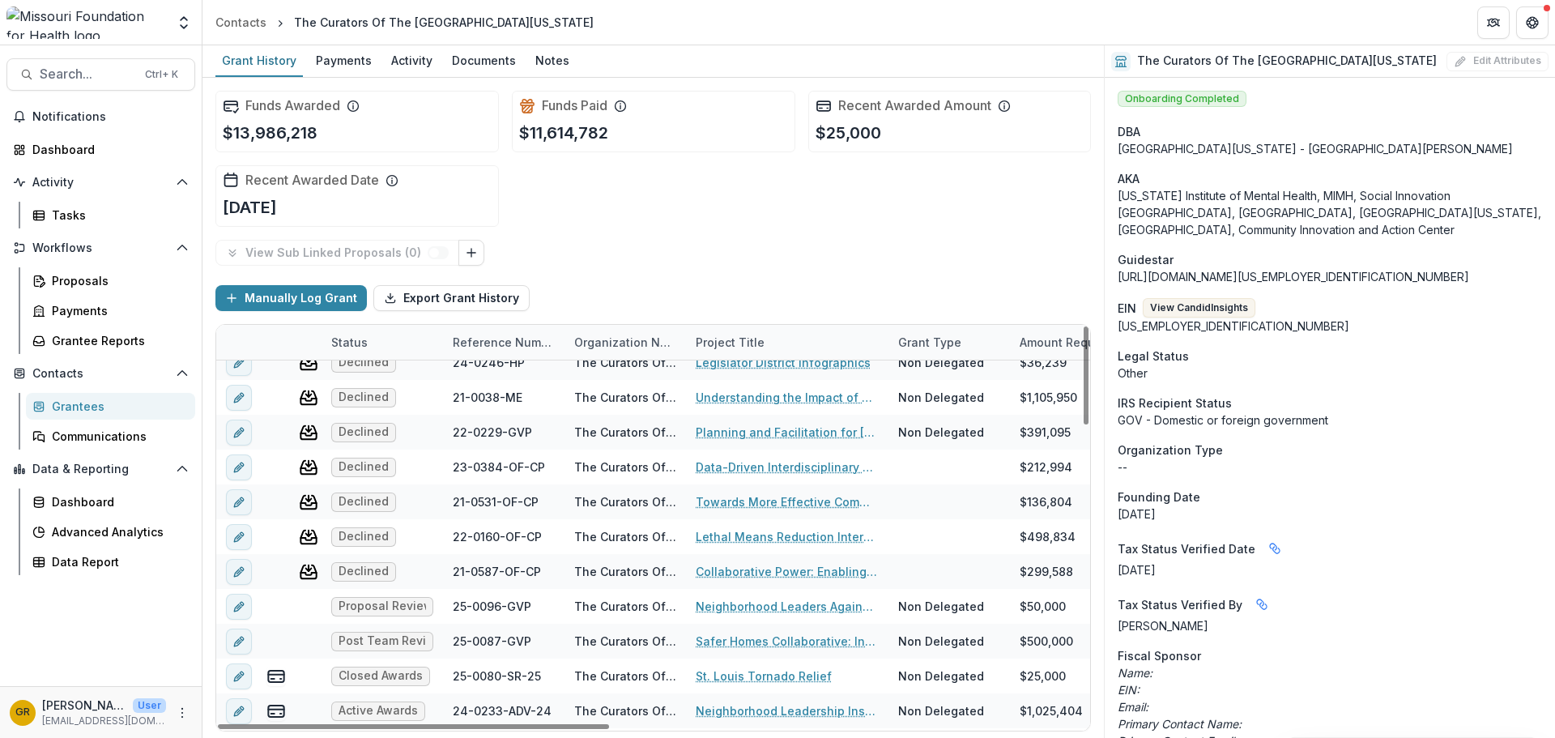
scroll to position [276, 0]
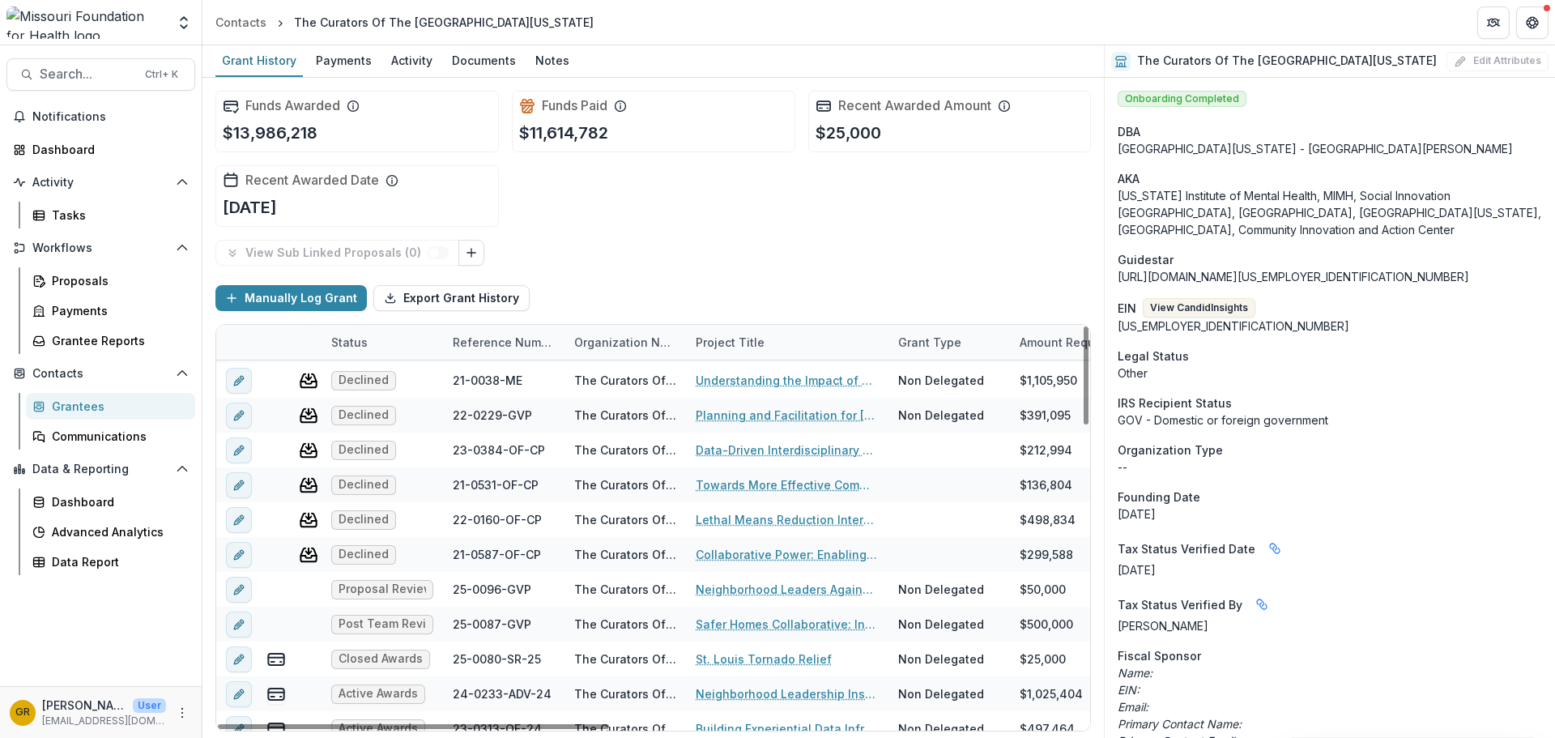
drag, startPoint x: 1084, startPoint y: 393, endPoint x: 823, endPoint y: 642, distance: 361.4
click at [1036, 424] on div at bounding box center [1085, 375] width 5 height 98
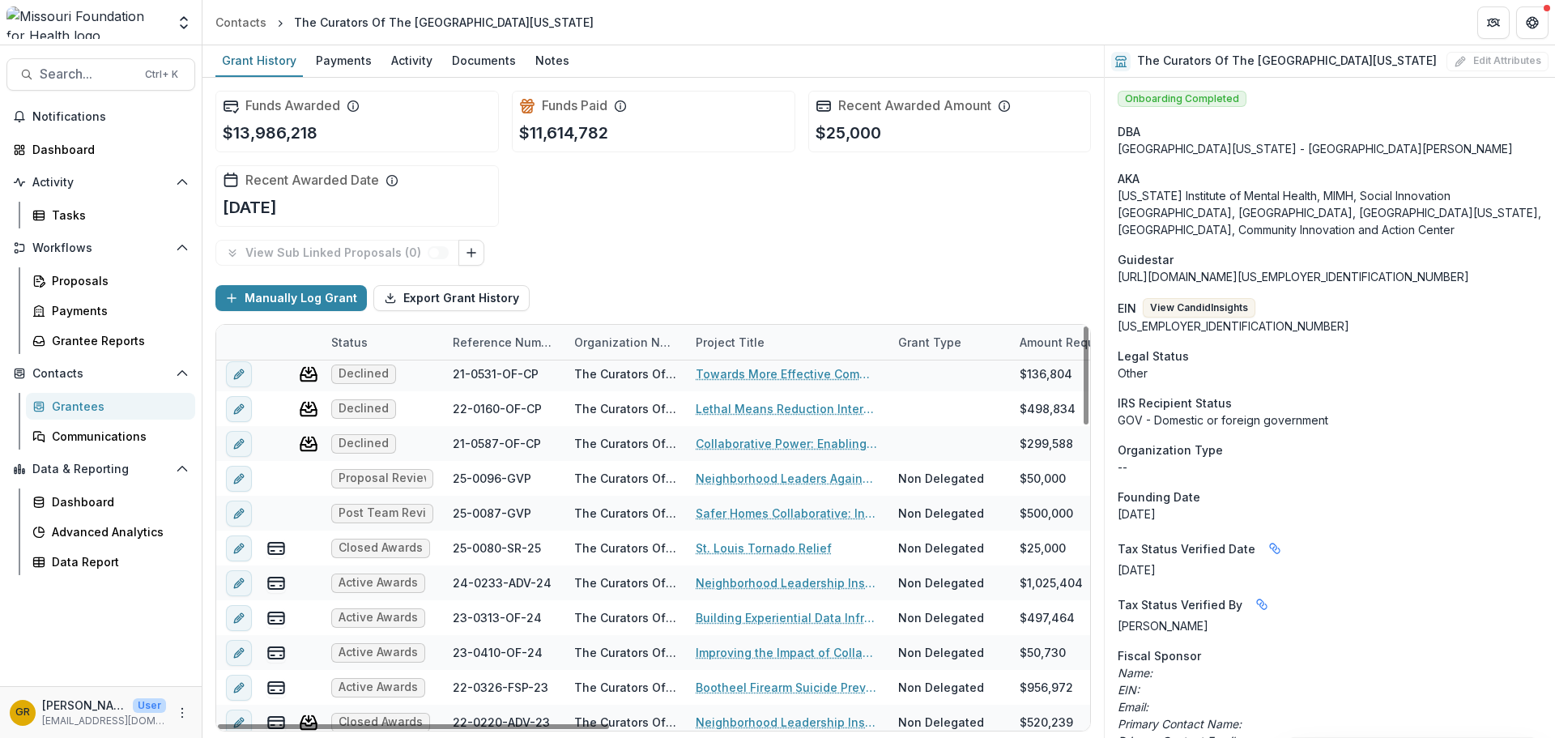
scroll to position [394, 0]
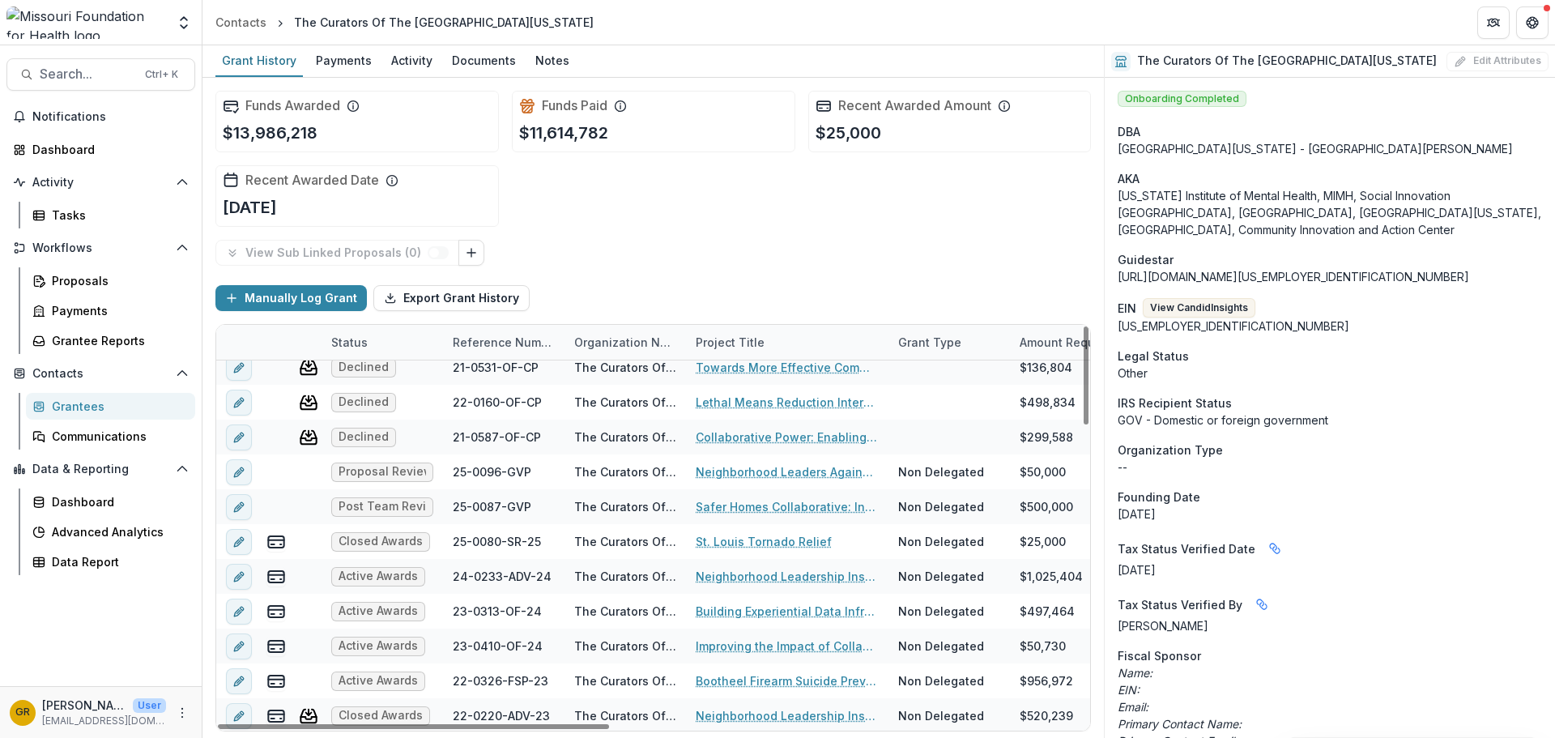
drag, startPoint x: 1083, startPoint y: 407, endPoint x: 1070, endPoint y: 487, distance: 81.3
click at [1036, 424] on div at bounding box center [1085, 375] width 5 height 98
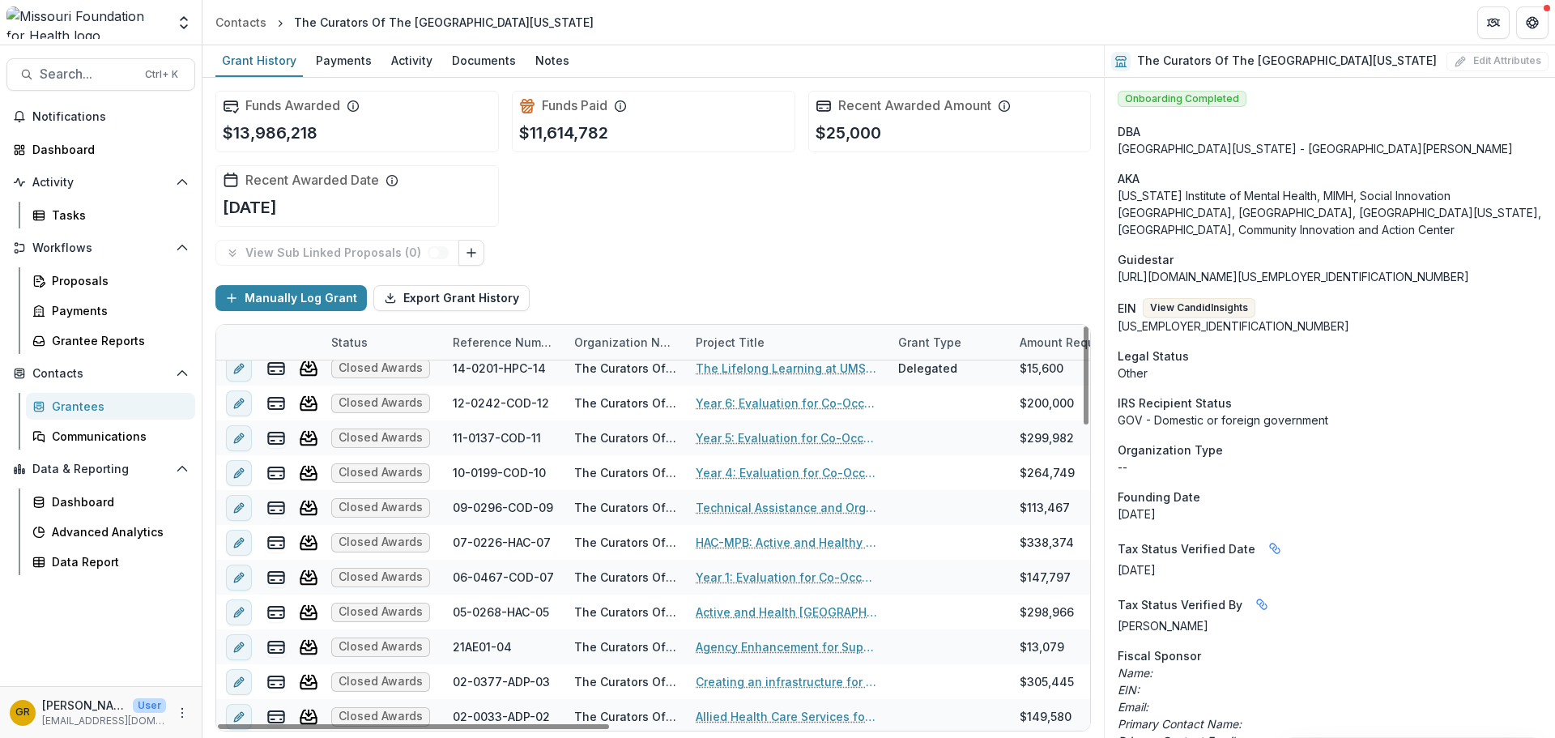
scroll to position [1232, 0]
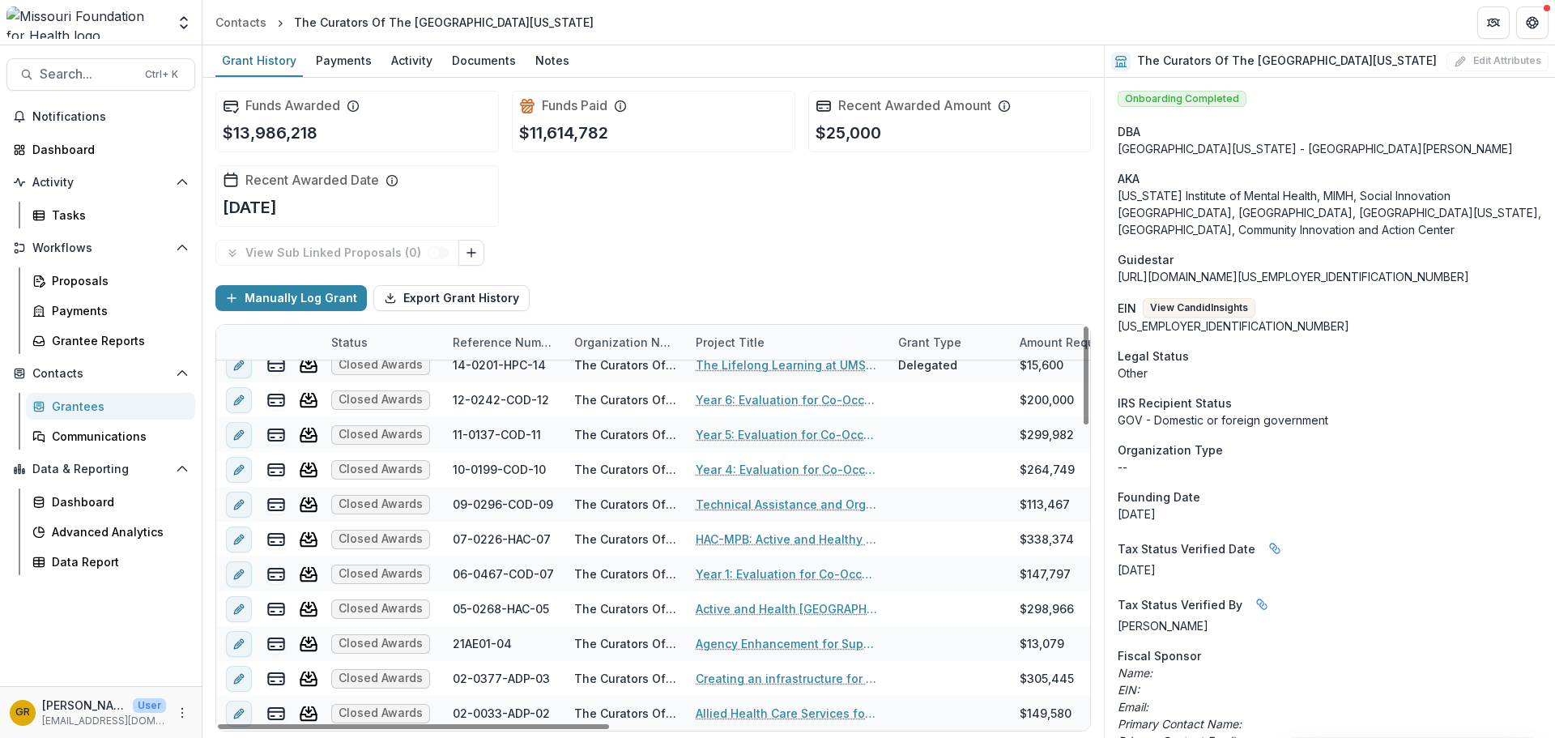
drag, startPoint x: 1089, startPoint y: 483, endPoint x: 1071, endPoint y: 700, distance: 217.7
click at [1036, 424] on div at bounding box center [1085, 375] width 5 height 98
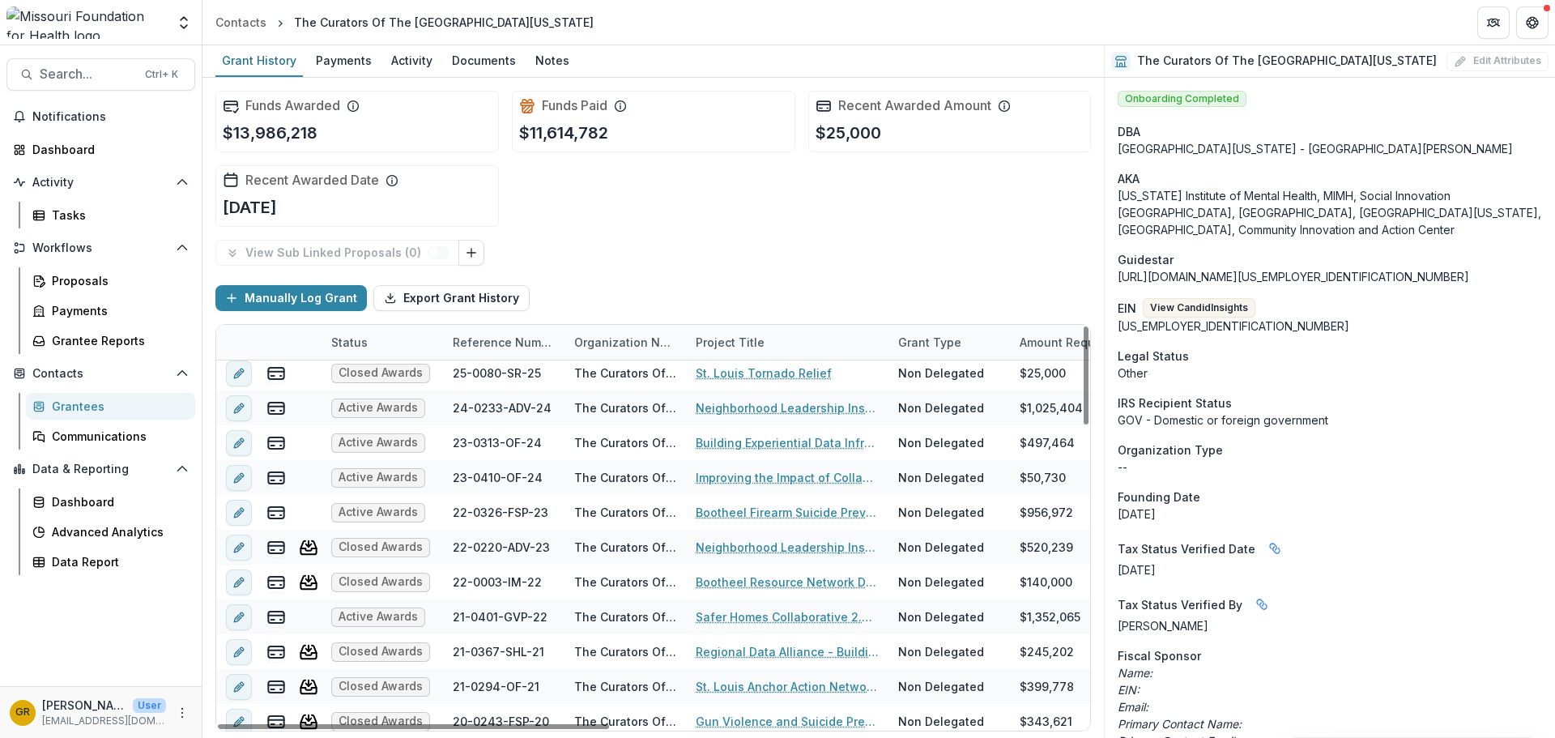
scroll to position [538, 0]
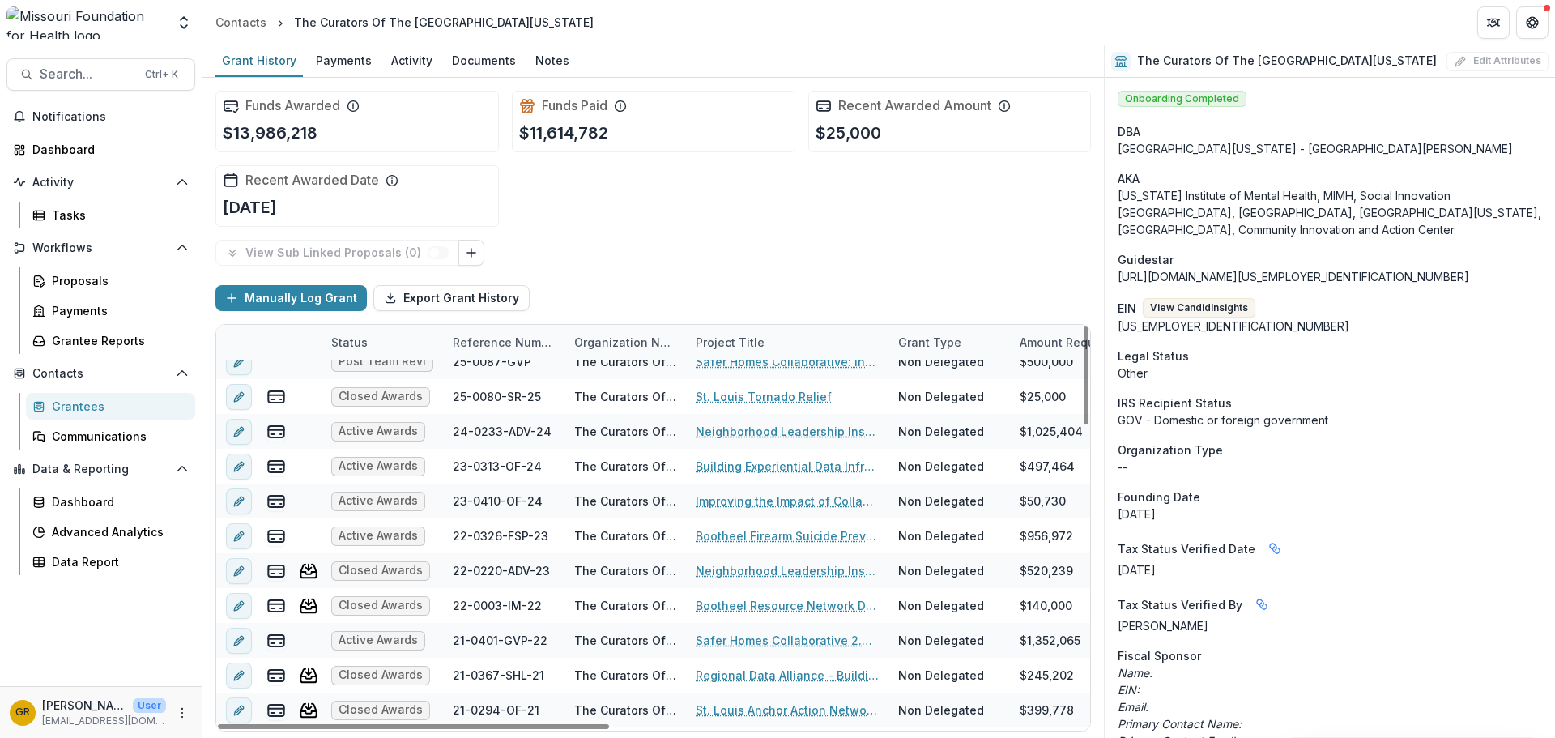
drag, startPoint x: 1084, startPoint y: 662, endPoint x: 1092, endPoint y: 496, distance: 167.0
click at [1036, 424] on div at bounding box center [1085, 375] width 5 height 98
click at [815, 433] on link "Neighborhood Leadership Institute" at bounding box center [787, 431] width 183 height 17
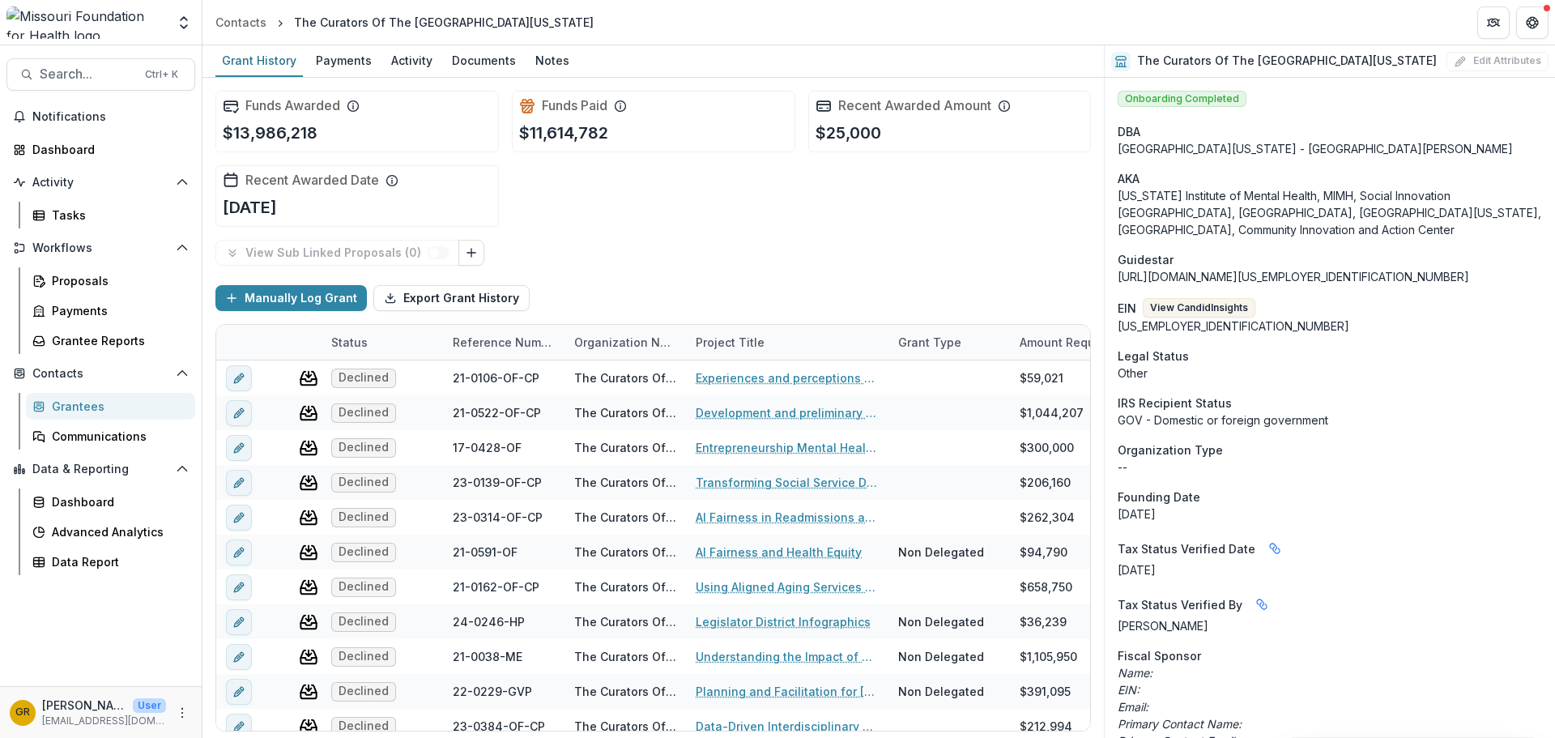
click at [74, 73] on span "Search..." at bounding box center [88, 73] width 96 height 15
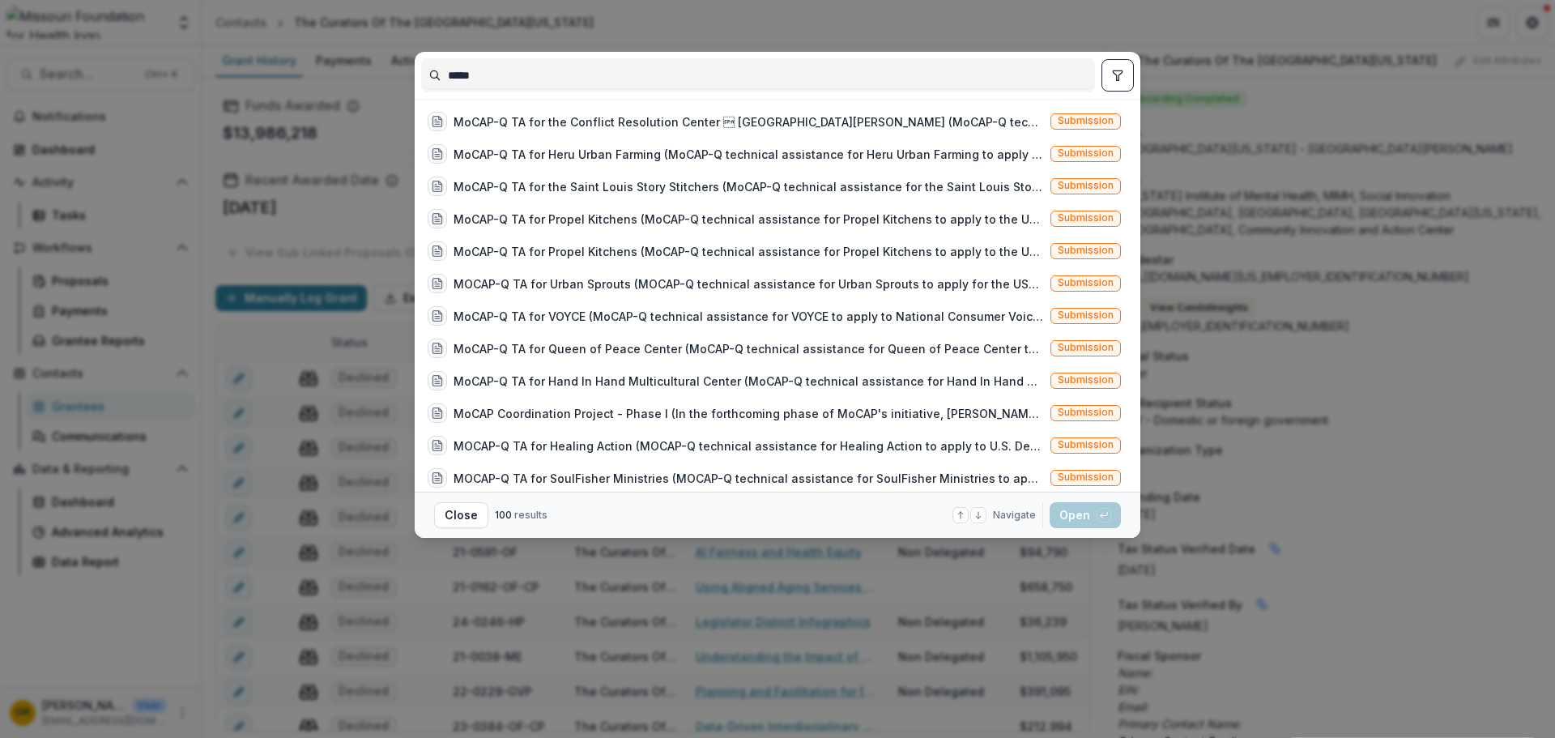
type input "*****"
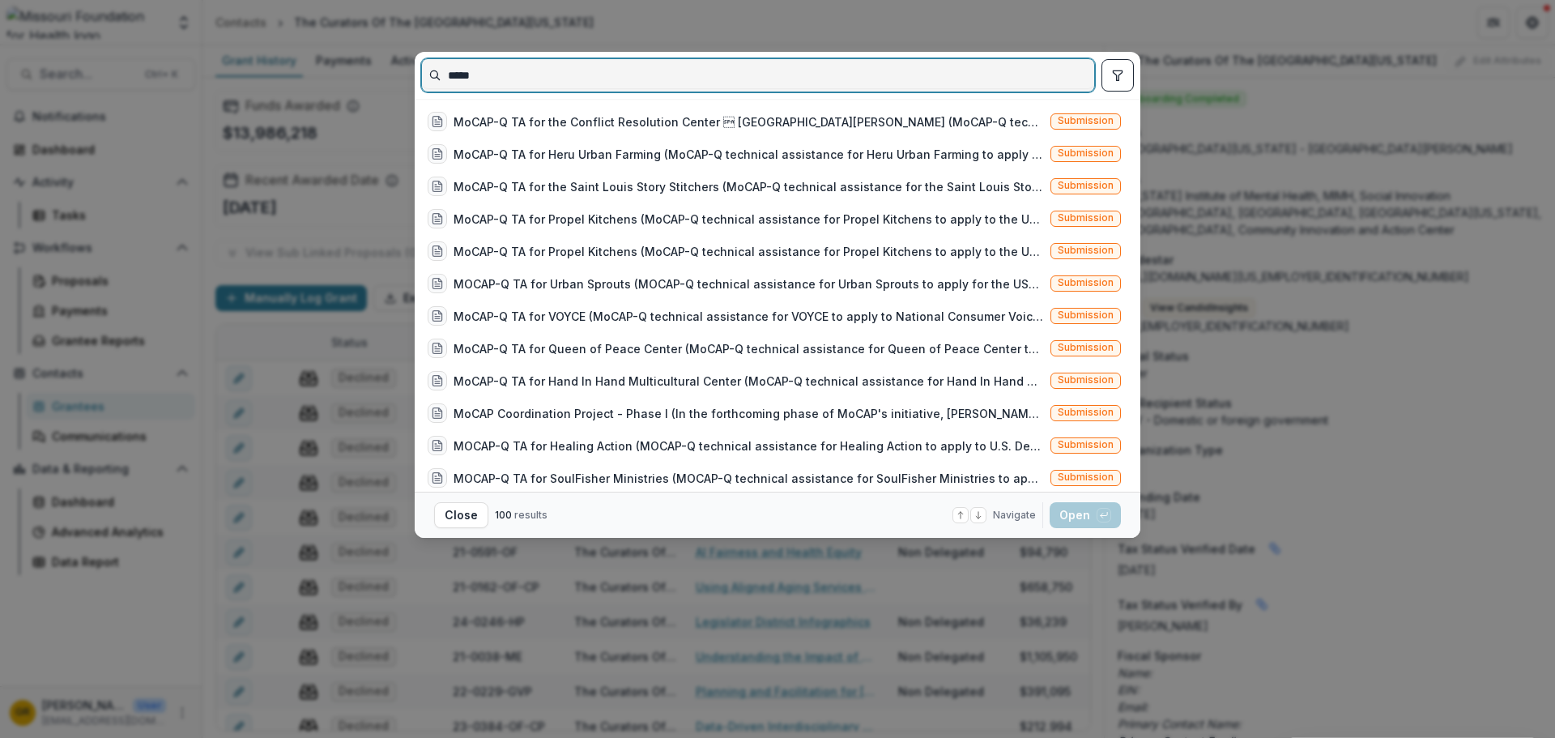
drag, startPoint x: 520, startPoint y: 78, endPoint x: 340, endPoint y: 60, distance: 180.6
click at [340, 60] on div "***** MoCAP-Q TA for the Conflict Resolution Center  [GEOGRAPHIC_DATA][PERSON_…" at bounding box center [777, 369] width 1555 height 738
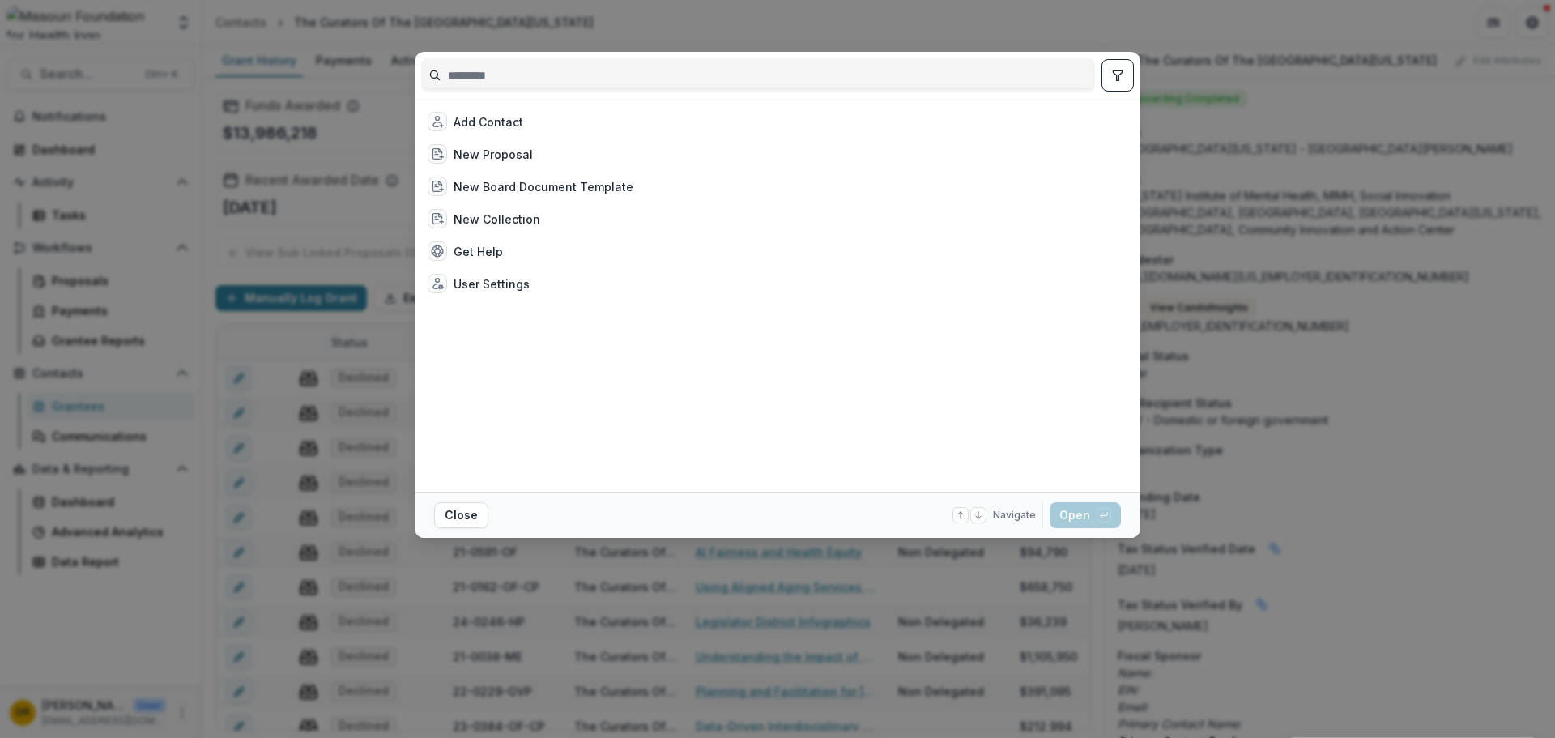
click at [133, 23] on div "Add Contact New Proposal New Board Document Template New Collection Get Help Us…" at bounding box center [777, 369] width 1555 height 738
